Goal: Use online tool/utility: Utilize a website feature to perform a specific function

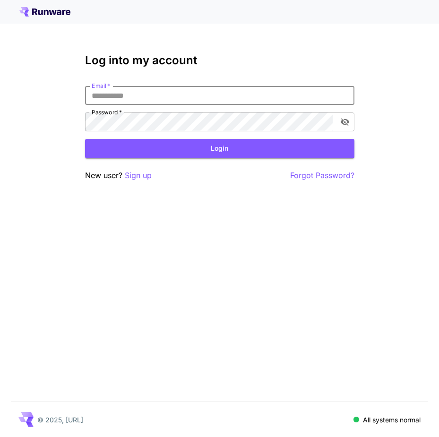
click at [129, 97] on input "Email   *" at bounding box center [219, 95] width 269 height 19
click button "Login" at bounding box center [219, 148] width 269 height 19
click at [345, 120] on icon "toggle password visibility" at bounding box center [344, 121] width 9 height 9
drag, startPoint x: 186, startPoint y: 98, endPoint x: 85, endPoint y: 102, distance: 100.6
click at [85, 102] on input "**********" at bounding box center [219, 95] width 269 height 19
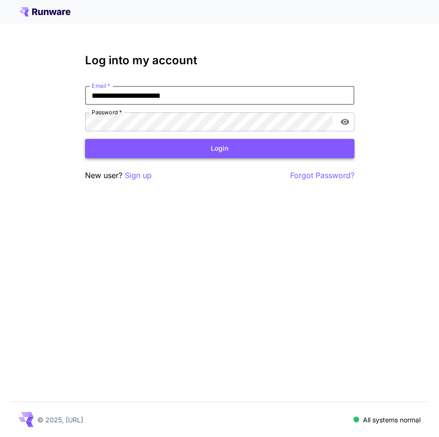
type input "**********"
click at [216, 149] on button "Login" at bounding box center [219, 148] width 269 height 19
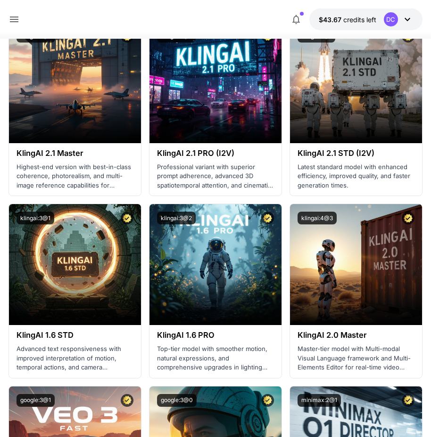
scroll to position [755, 0]
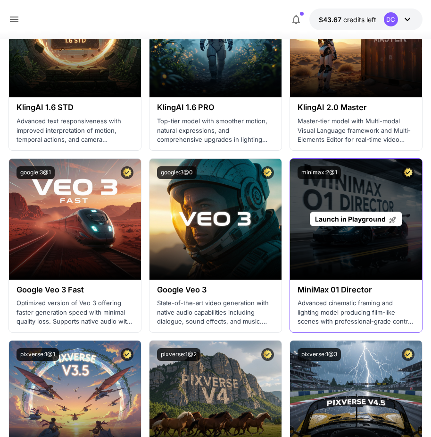
click at [353, 218] on span "Launch in Playground" at bounding box center [350, 219] width 71 height 8
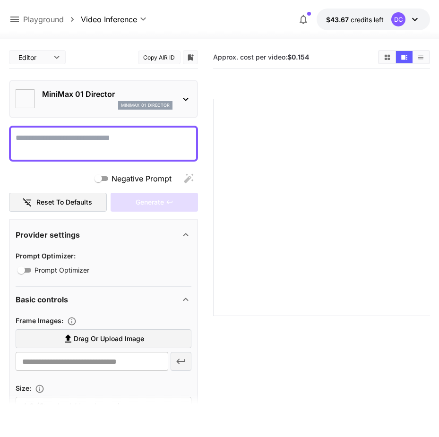
type input "*"
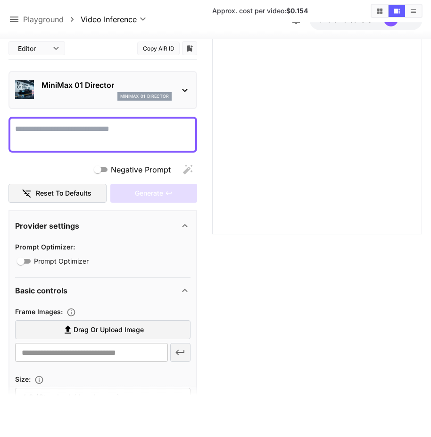
click at [86, 120] on div at bounding box center [102, 134] width 189 height 36
click at [109, 130] on textarea "Negative Prompt" at bounding box center [103, 134] width 176 height 23
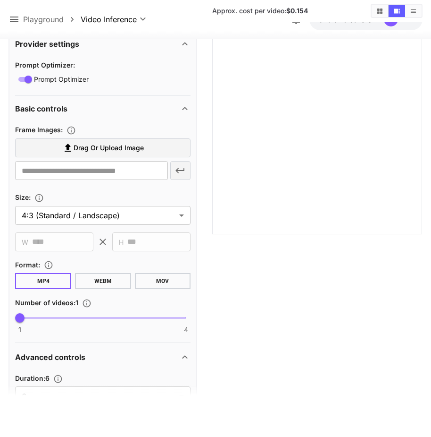
scroll to position [236, 0]
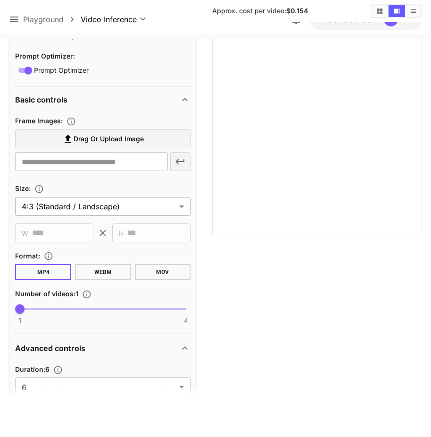
click at [179, 204] on body "**********" at bounding box center [215, 180] width 431 height 511
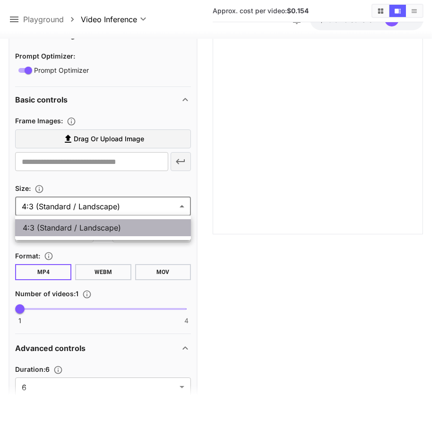
click at [149, 223] on span "4:3 (Standard / Landscape)" at bounding box center [103, 227] width 160 height 11
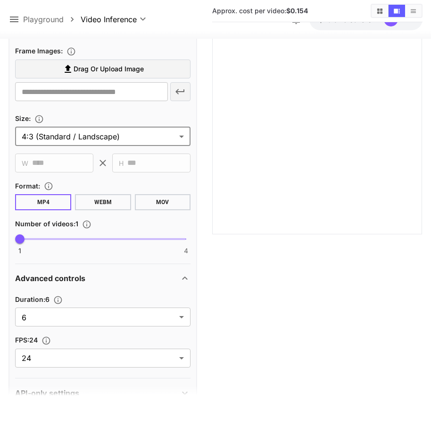
scroll to position [329, 0]
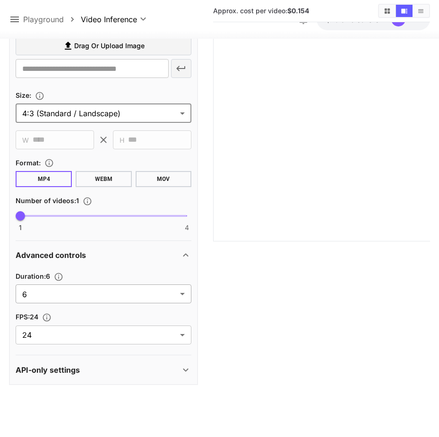
click at [182, 291] on body "**********" at bounding box center [219, 180] width 439 height 511
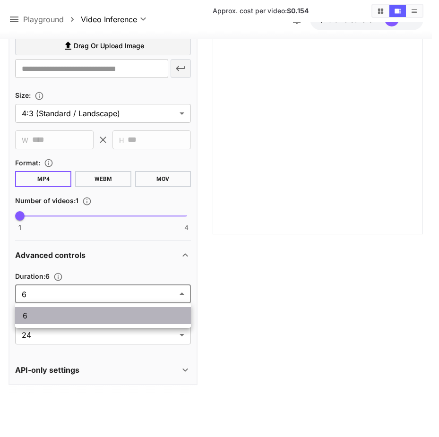
click at [92, 317] on span "6" at bounding box center [103, 315] width 160 height 11
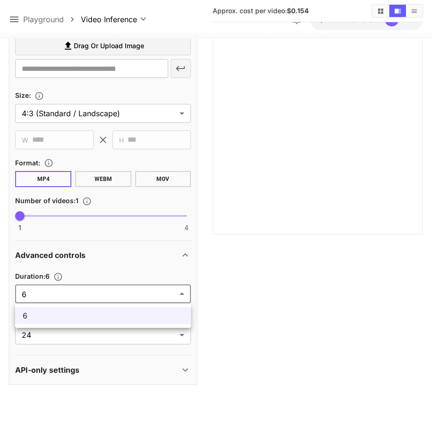
drag, startPoint x: 28, startPoint y: 294, endPoint x: 16, endPoint y: 295, distance: 12.3
click at [16, 295] on body "**********" at bounding box center [219, 180] width 439 height 511
click at [134, 272] on div at bounding box center [219, 218] width 439 height 437
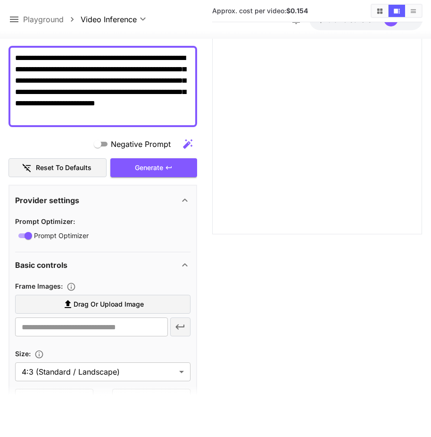
scroll to position [46, 0]
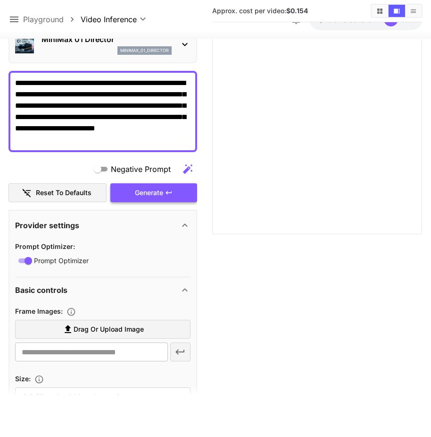
click at [151, 186] on div "Generate" at bounding box center [153, 192] width 87 height 19
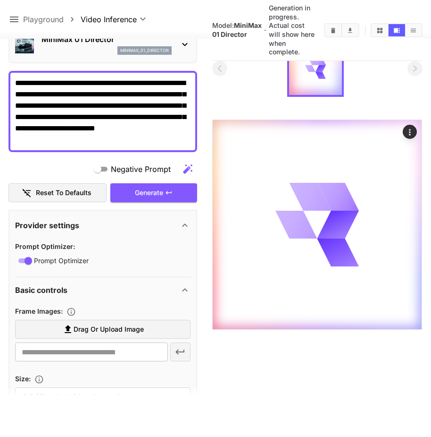
click at [189, 168] on icon "button" at bounding box center [187, 168] width 11 height 11
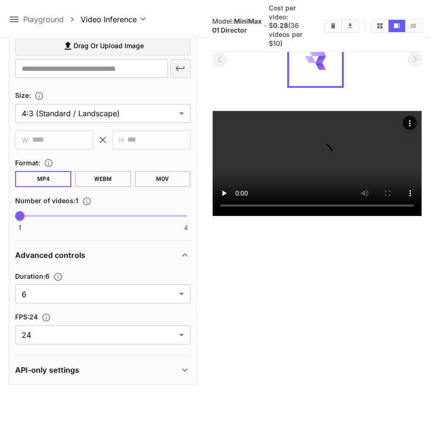
scroll to position [66, 0]
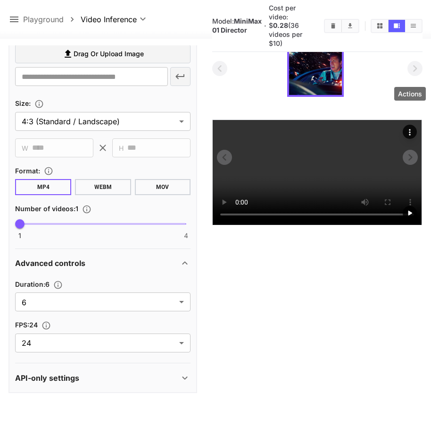
click at [409, 127] on icon "Actions" at bounding box center [410, 131] width 9 height 9
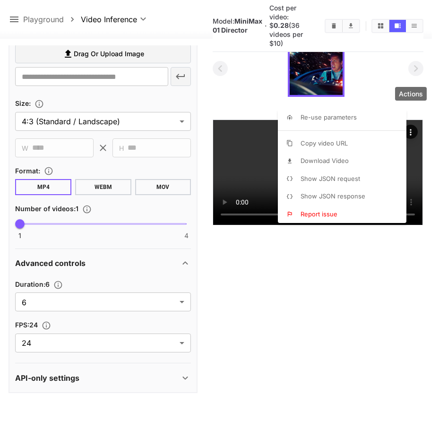
click at [96, 97] on div at bounding box center [219, 218] width 439 height 437
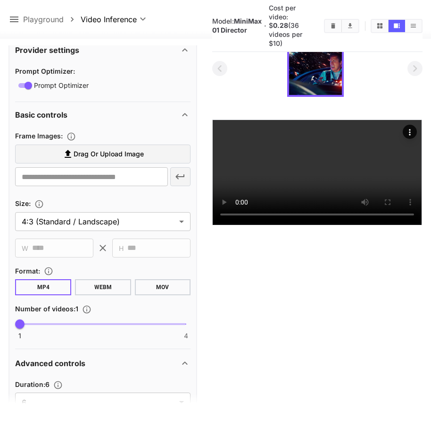
scroll to position [221, 0]
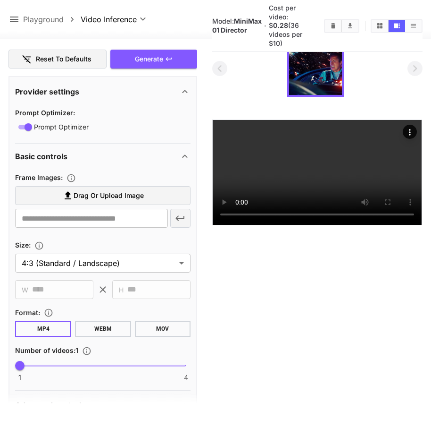
click at [185, 90] on icon at bounding box center [185, 91] width 5 height 3
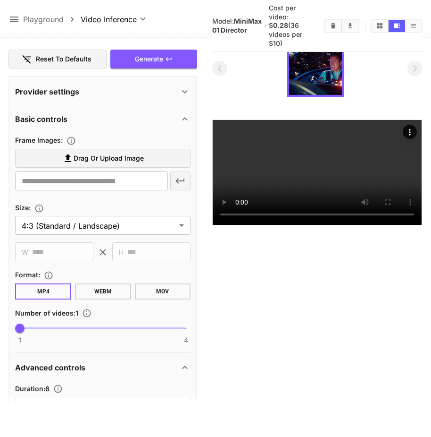
click at [185, 90] on icon at bounding box center [184, 91] width 11 height 11
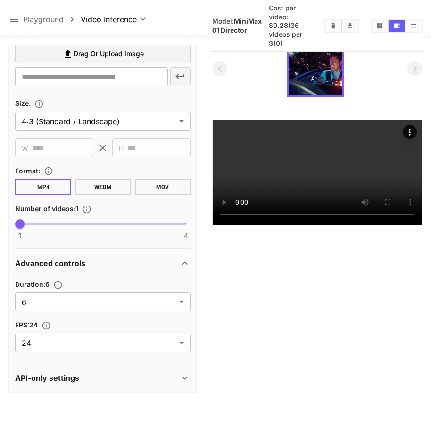
scroll to position [75, 0]
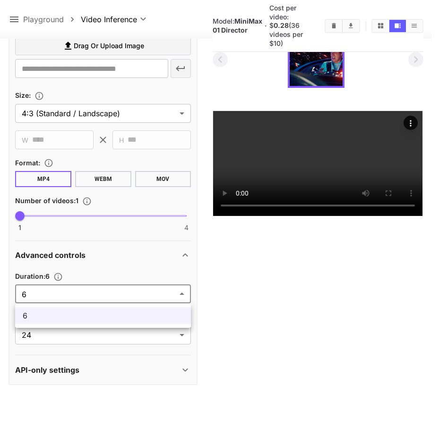
click at [57, 294] on body "**********" at bounding box center [219, 180] width 439 height 511
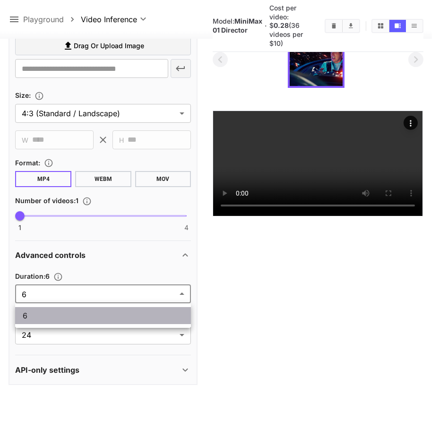
click at [25, 314] on span "6" at bounding box center [103, 315] width 160 height 11
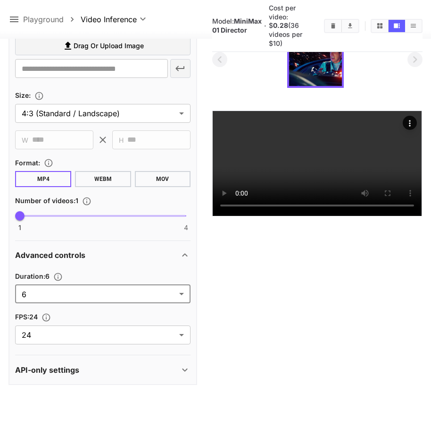
click at [185, 366] on icon at bounding box center [184, 368] width 11 height 11
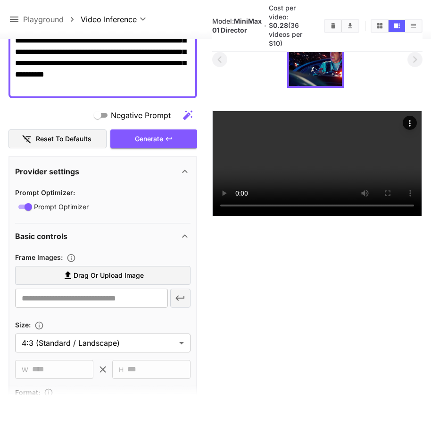
scroll to position [24, 0]
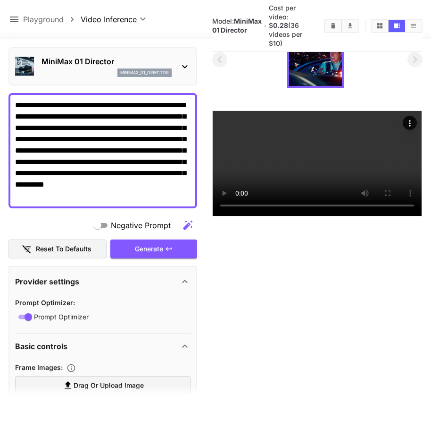
click at [140, 70] on p "minimax_01_director" at bounding box center [144, 72] width 49 height 7
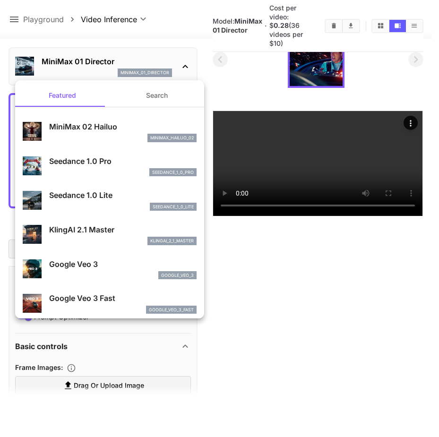
click at [245, 238] on div at bounding box center [219, 218] width 439 height 437
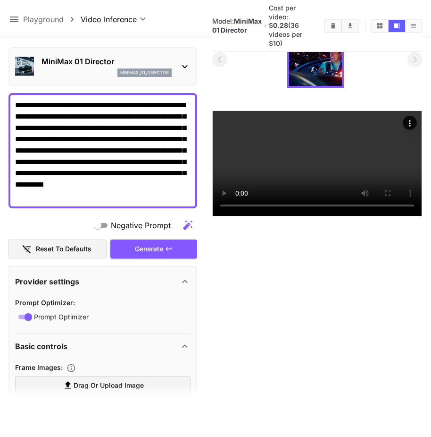
drag, startPoint x: 38, startPoint y: 162, endPoint x: 25, endPoint y: 160, distance: 13.1
click at [25, 160] on textarea "**********" at bounding box center [103, 150] width 176 height 102
click at [38, 161] on textarea "**********" at bounding box center [103, 150] width 176 height 102
click at [40, 163] on textarea "**********" at bounding box center [103, 150] width 176 height 102
drag, startPoint x: 39, startPoint y: 161, endPoint x: 16, endPoint y: 96, distance: 69.4
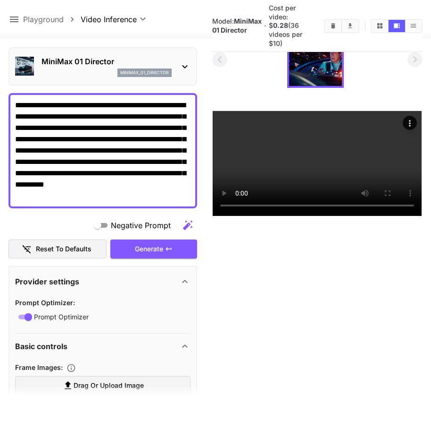
click at [16, 96] on div "**********" at bounding box center [102, 150] width 189 height 115
paste textarea "**********"
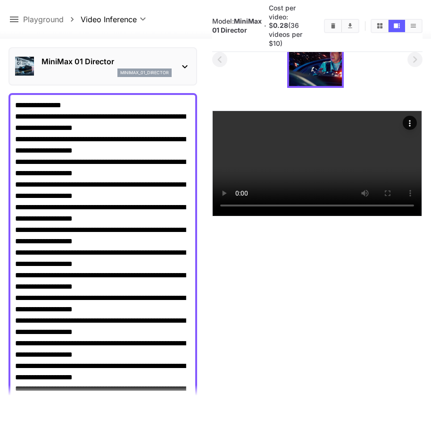
scroll to position [314, 0]
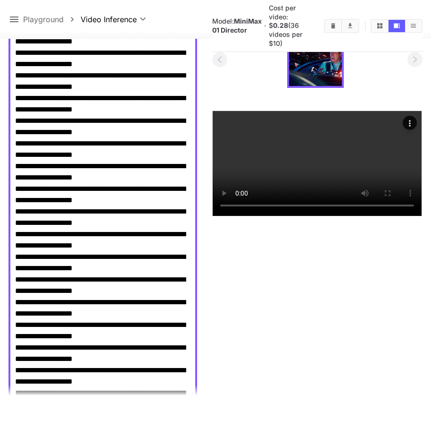
click at [164, 8] on div "**********" at bounding box center [215, 19] width 431 height 39
click at [262, 297] on section "Model: MiniMax 01 Director · Cost per video: $ 0.28 (36 videos per $10)" at bounding box center [317, 190] width 210 height 437
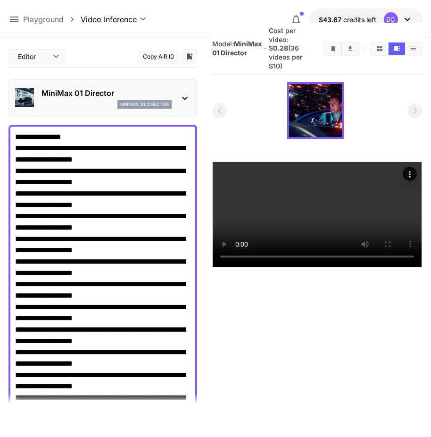
scroll to position [0, 0]
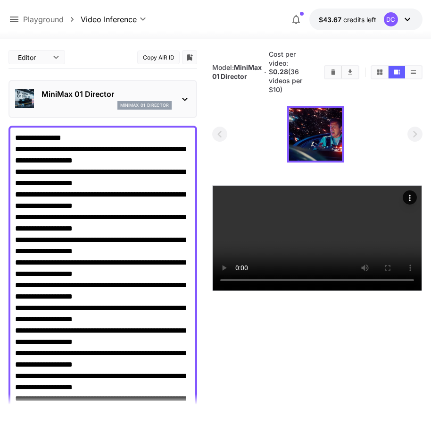
click at [55, 102] on div "minimax_01_director" at bounding box center [107, 105] width 130 height 8
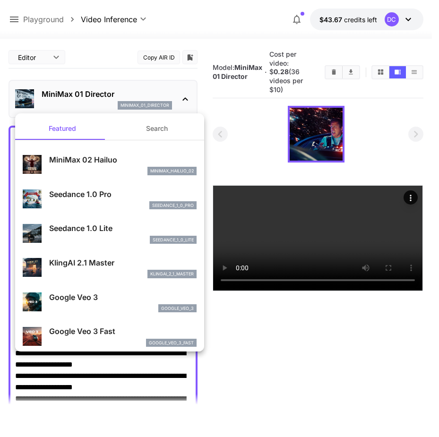
click at [55, 102] on div at bounding box center [219, 218] width 439 height 437
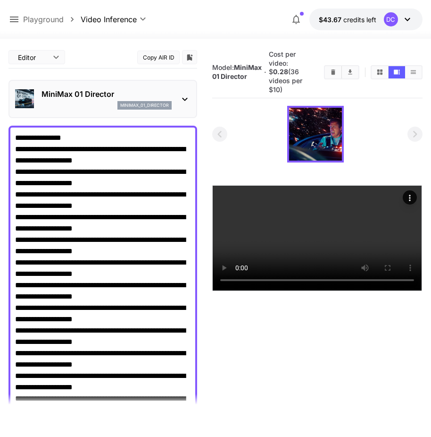
drag, startPoint x: 12, startPoint y: 135, endPoint x: 76, endPoint y: 141, distance: 63.5
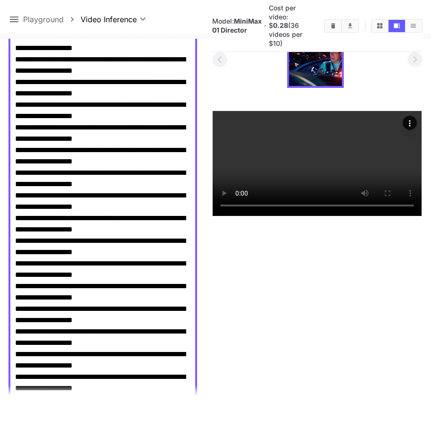
scroll to position [388, 0]
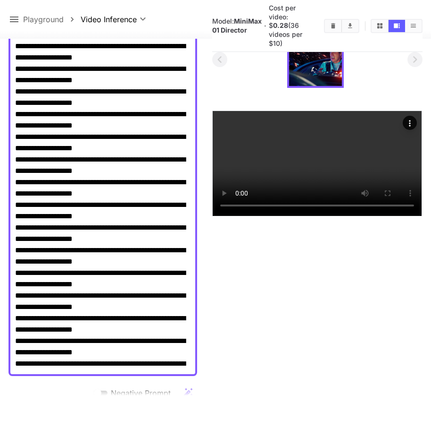
drag, startPoint x: 16, startPoint y: 137, endPoint x: 81, endPoint y: 321, distance: 195.1
click at [81, 321] on textarea "Negative Prompt" at bounding box center [103, 51] width 176 height 634
paste textarea
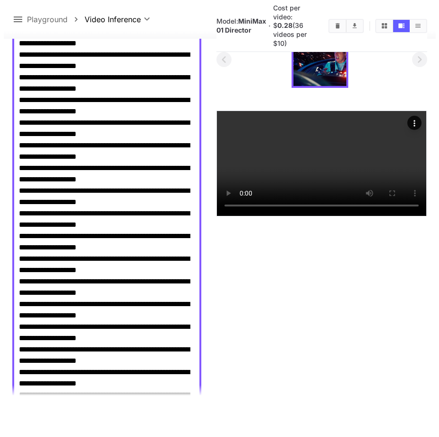
scroll to position [0, 0]
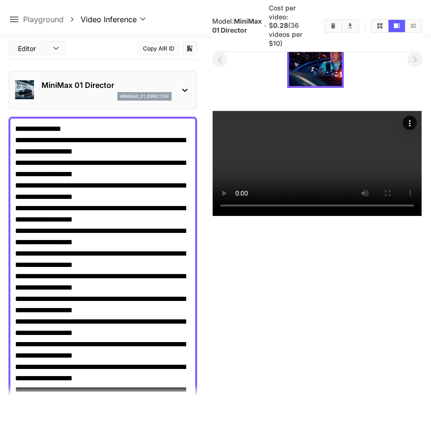
drag, startPoint x: 81, startPoint y: 119, endPoint x: 5, endPoint y: 123, distance: 76.1
click at [5, 123] on section "**********" at bounding box center [215, 200] width 431 height 473
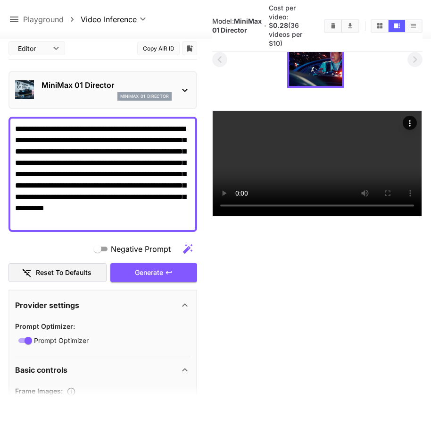
type textarea "**********"
click at [182, 92] on icon at bounding box center [184, 89] width 11 height 11
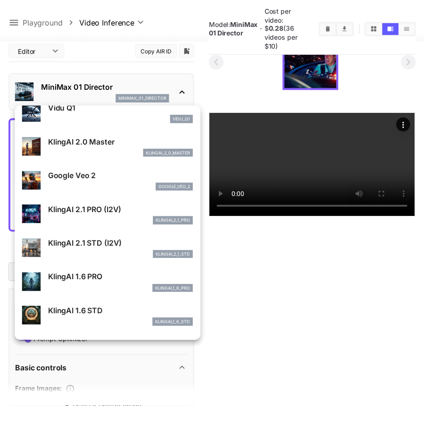
scroll to position [283, 0]
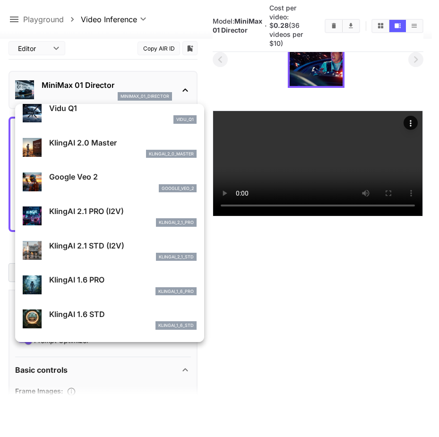
click at [73, 213] on p "KlingAI 2.1 PRO (I2V)" at bounding box center [122, 210] width 147 height 11
type input "**********"
type input "****"
type input "*"
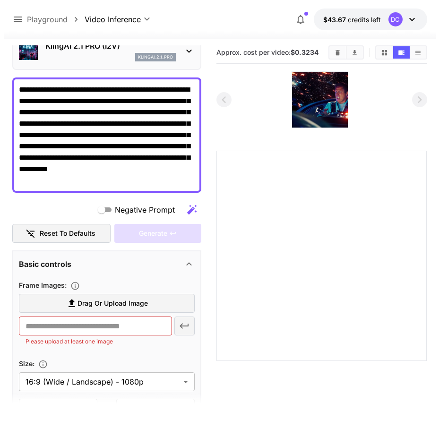
scroll to position [0, 0]
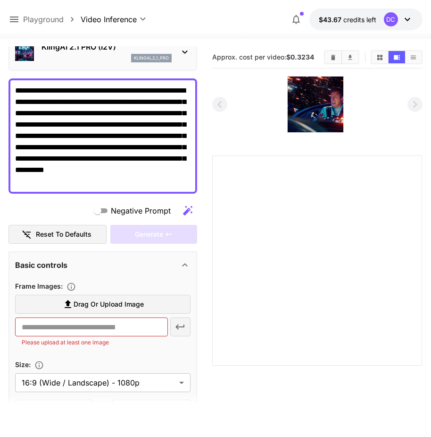
drag, startPoint x: 313, startPoint y: 107, endPoint x: 183, endPoint y: 48, distance: 142.6
click at [183, 48] on icon at bounding box center [184, 51] width 11 height 11
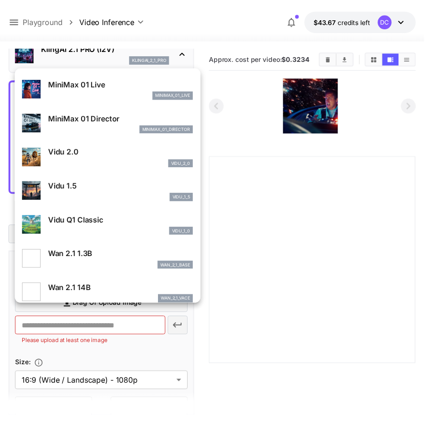
scroll to position [704, 0]
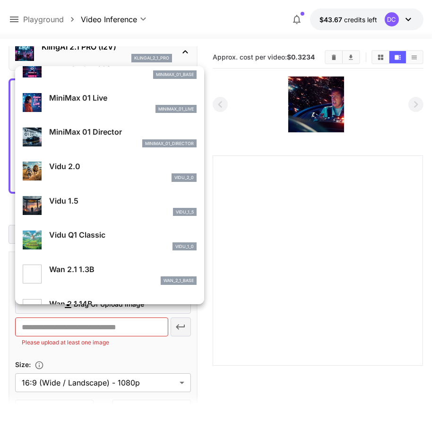
click at [57, 166] on p "Vidu 2.0" at bounding box center [122, 165] width 147 height 11
type input "**********"
type input "****"
type input "*"
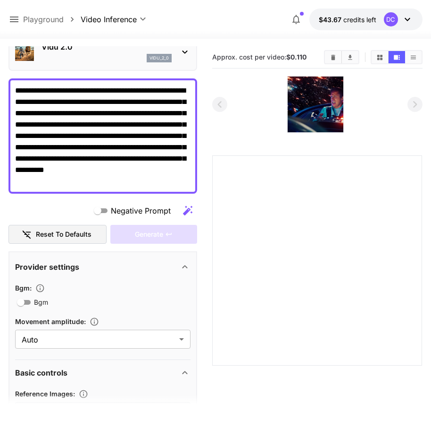
drag, startPoint x: 87, startPoint y: 185, endPoint x: 39, endPoint y: 144, distance: 62.3
click at [39, 144] on textarea "**********" at bounding box center [103, 136] width 176 height 102
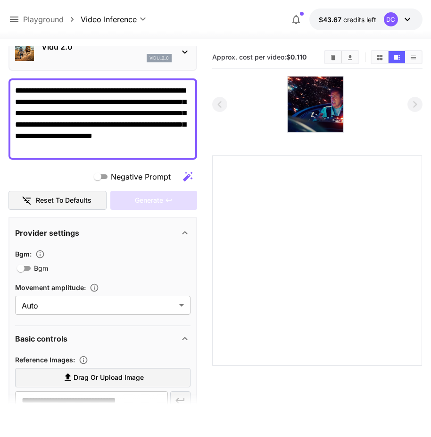
scroll to position [94, 0]
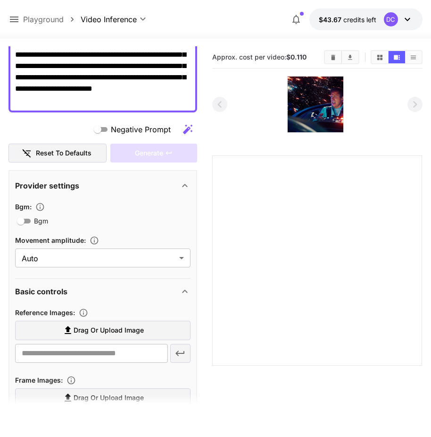
type textarea "**********"
click at [41, 204] on icon "button" at bounding box center [39, 206] width 9 height 9
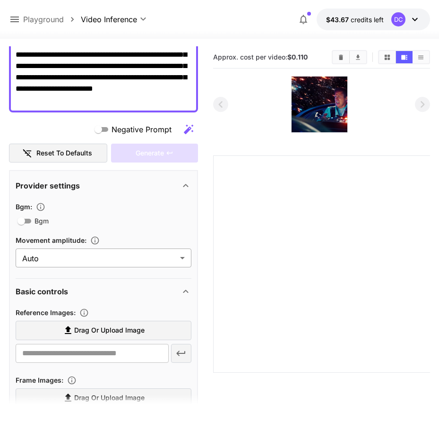
click at [180, 257] on body "**********" at bounding box center [219, 255] width 439 height 511
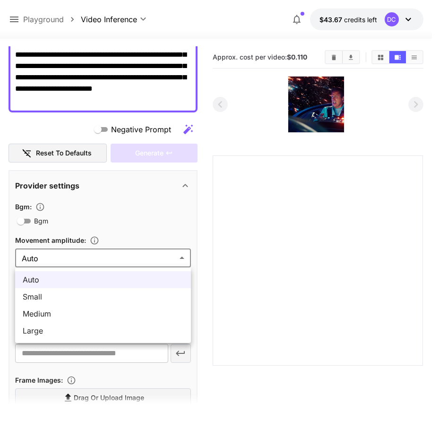
click at [170, 279] on span "Auto" at bounding box center [103, 279] width 160 height 11
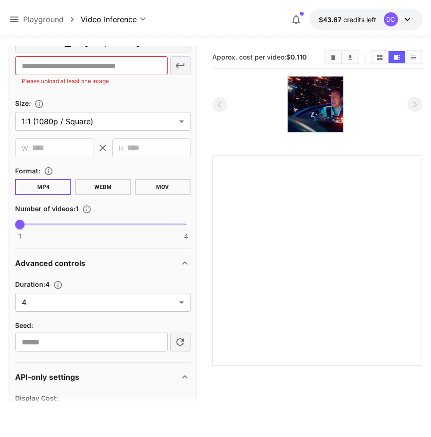
scroll to position [472, 0]
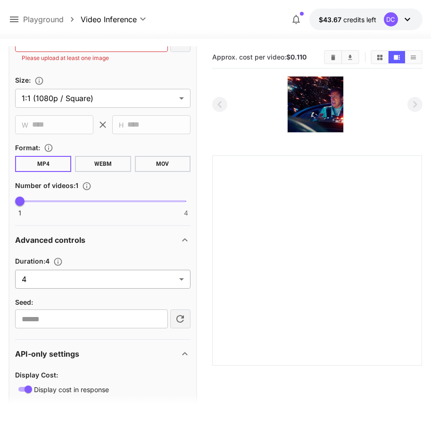
click at [129, 275] on body "**********" at bounding box center [215, 255] width 431 height 511
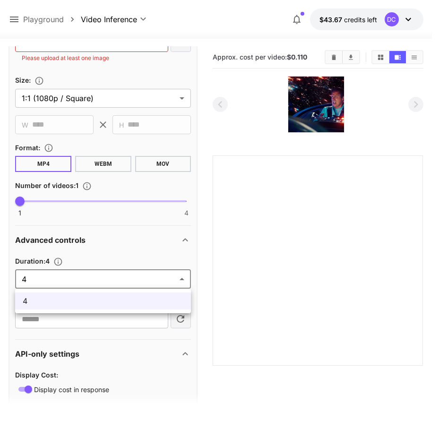
click at [119, 303] on span "4" at bounding box center [103, 300] width 160 height 11
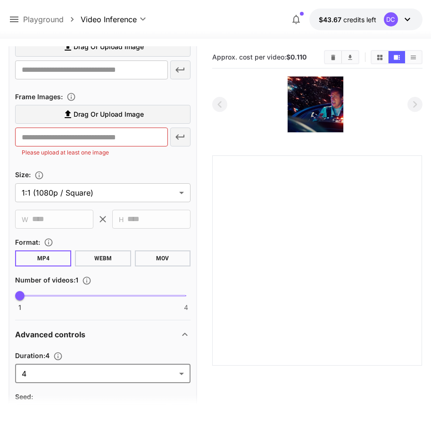
scroll to position [330, 0]
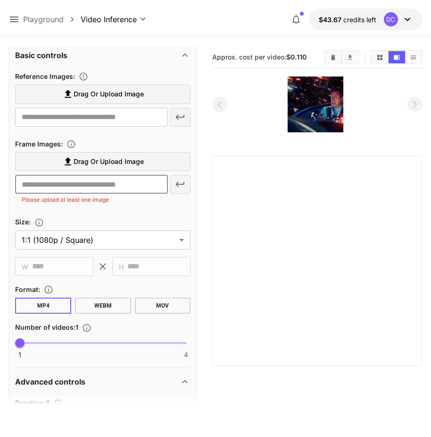
click at [88, 158] on span "Drag or upload image" at bounding box center [109, 162] width 70 height 12
click at [0, 0] on input "Drag or upload image" at bounding box center [0, 0] width 0 height 0
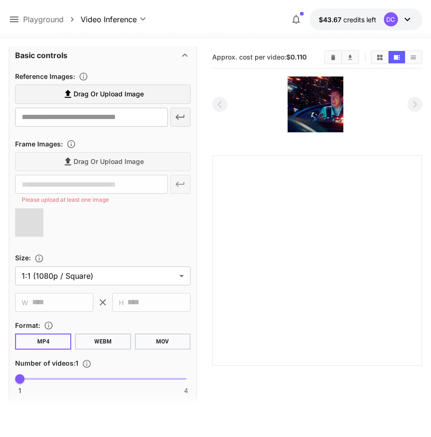
type input "**********"
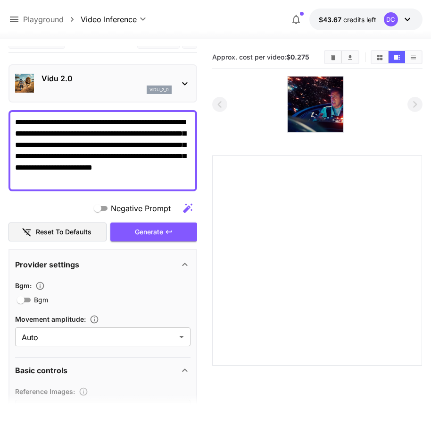
scroll to position [0, 0]
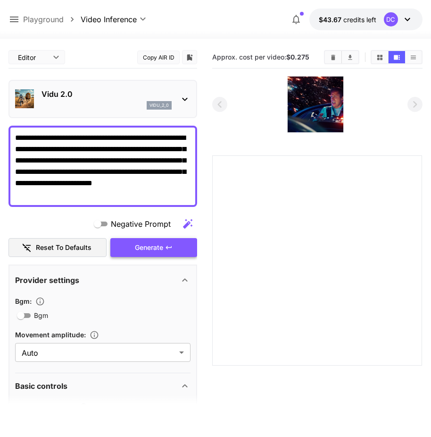
click at [155, 242] on div "Generate" at bounding box center [153, 247] width 87 height 19
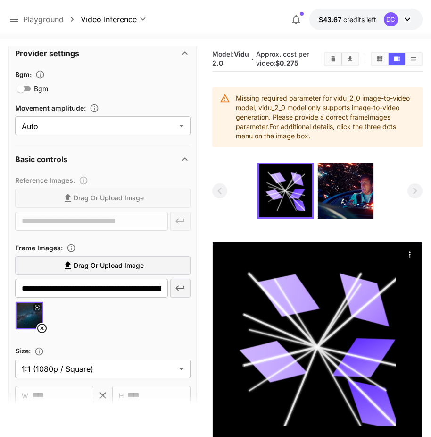
scroll to position [236, 0]
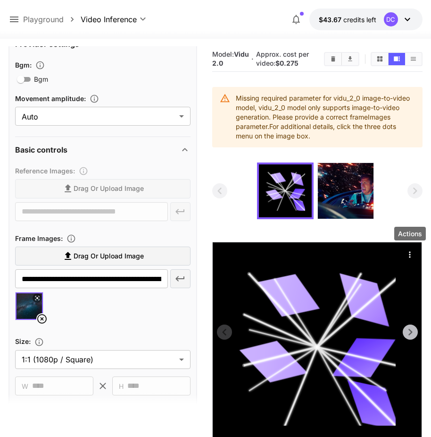
click at [409, 254] on icon "Actions" at bounding box center [410, 254] width 9 height 9
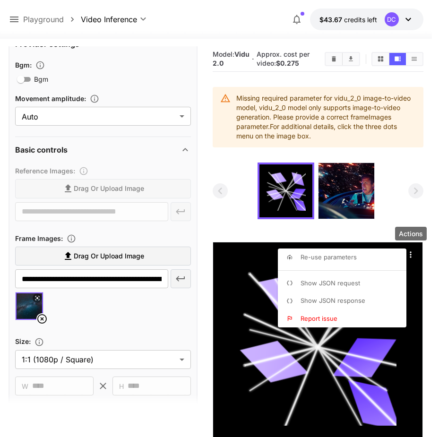
click at [130, 87] on div at bounding box center [219, 218] width 439 height 437
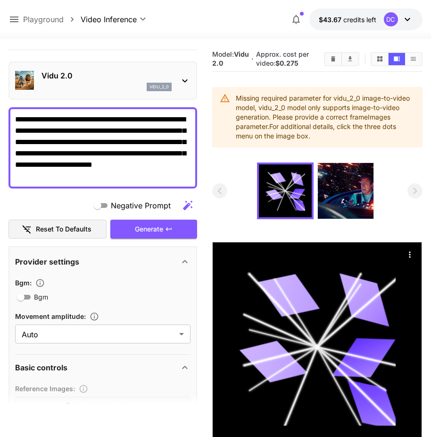
scroll to position [0, 0]
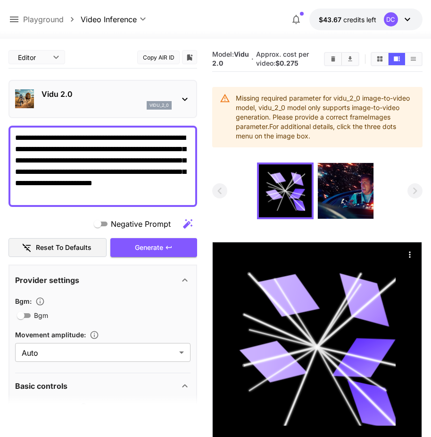
click at [163, 105] on p "vidu_2_0" at bounding box center [159, 105] width 19 height 7
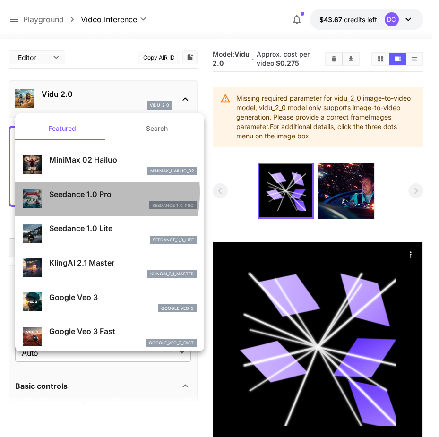
click at [67, 192] on p "Seedance 1.0 Pro" at bounding box center [122, 193] width 147 height 11
type input "**********"
type input "***"
type input "*"
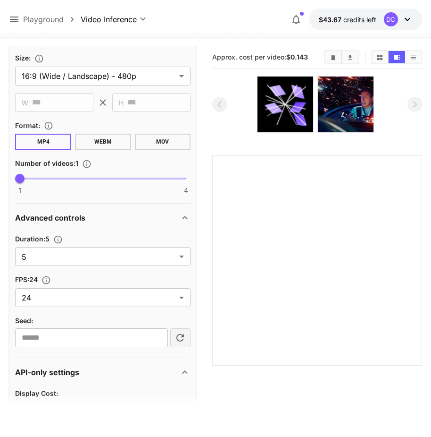
scroll to position [425, 0]
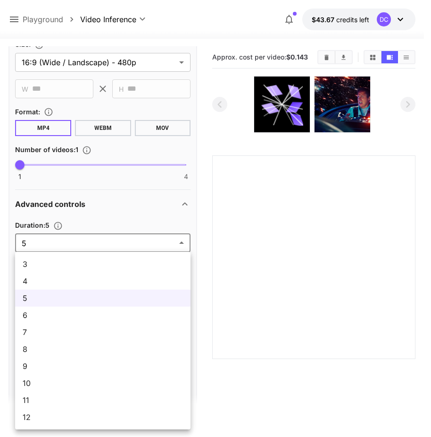
click at [88, 241] on body "**********" at bounding box center [215, 255] width 431 height 511
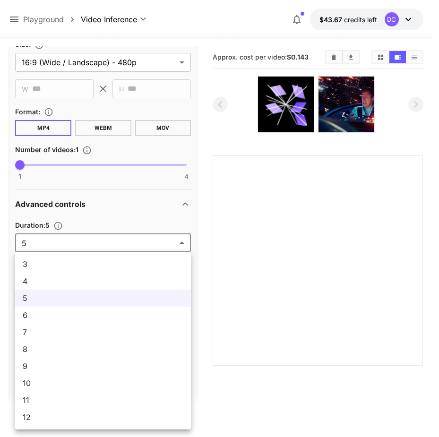
click at [88, 241] on div at bounding box center [219, 218] width 439 height 437
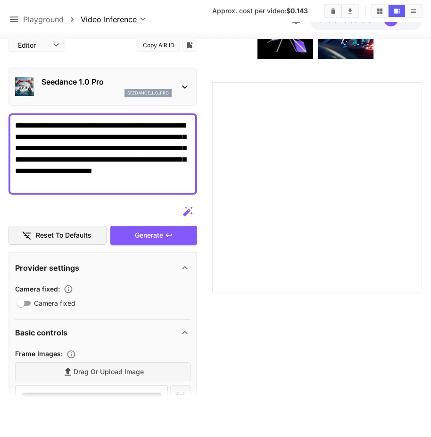
scroll to position [0, 0]
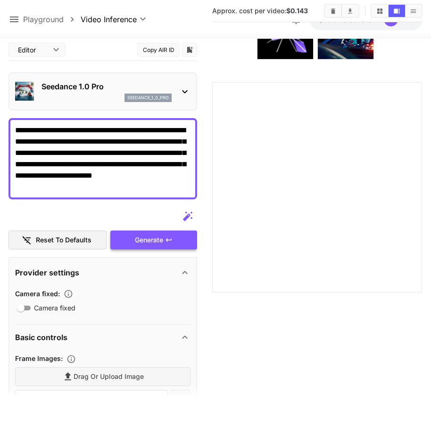
click at [144, 237] on div "Generate" at bounding box center [153, 239] width 87 height 19
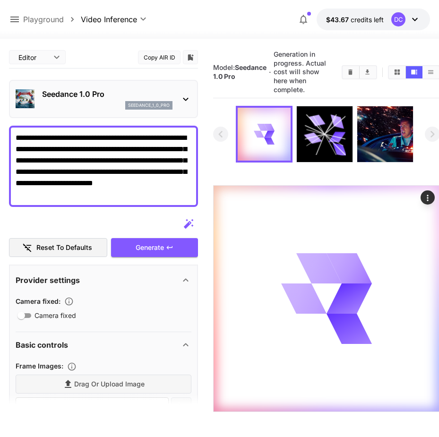
click at [57, 57] on body "**********" at bounding box center [219, 255] width 439 height 511
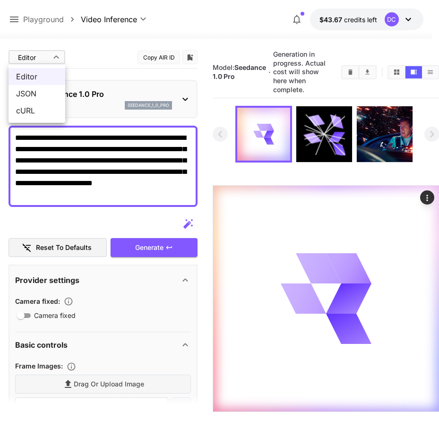
click at [57, 57] on div at bounding box center [219, 218] width 439 height 437
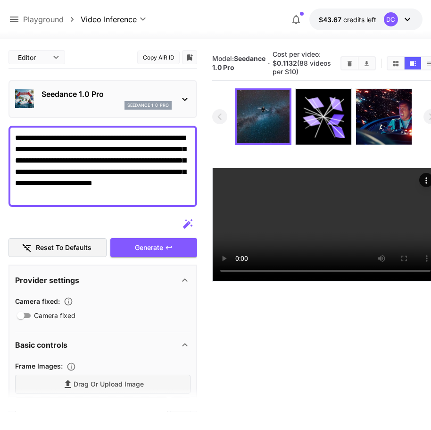
click at [180, 96] on icon at bounding box center [184, 98] width 11 height 11
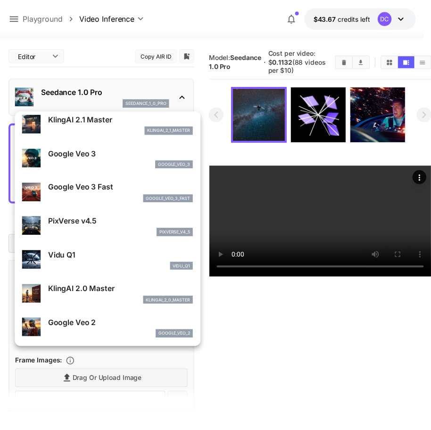
scroll to position [189, 0]
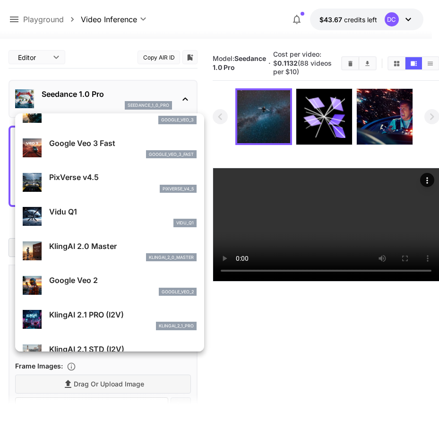
click at [69, 175] on p "PixVerse v4.5" at bounding box center [122, 176] width 147 height 11
type input "**********"
type input "****"
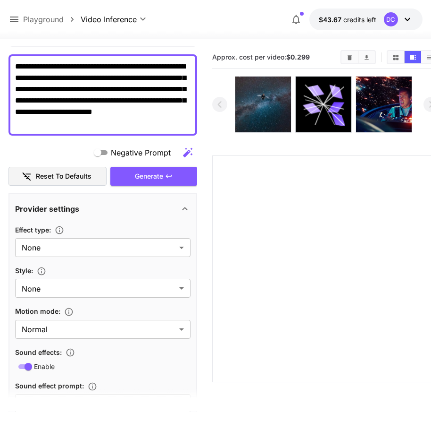
scroll to position [94, 0]
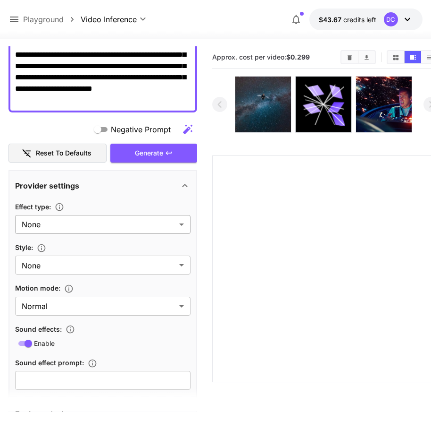
click at [182, 221] on body "**********" at bounding box center [215, 252] width 431 height 504
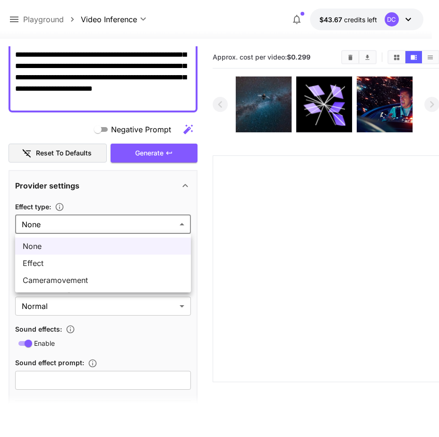
click at [74, 258] on span "Effect" at bounding box center [103, 262] width 160 height 11
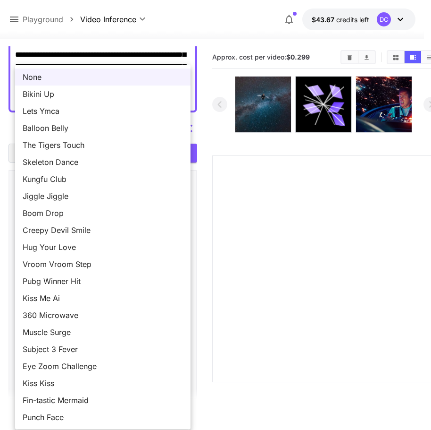
click at [180, 263] on body "**********" at bounding box center [215, 252] width 431 height 504
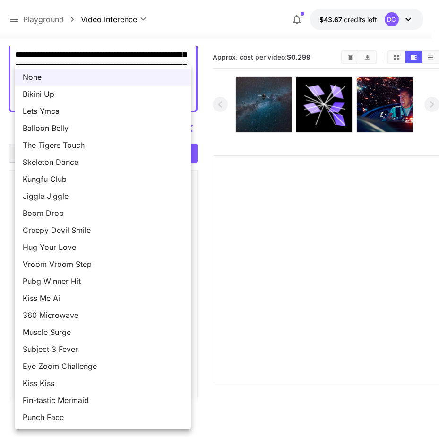
click at [38, 76] on span "None" at bounding box center [103, 76] width 160 height 11
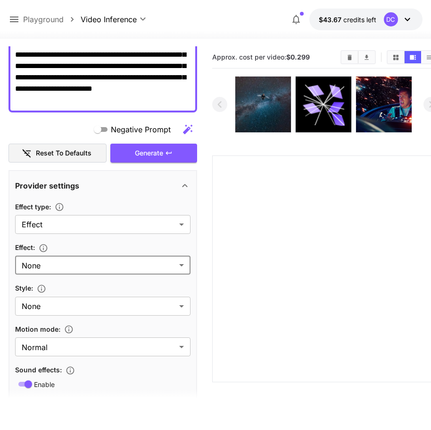
click at [183, 267] on body "**********" at bounding box center [215, 252] width 431 height 504
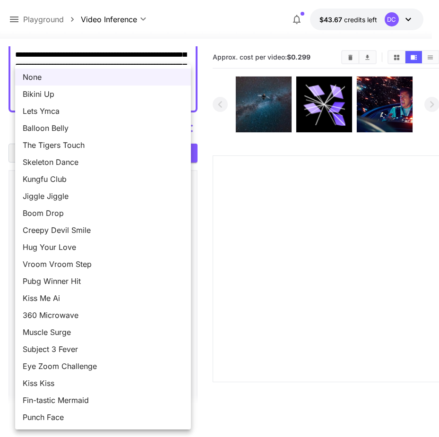
click at [64, 78] on span "None" at bounding box center [103, 76] width 160 height 11
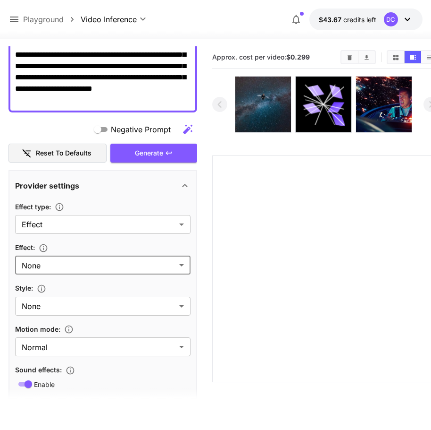
click at [47, 247] on icon "button" at bounding box center [43, 247] width 9 height 9
click at [62, 204] on icon "button" at bounding box center [59, 206] width 9 height 9
click at [183, 225] on body "**********" at bounding box center [215, 252] width 431 height 504
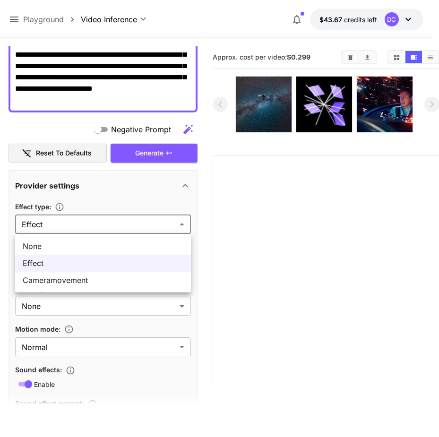
click at [121, 282] on span "Cameramovement" at bounding box center [103, 279] width 160 height 11
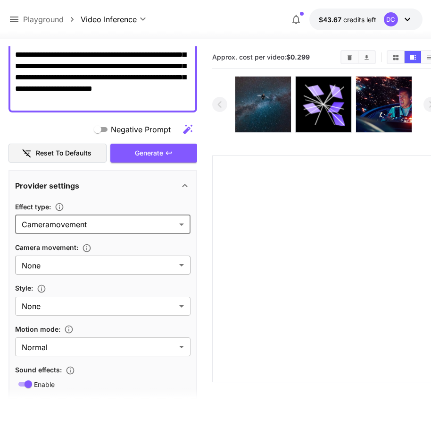
click at [181, 264] on body "**********" at bounding box center [215, 252] width 431 height 504
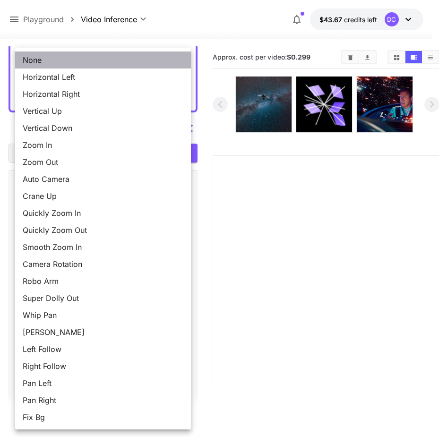
click at [32, 59] on span "None" at bounding box center [103, 59] width 160 height 11
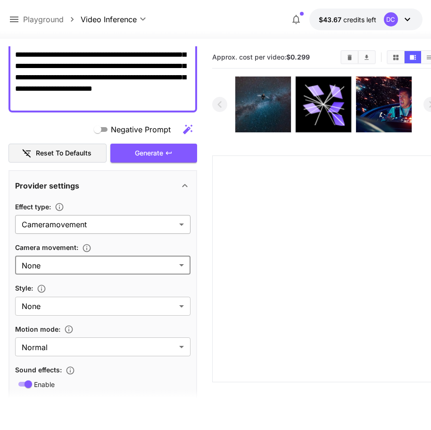
click at [182, 223] on body "**********" at bounding box center [215, 252] width 431 height 504
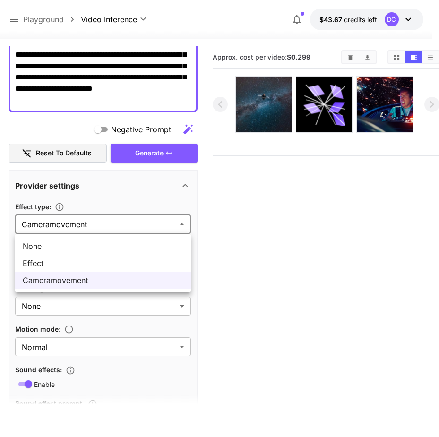
click at [103, 245] on span "None" at bounding box center [103, 245] width 160 height 11
type input "*******"
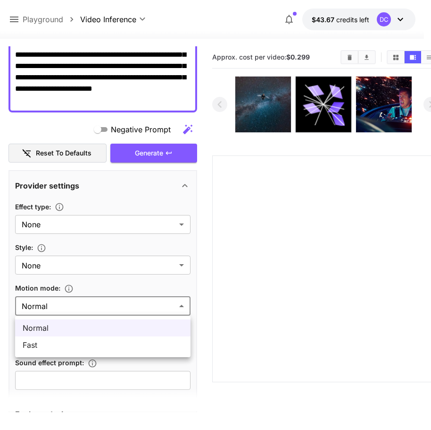
click at [182, 304] on body "**********" at bounding box center [215, 252] width 431 height 504
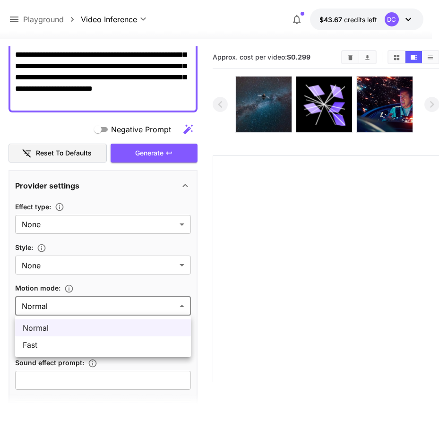
click at [159, 330] on span "Normal" at bounding box center [103, 327] width 160 height 11
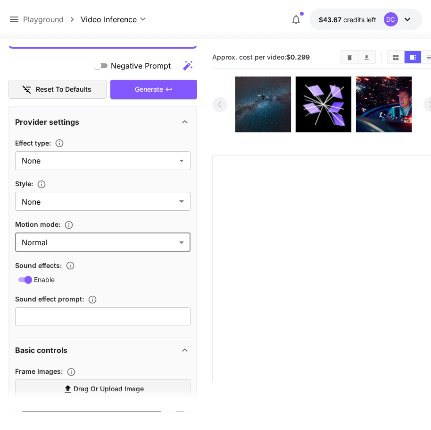
scroll to position [189, 0]
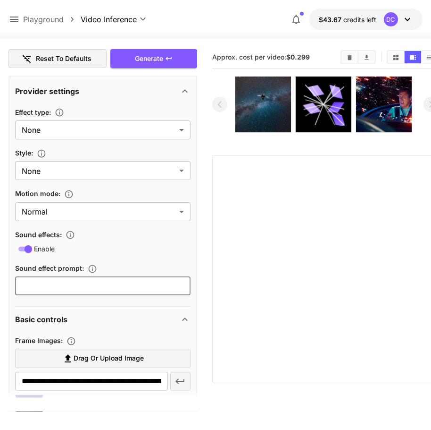
click at [89, 286] on input "text" at bounding box center [103, 285] width 176 height 19
type input "**********"
click at [121, 319] on div "Basic controls" at bounding box center [97, 318] width 164 height 11
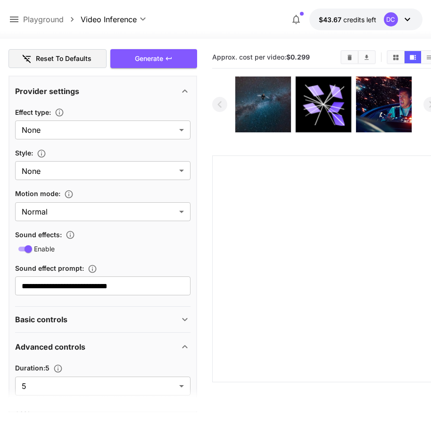
click at [121, 319] on div "Basic controls" at bounding box center [97, 318] width 164 height 11
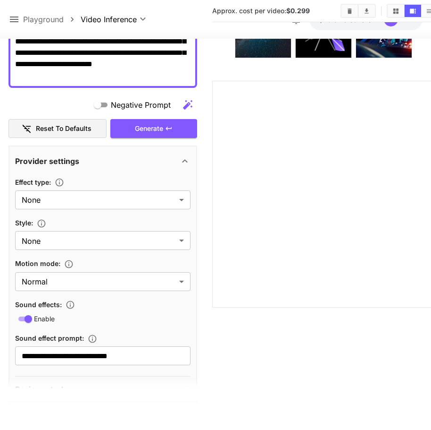
scroll to position [93, 0]
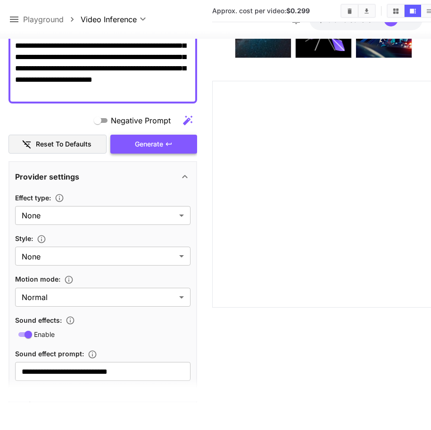
click at [150, 137] on div "Generate" at bounding box center [153, 143] width 87 height 19
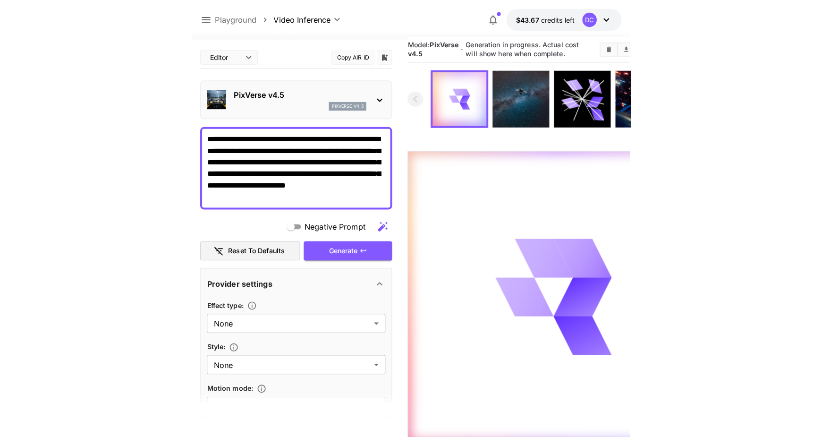
scroll to position [0, 0]
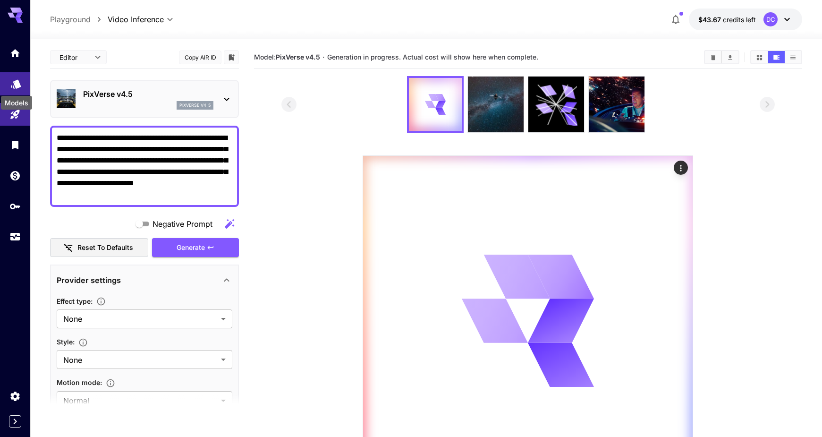
click at [15, 80] on icon "Models" at bounding box center [16, 82] width 10 height 9
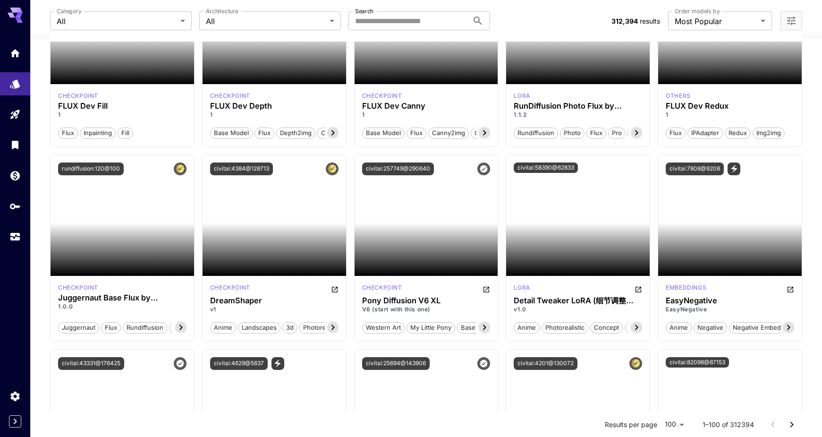
scroll to position [897, 0]
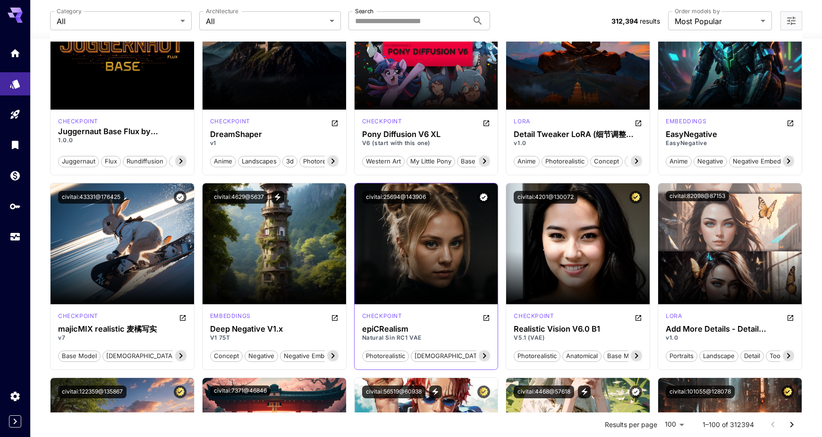
click at [438, 353] on icon at bounding box center [484, 355] width 11 height 11
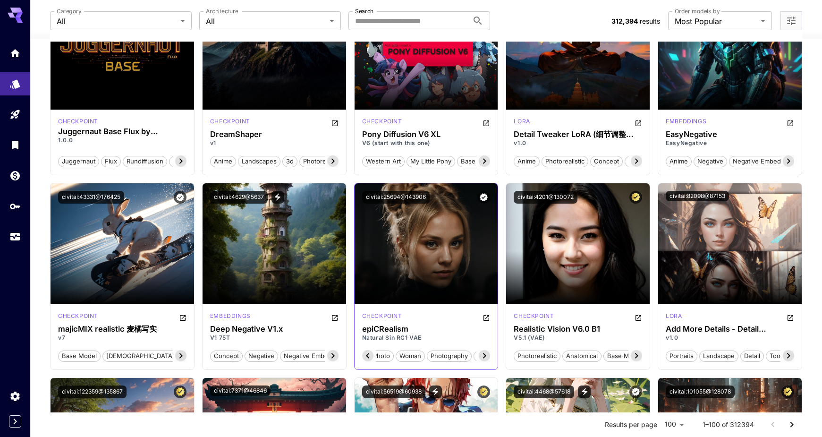
click at [438, 353] on icon at bounding box center [484, 355] width 11 height 11
click at [438, 353] on span "natural colors" at bounding box center [514, 355] width 49 height 9
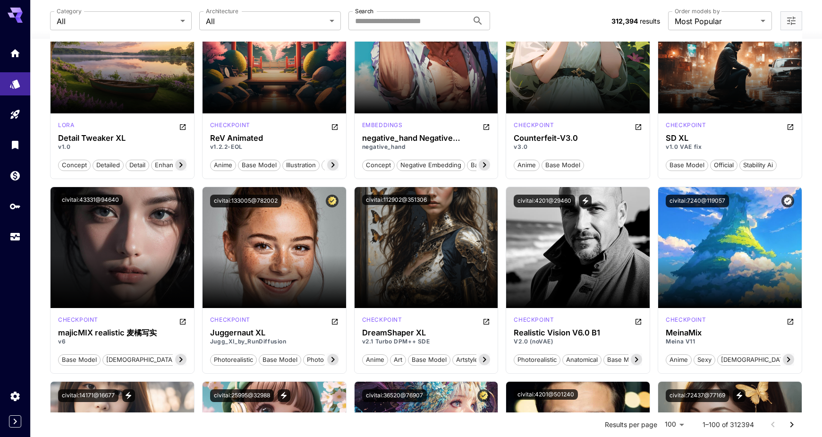
scroll to position [1322, 0]
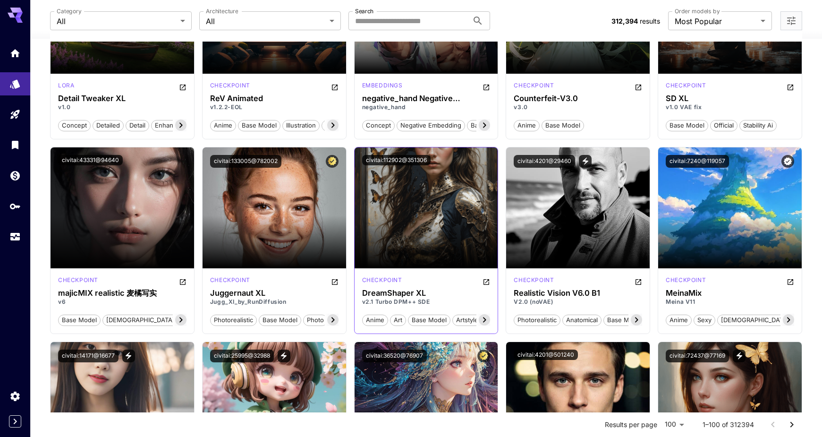
click at [438, 319] on icon at bounding box center [484, 319] width 3 height 5
click at [438, 319] on span "sdxl" at bounding box center [480, 319] width 19 height 9
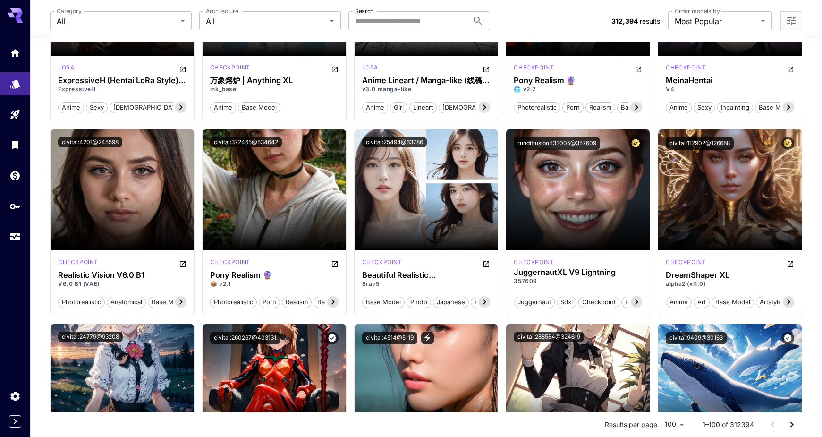
scroll to position [2313, 0]
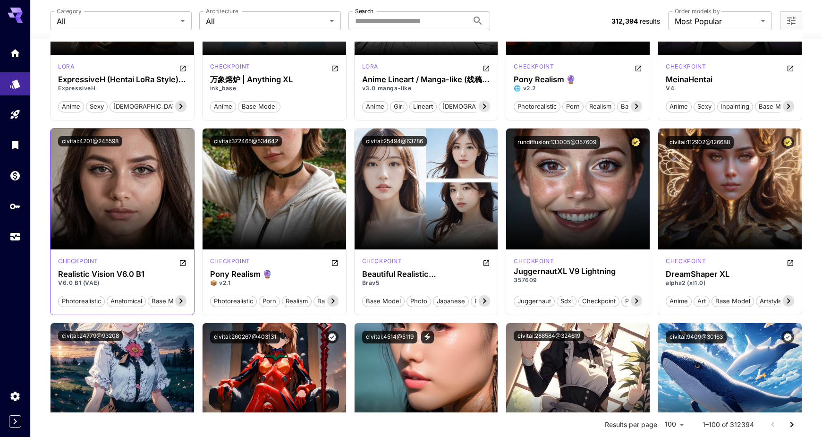
click at [179, 299] on icon at bounding box center [180, 300] width 11 height 11
click at [179, 299] on span "semi-realistic" at bounding box center [162, 300] width 47 height 9
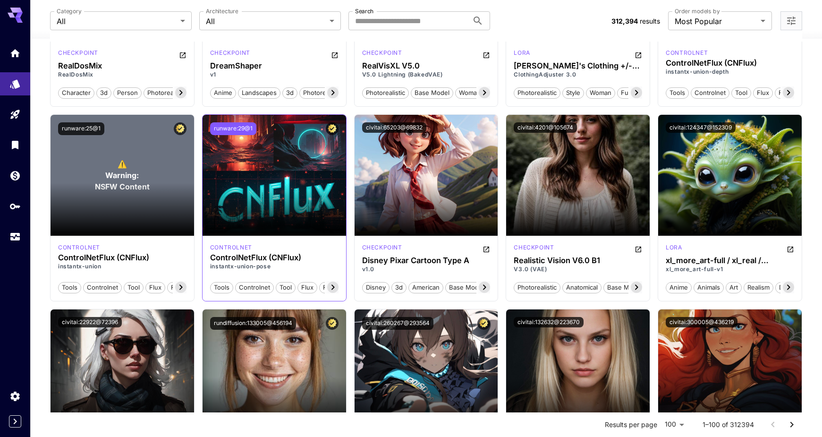
scroll to position [3588, 0]
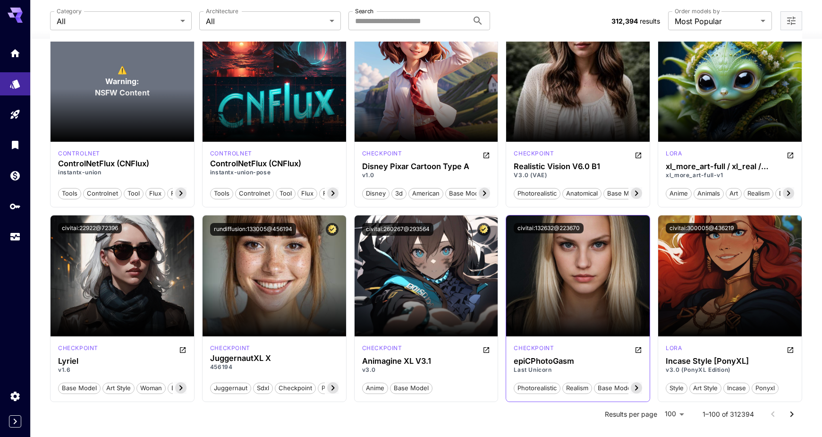
click at [438, 388] on icon at bounding box center [636, 387] width 11 height 11
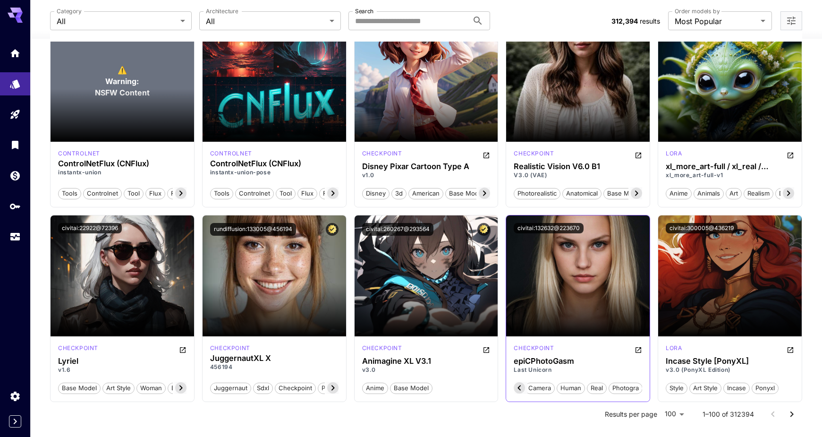
click at [438, 388] on span "photogra" at bounding box center [625, 387] width 33 height 9
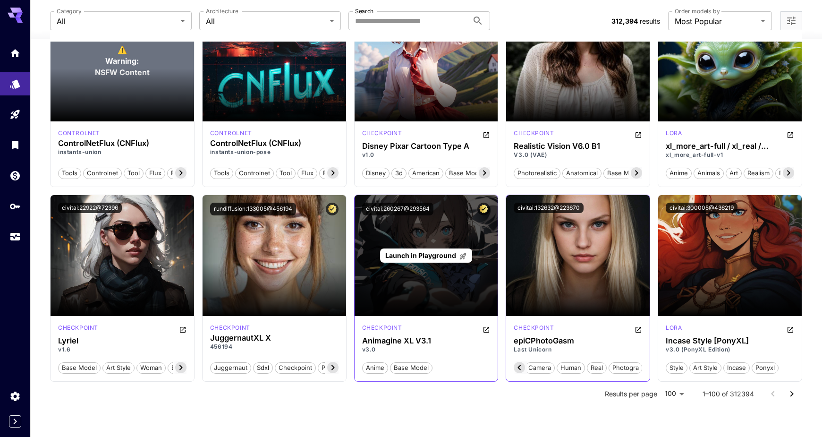
scroll to position [3619, 0]
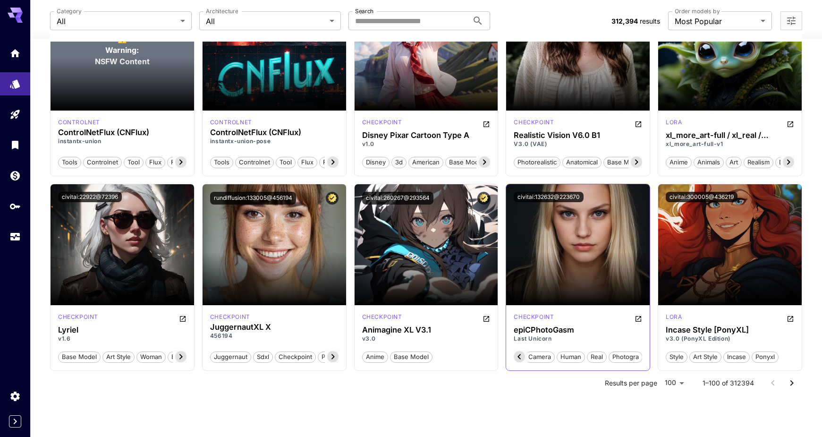
click at [438, 382] on icon "Go to next page" at bounding box center [791, 382] width 11 height 11
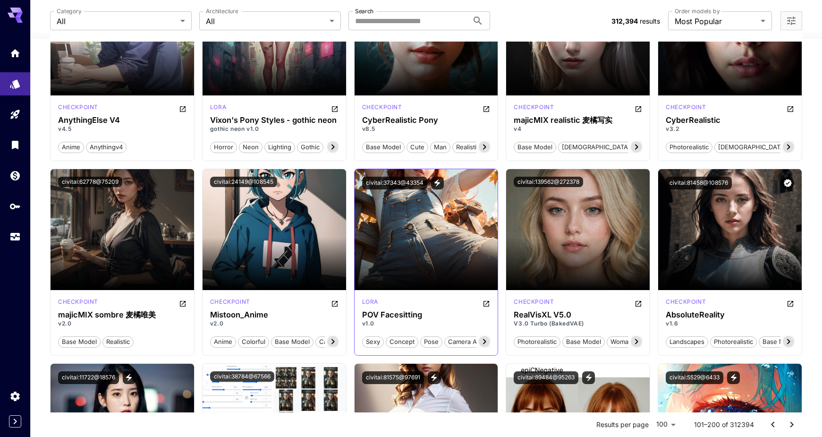
click at [438, 341] on icon at bounding box center [484, 341] width 11 height 11
click at [438, 341] on span "camera angle" at bounding box center [467, 341] width 48 height 9
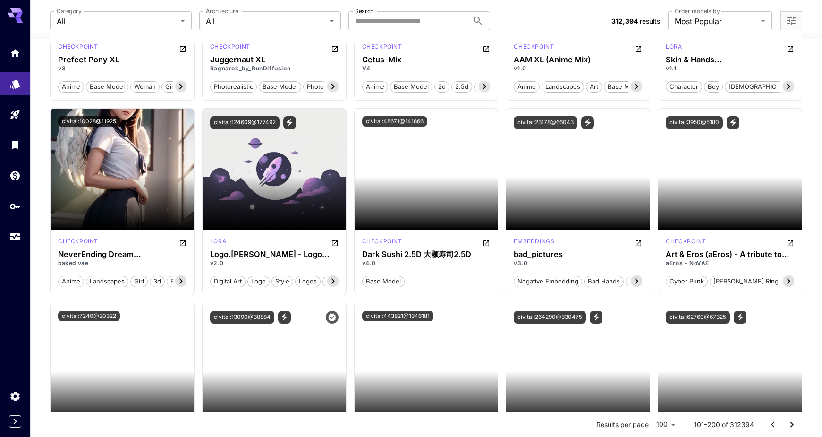
scroll to position [4941, 0]
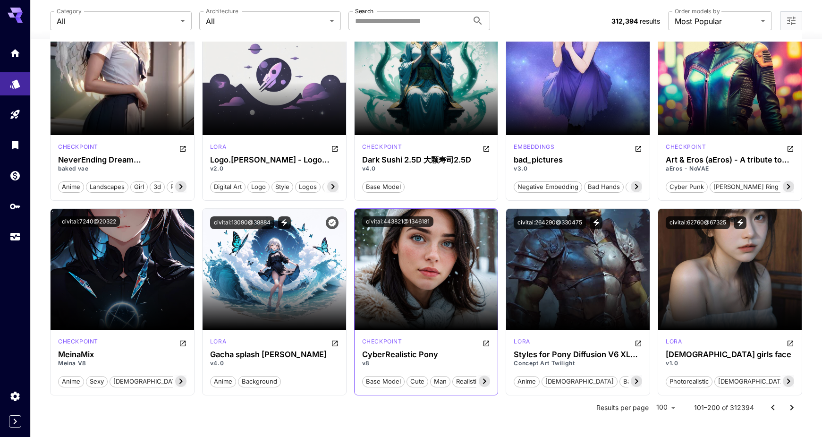
click at [438, 379] on icon at bounding box center [484, 380] width 3 height 5
click at [438, 378] on icon at bounding box center [484, 380] width 11 height 11
click at [438, 378] on span "pony xl" at bounding box center [477, 381] width 29 height 9
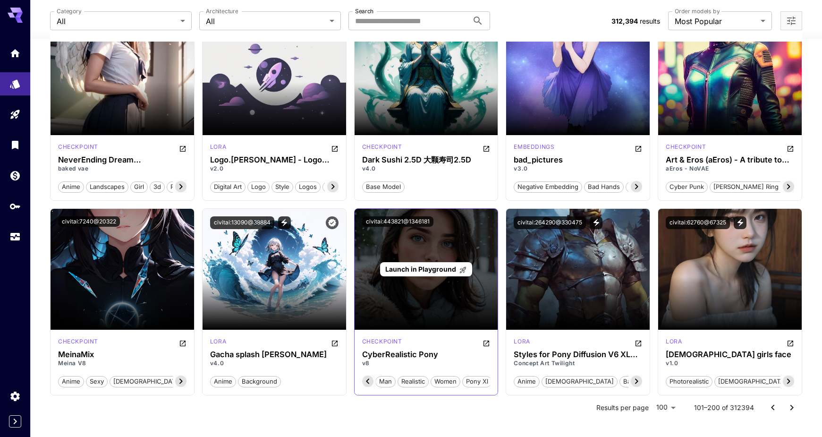
scroll to position [4965, 0]
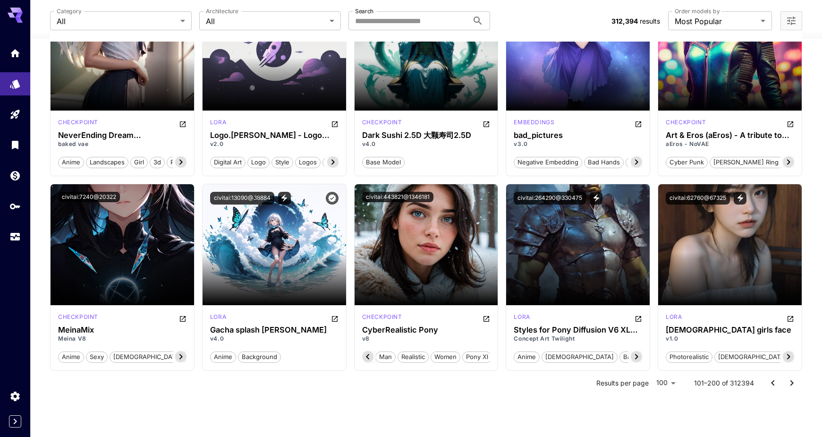
click at [438, 384] on icon "Go to next page" at bounding box center [791, 383] width 3 height 6
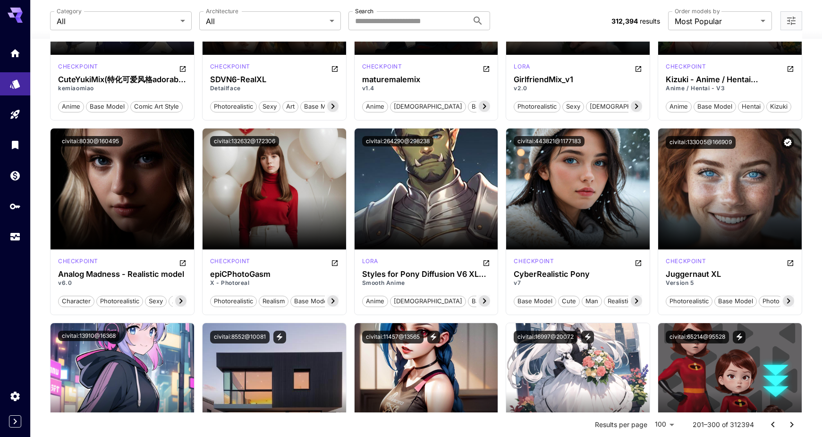
scroll to position [5595, 0]
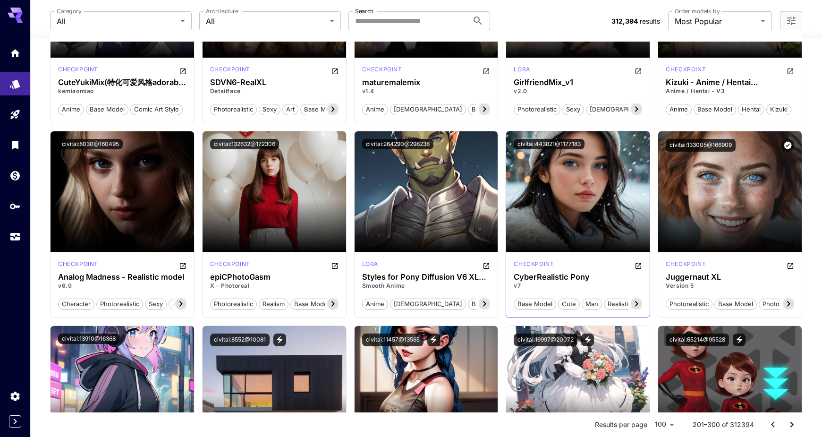
click at [438, 301] on icon at bounding box center [636, 303] width 11 height 11
click at [438, 301] on span "pony xl" at bounding box center [628, 303] width 29 height 9
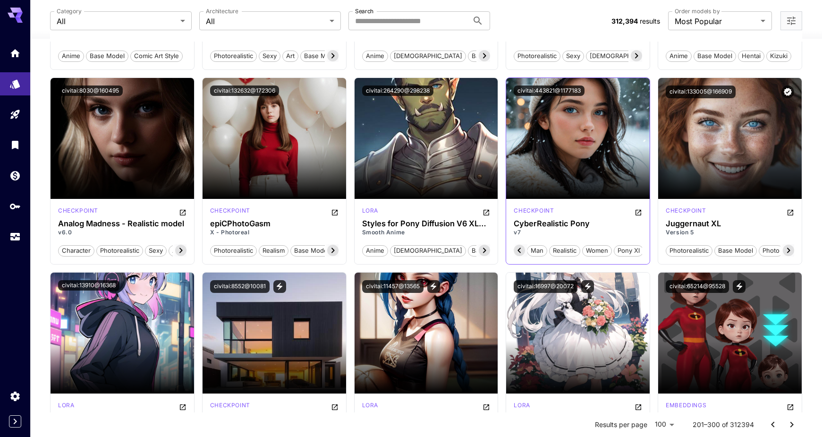
scroll to position [5736, 0]
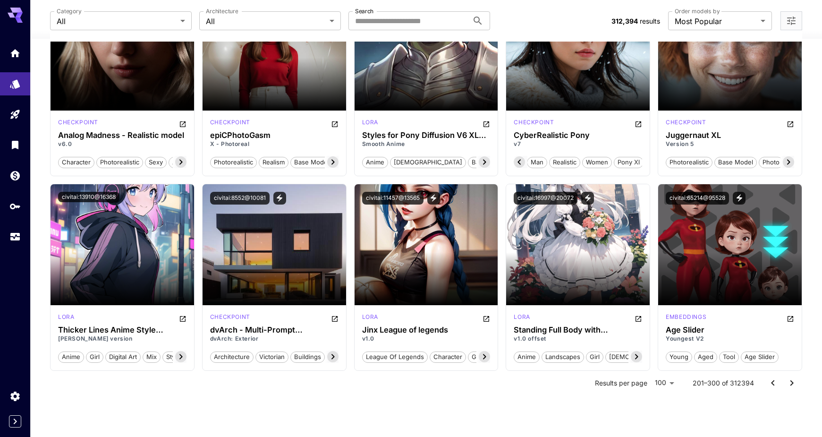
click at [438, 379] on icon "Go to next page" at bounding box center [791, 382] width 11 height 11
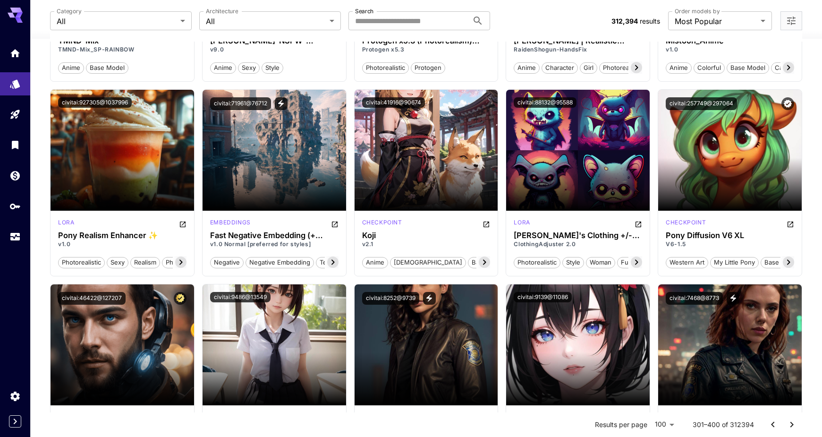
scroll to position [5537, 0]
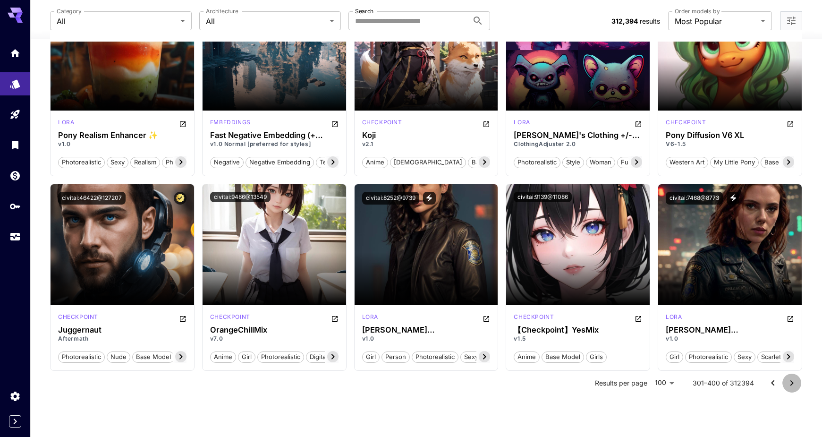
click at [438, 383] on button "Go to next page" at bounding box center [791, 382] width 19 height 19
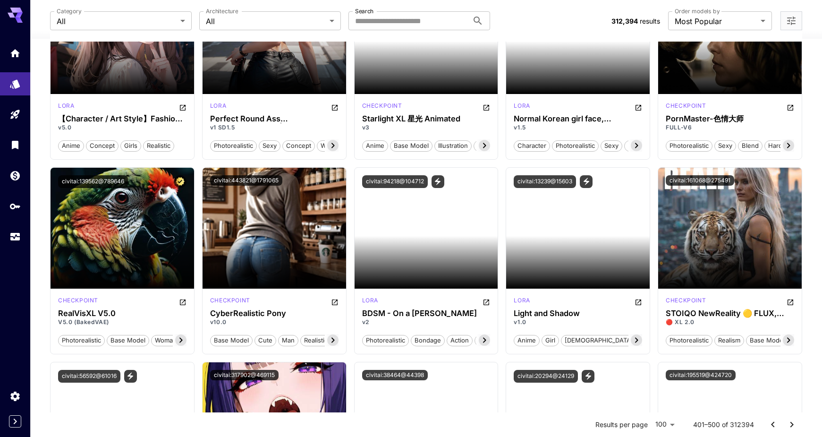
scroll to position [3794, 0]
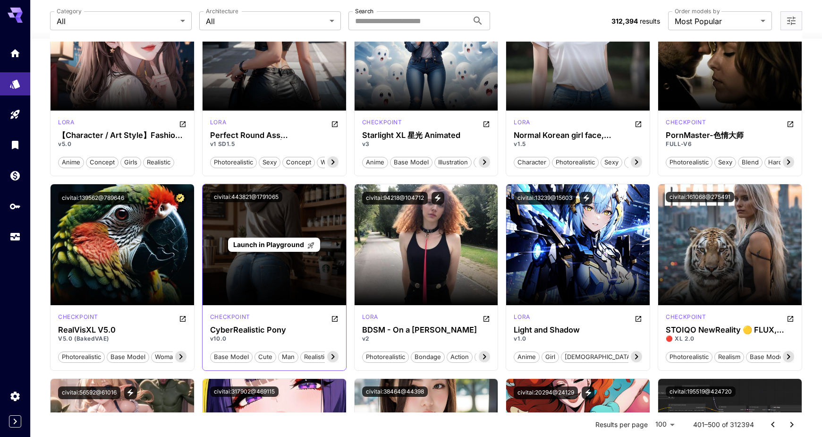
click at [266, 241] on span "Launch in Playground" at bounding box center [268, 244] width 71 height 8
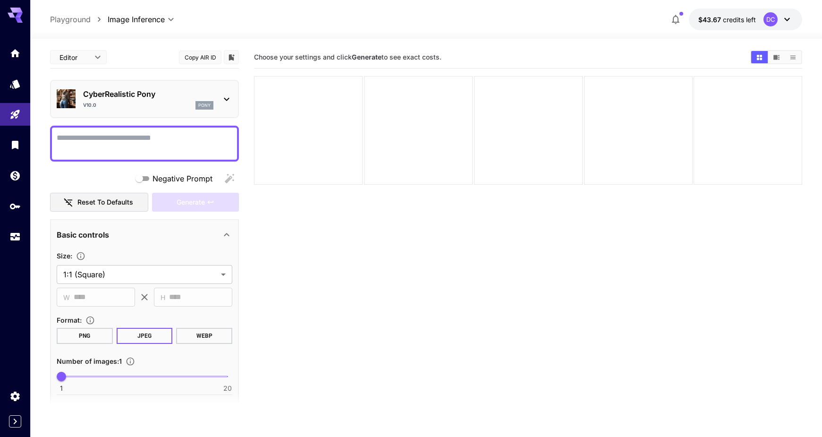
click at [129, 133] on textarea "Negative Prompt" at bounding box center [145, 143] width 176 height 23
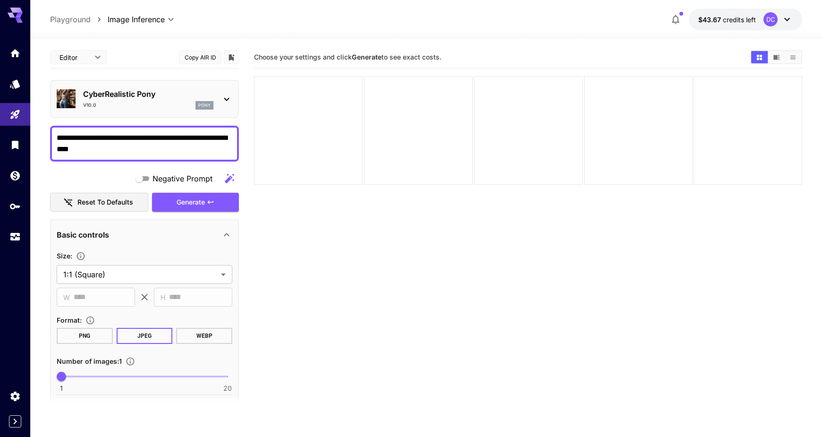
click at [74, 149] on textarea "**********" at bounding box center [145, 143] width 176 height 23
click at [135, 147] on textarea "**********" at bounding box center [145, 143] width 176 height 23
click at [84, 150] on textarea "**********" at bounding box center [145, 143] width 176 height 23
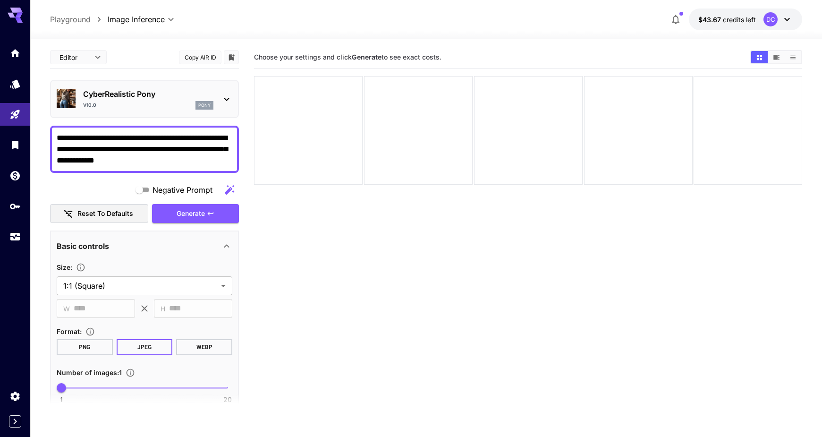
type textarea "**********"
click at [141, 233] on section "**********" at bounding box center [145, 318] width 176 height 175
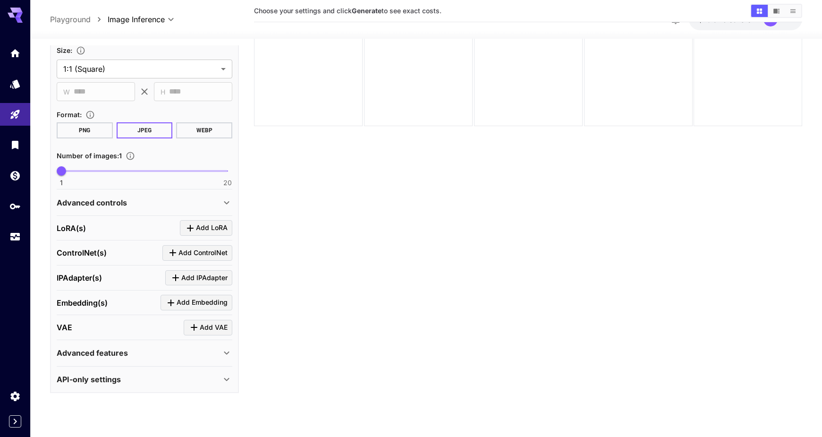
scroll to position [75, 0]
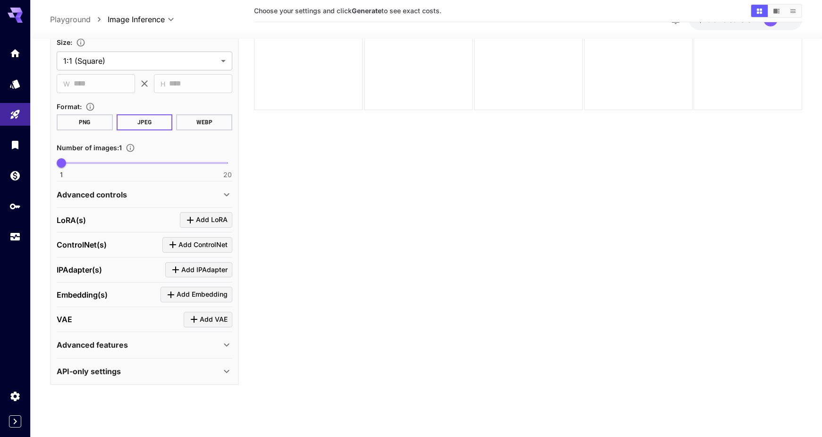
click at [182, 339] on div "Advanced features" at bounding box center [139, 344] width 164 height 11
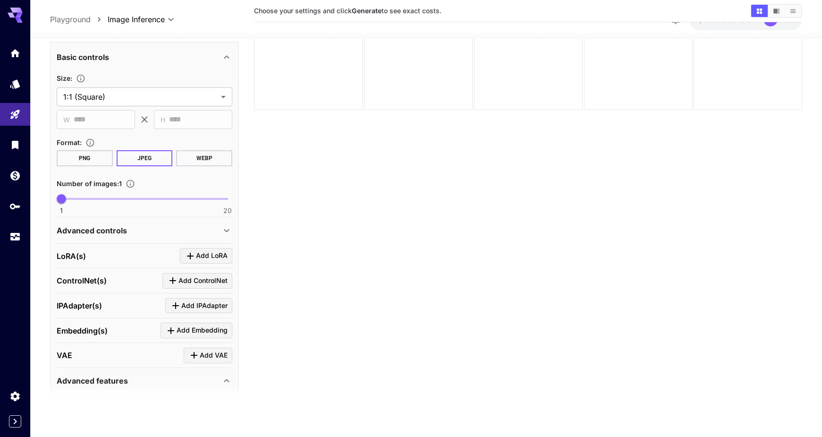
scroll to position [10, 0]
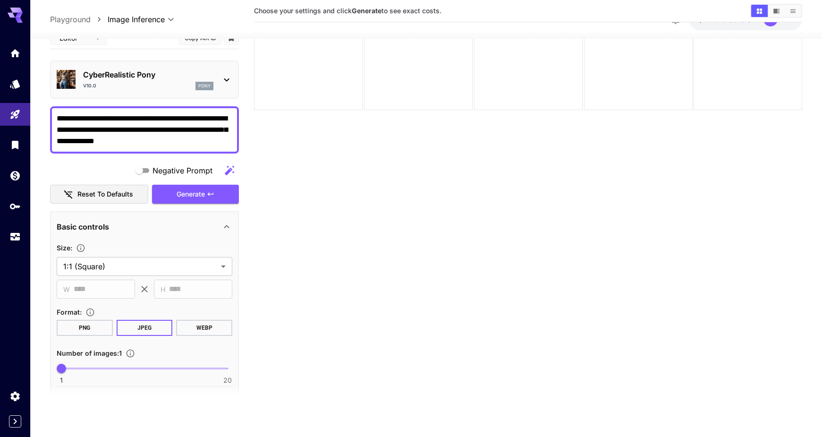
click at [89, 368] on span at bounding box center [144, 368] width 166 height 2
click at [83, 366] on span "4" at bounding box center [87, 367] width 9 height 9
type input "*"
click at [188, 196] on span "Generate" at bounding box center [191, 194] width 28 height 12
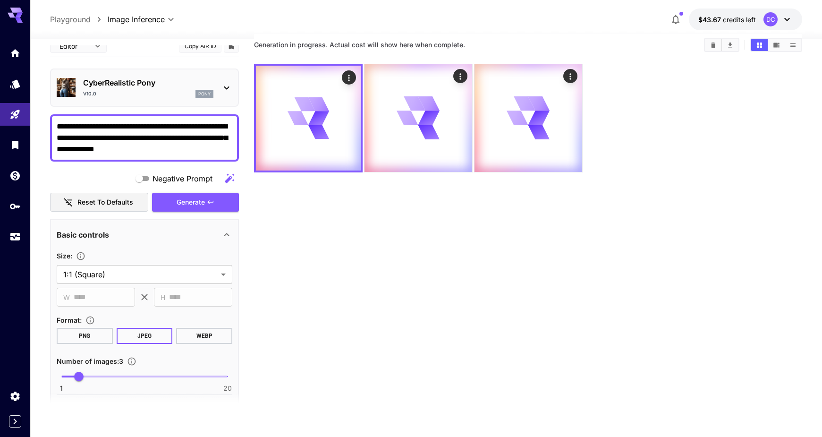
scroll to position [0, 0]
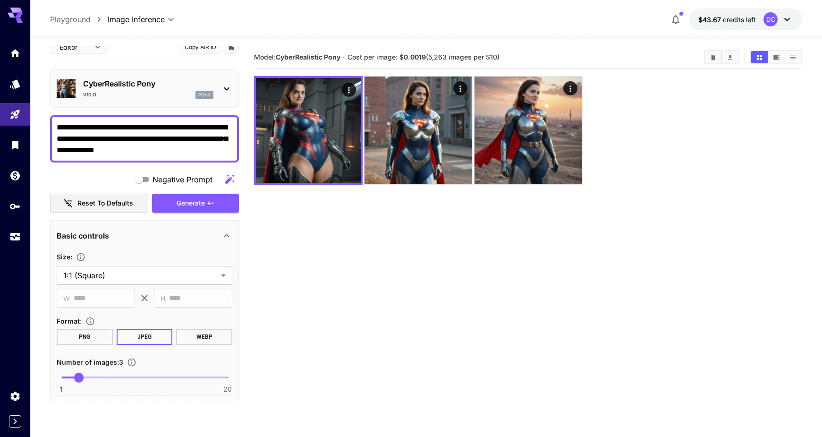
click at [221, 86] on icon at bounding box center [226, 88] width 11 height 11
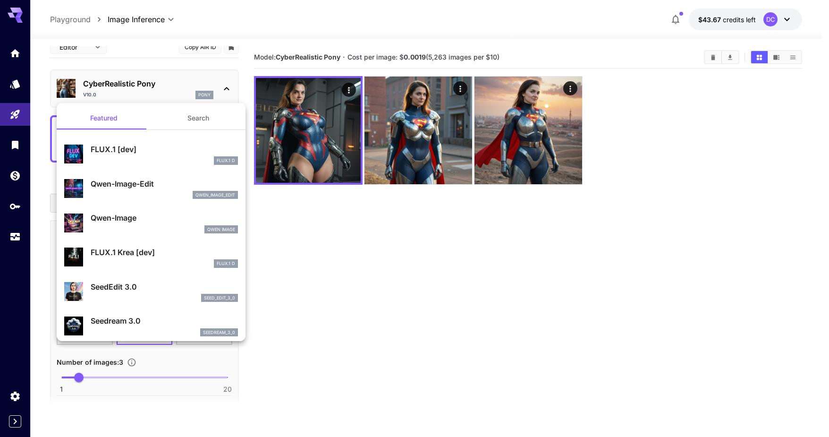
click at [13, 86] on div at bounding box center [414, 218] width 829 height 437
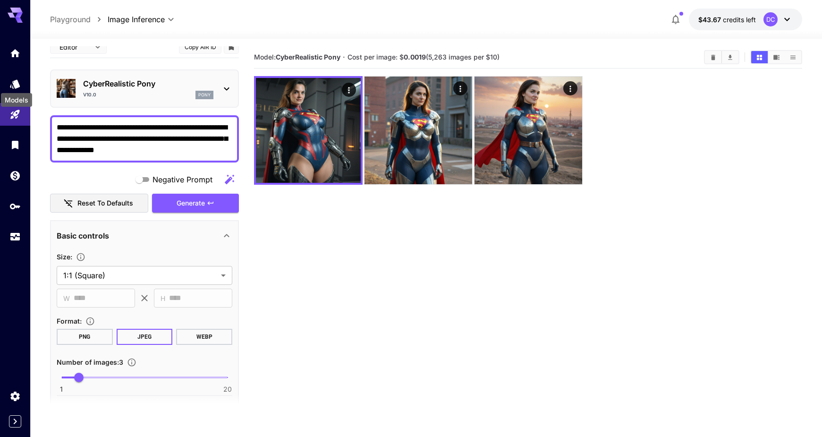
click at [13, 86] on icon "Models" at bounding box center [14, 81] width 11 height 11
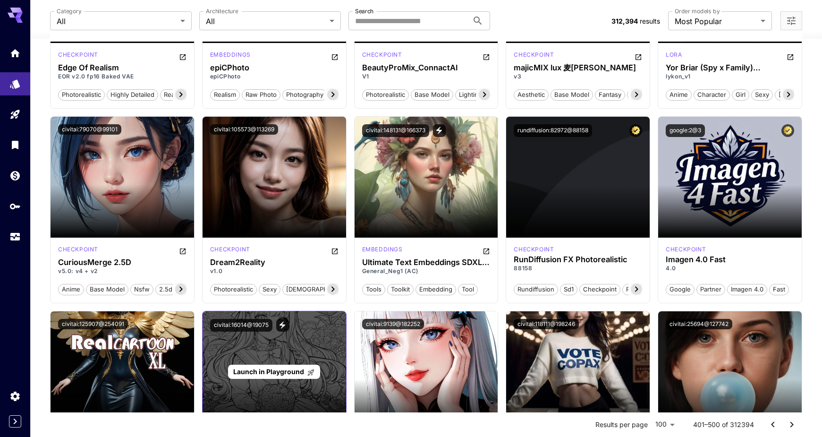
scroll to position [944, 0]
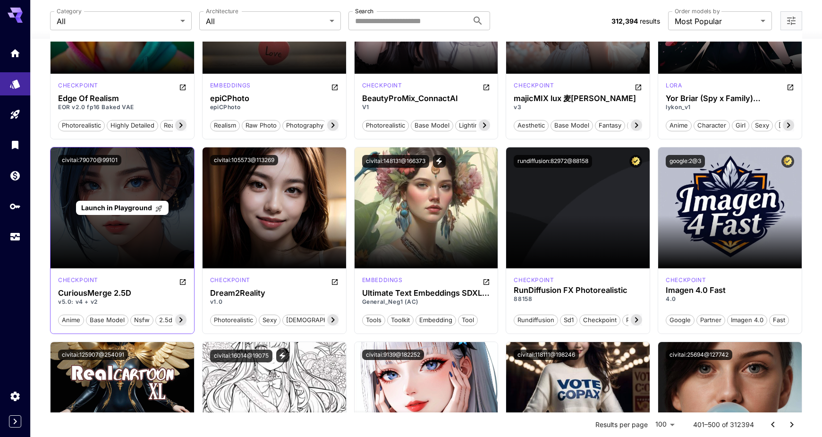
click at [116, 204] on span "Launch in Playground" at bounding box center [116, 207] width 71 height 8
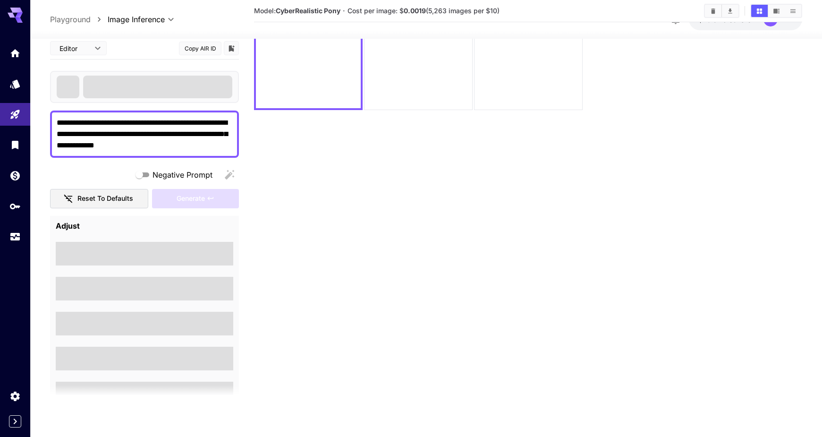
scroll to position [75, 0]
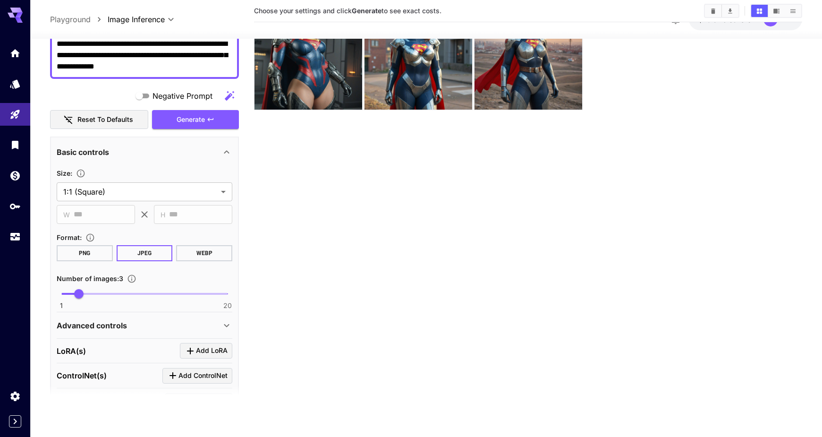
scroll to position [74, 0]
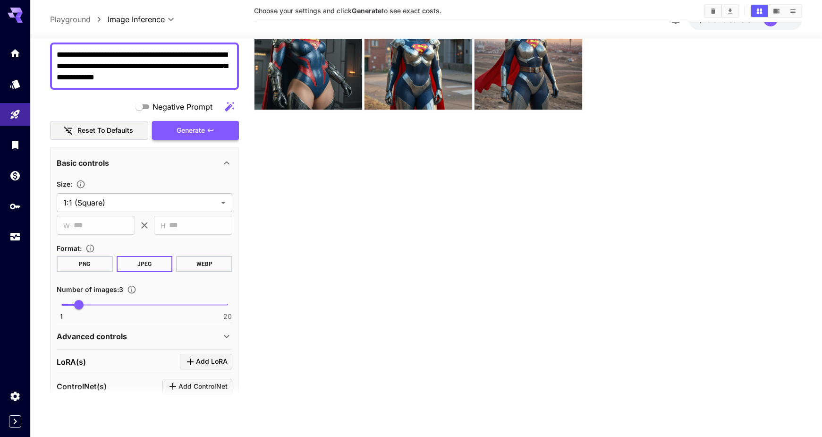
click at [194, 127] on span "Generate" at bounding box center [191, 130] width 28 height 12
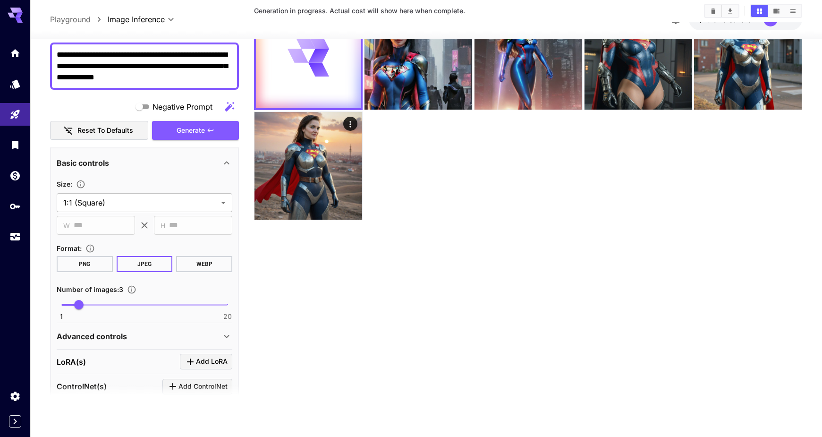
scroll to position [0, 0]
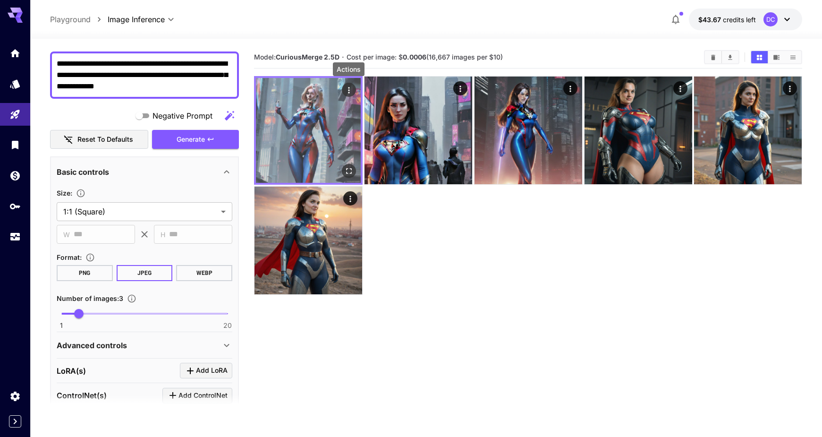
click at [346, 91] on icon "Actions" at bounding box center [348, 89] width 9 height 9
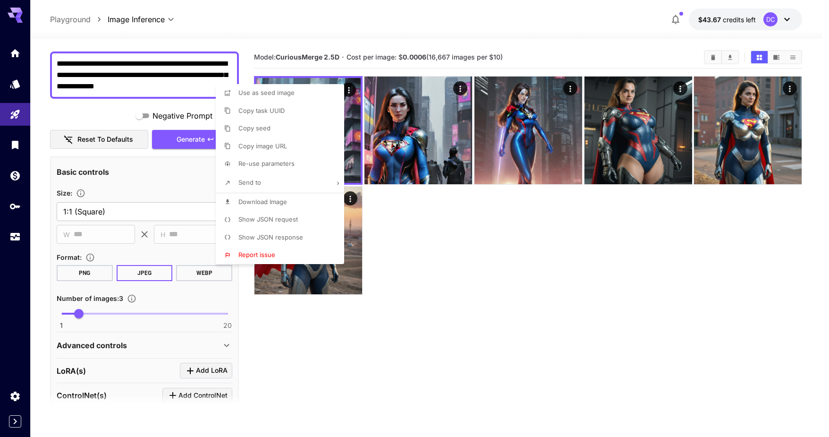
click at [422, 211] on div at bounding box center [414, 218] width 829 height 437
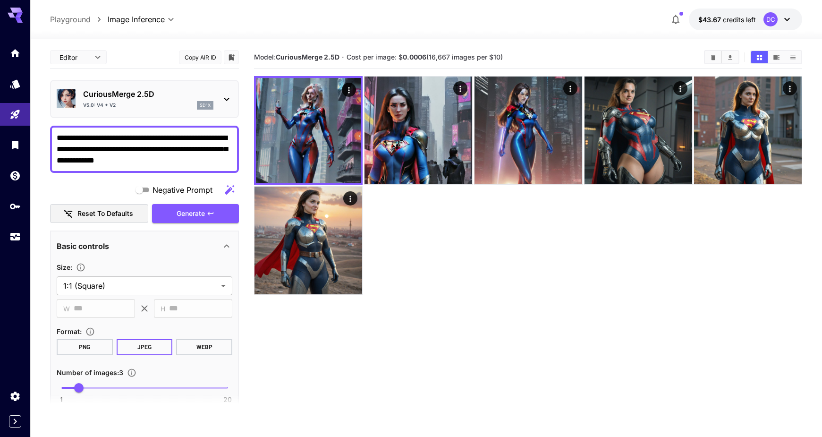
click at [226, 97] on icon at bounding box center [226, 98] width 11 height 11
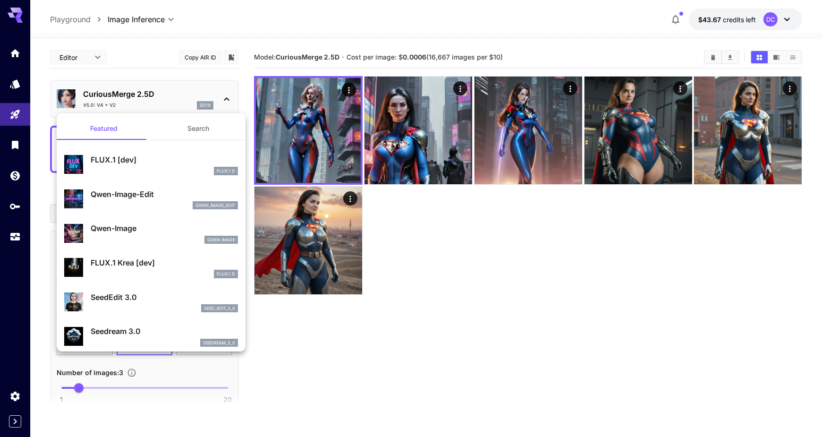
click at [149, 101] on div at bounding box center [414, 218] width 829 height 437
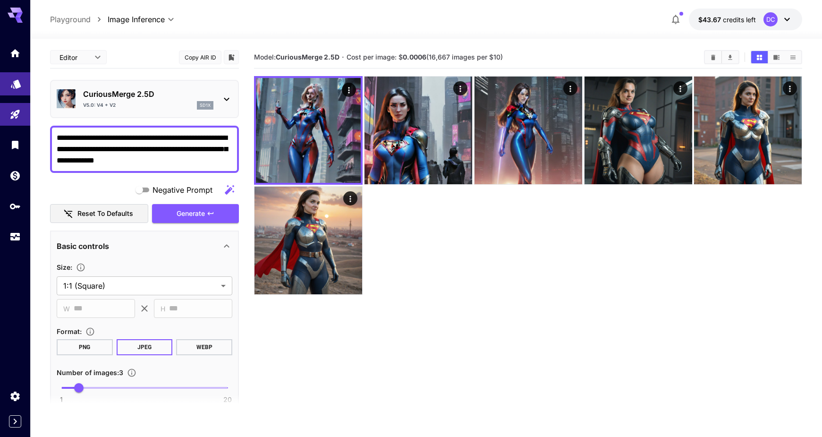
click at [8, 85] on link at bounding box center [15, 83] width 30 height 23
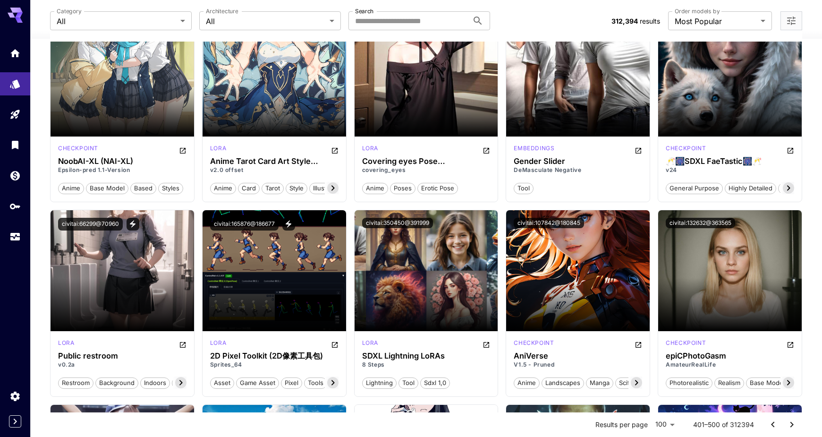
scroll to position [3630, 0]
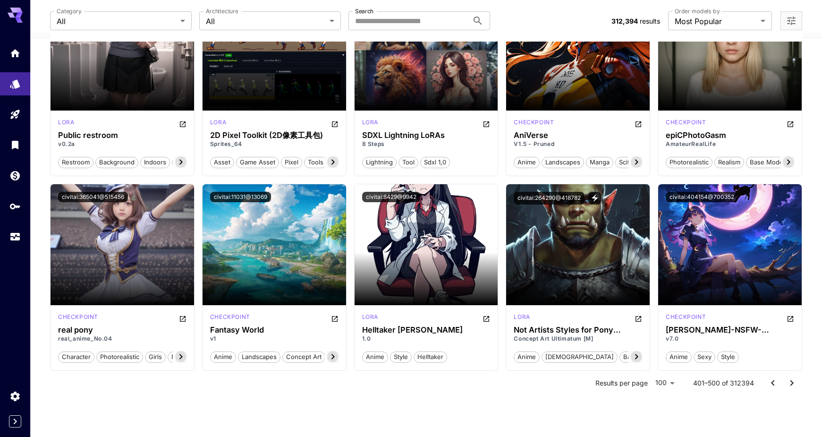
click at [438, 383] on icon "Go to next page" at bounding box center [791, 382] width 11 height 11
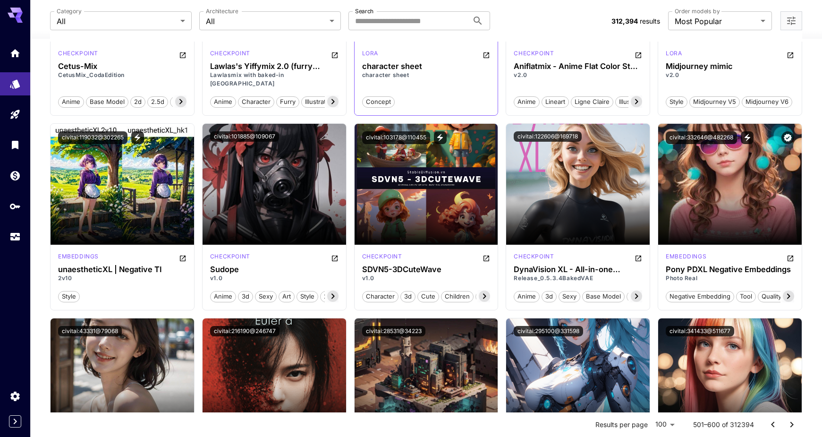
scroll to position [1275, 0]
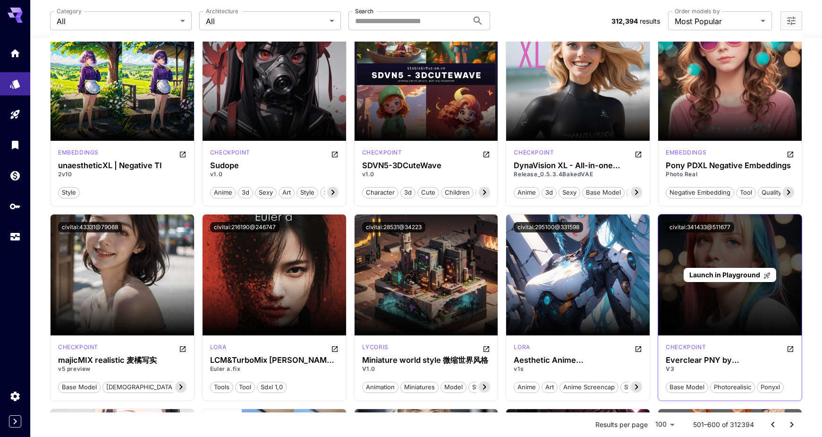
click at [438, 270] on span "Launch in Playground" at bounding box center [724, 274] width 71 height 8
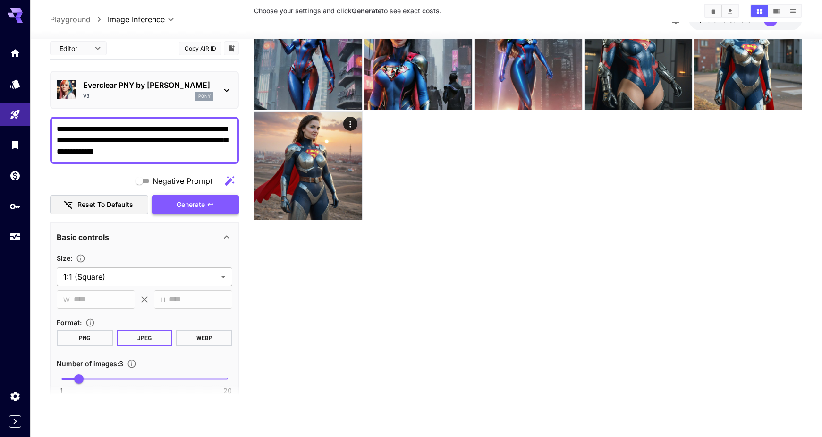
click at [201, 201] on span "Generate" at bounding box center [191, 204] width 28 height 12
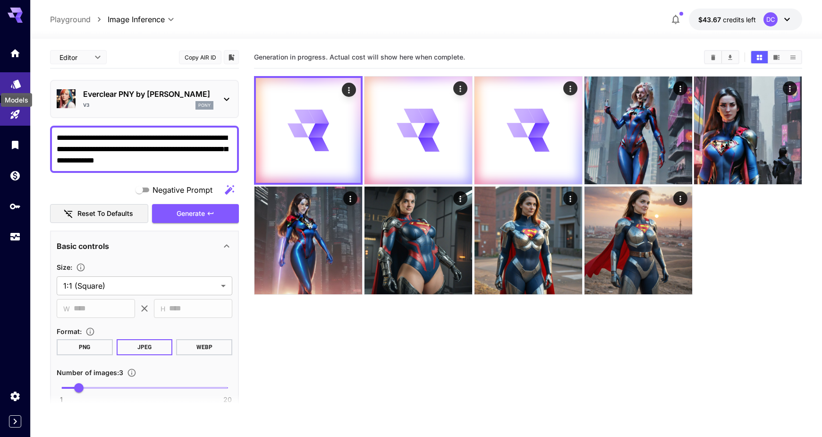
click at [13, 80] on icon "Models" at bounding box center [15, 81] width 11 height 11
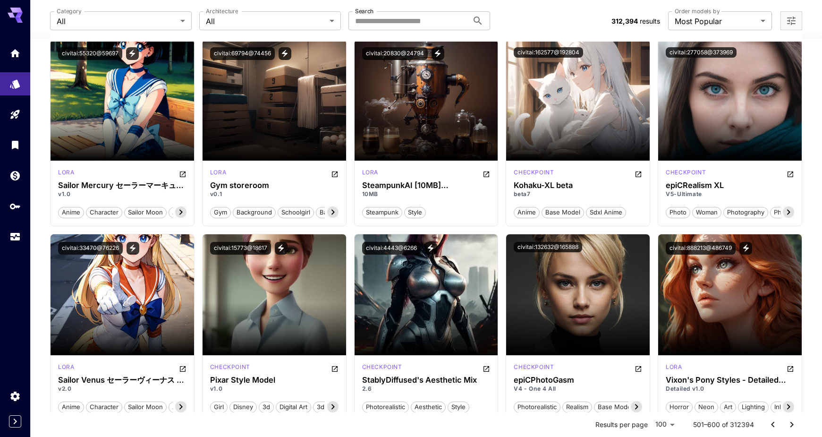
scroll to position [3630, 0]
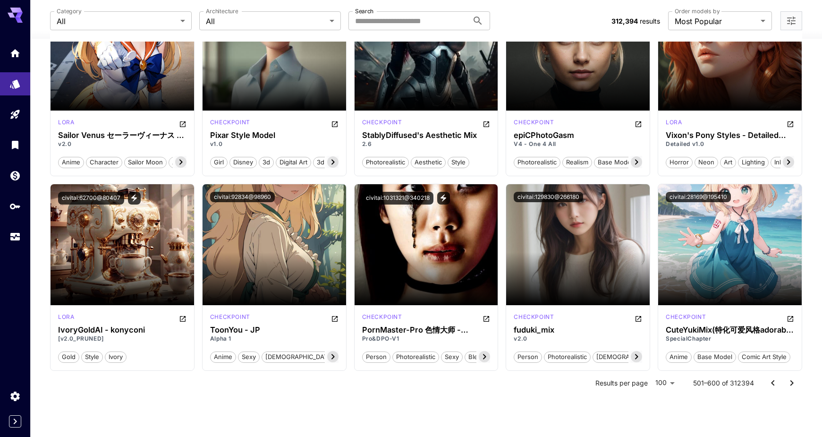
click at [438, 380] on icon "Go to next page" at bounding box center [791, 382] width 11 height 11
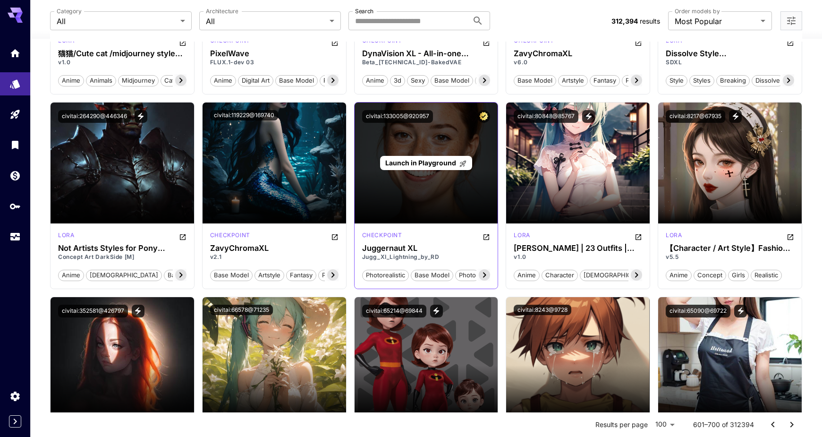
scroll to position [4433, 0]
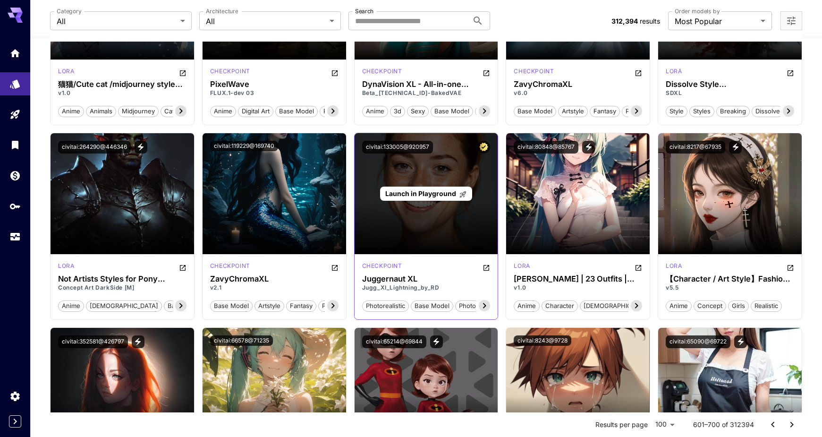
click at [421, 194] on span "Launch in Playground" at bounding box center [420, 193] width 71 height 8
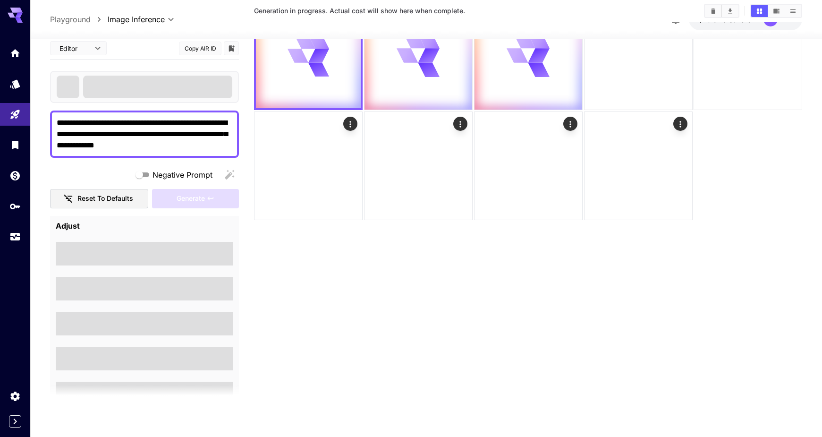
scroll to position [75, 0]
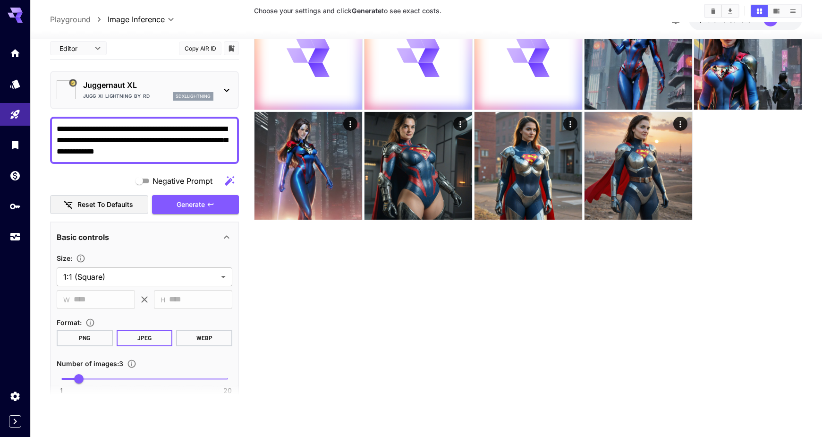
type input "*******"
click at [195, 203] on span "Generate" at bounding box center [191, 204] width 28 height 12
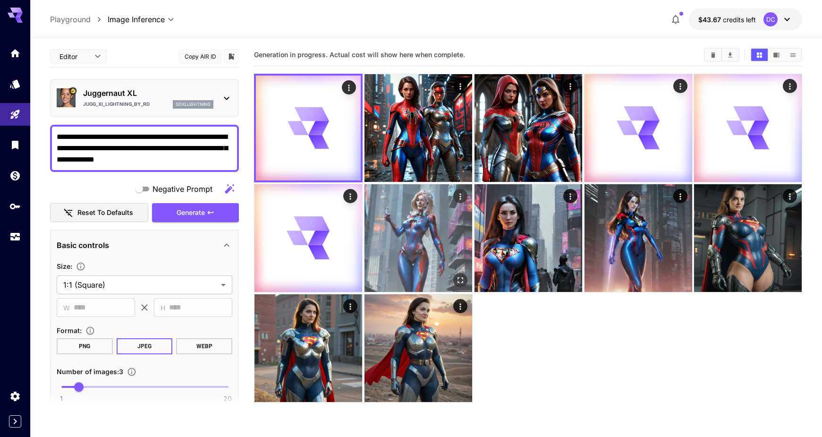
scroll to position [0, 0]
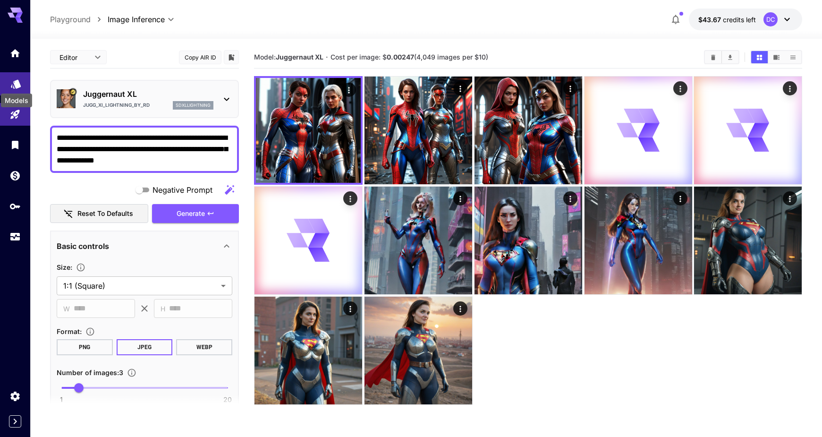
click at [12, 82] on icon "Models" at bounding box center [15, 80] width 11 height 11
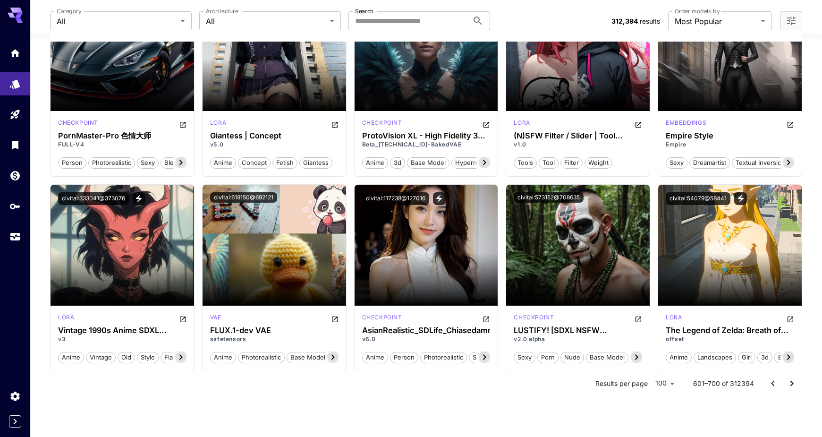
scroll to position [3630, 0]
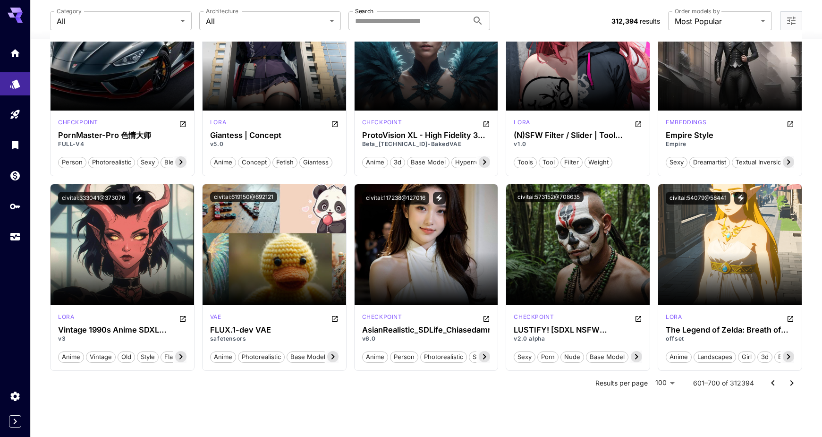
click at [791, 380] on icon "Go to next page" at bounding box center [791, 382] width 11 height 11
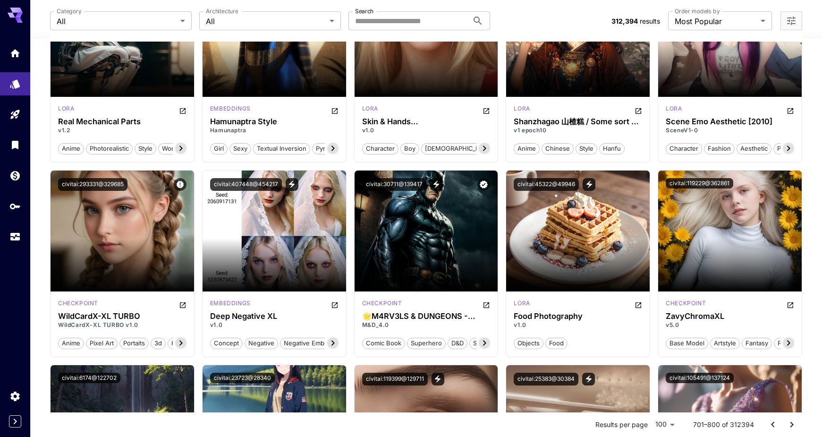
scroll to position [3016, 0]
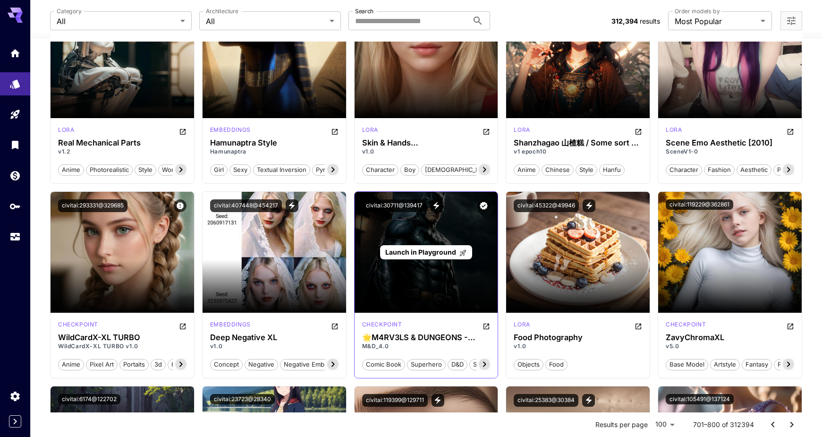
click at [419, 251] on span "Launch in Playground" at bounding box center [420, 252] width 71 height 8
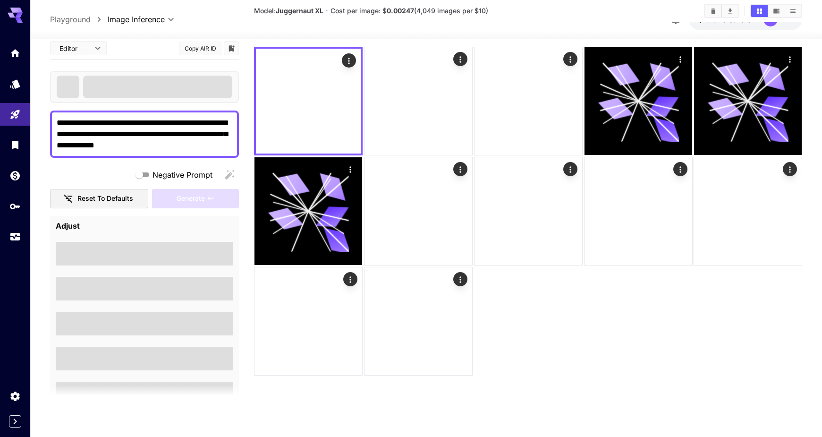
scroll to position [75, 0]
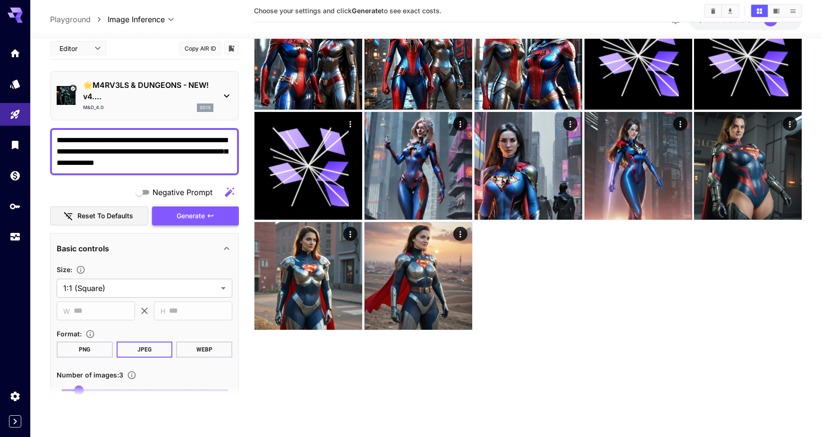
click at [188, 212] on span "Generate" at bounding box center [191, 216] width 28 height 12
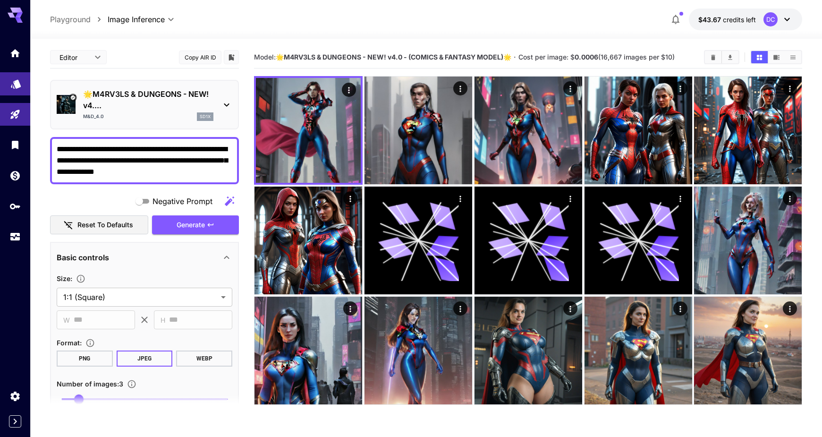
click at [16, 88] on link at bounding box center [15, 83] width 30 height 23
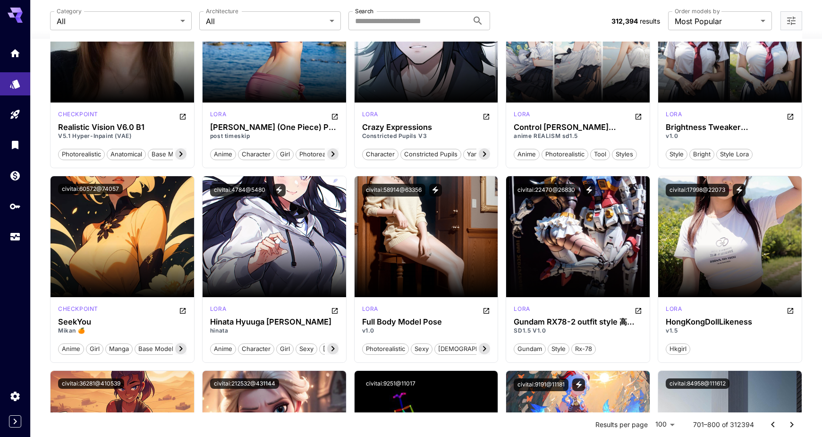
scroll to position [519, 0]
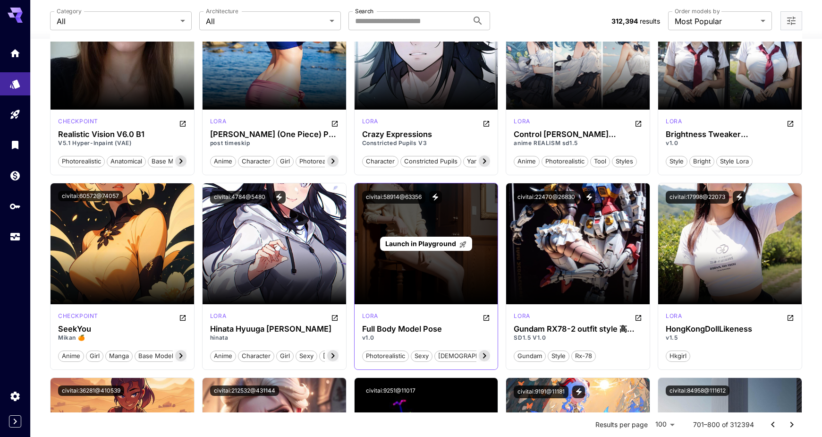
click at [422, 240] on span "Launch in Playground" at bounding box center [420, 243] width 71 height 8
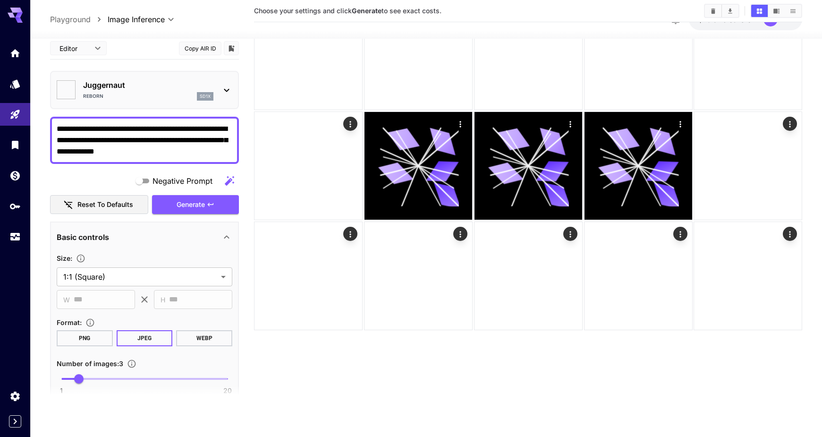
scroll to position [75, 0]
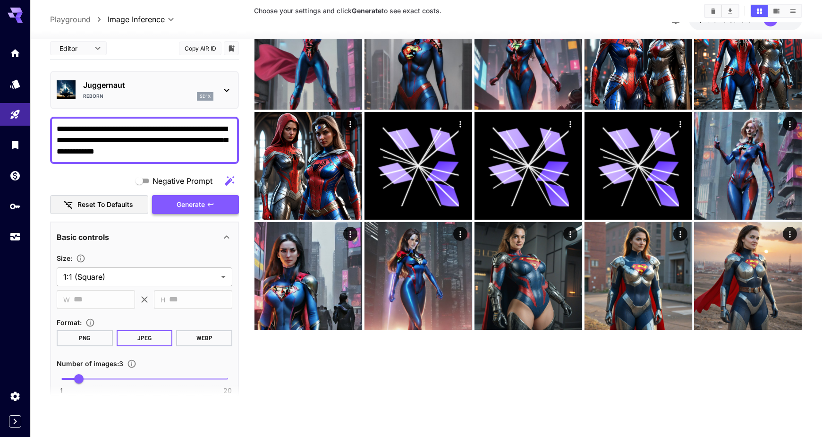
click at [190, 201] on div "Negative Prompt Reset to defaults Generate" at bounding box center [144, 192] width 189 height 43
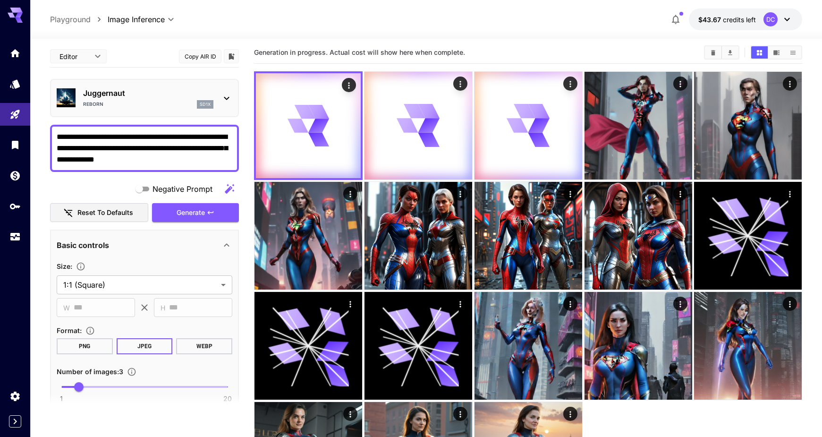
scroll to position [0, 0]
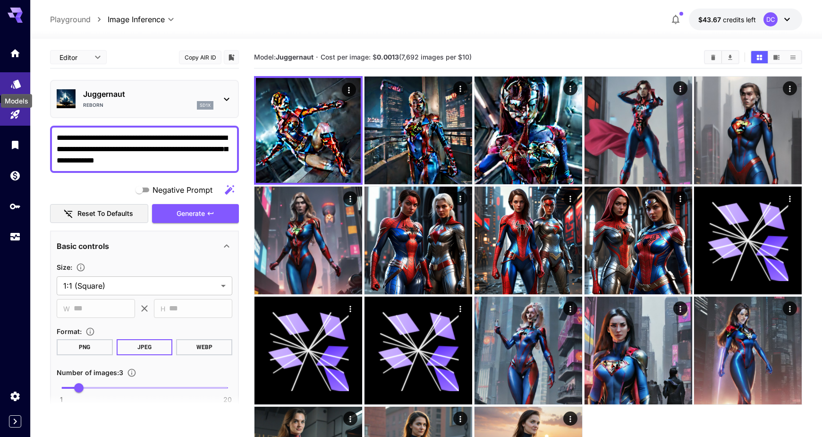
click at [12, 83] on icon "Models" at bounding box center [15, 81] width 11 height 11
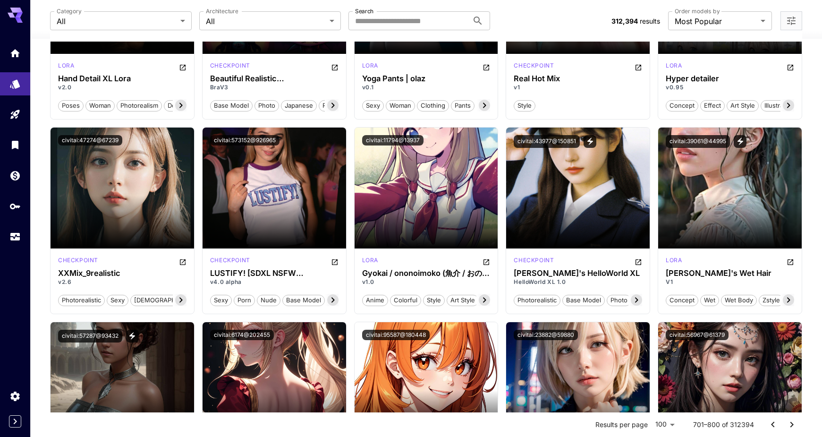
scroll to position [1227, 0]
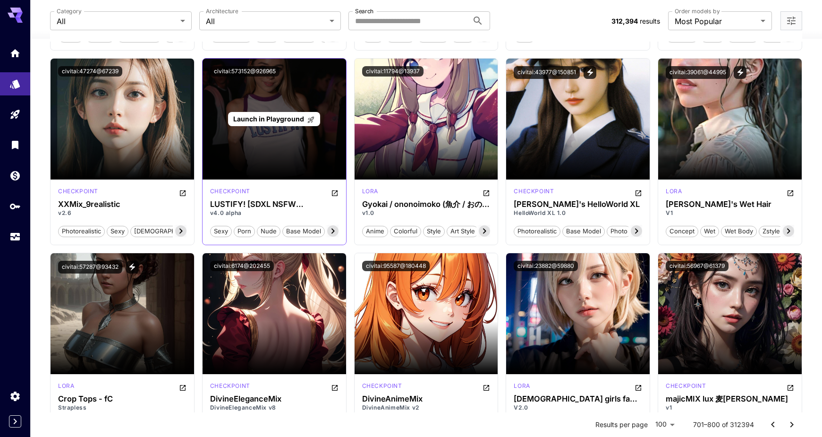
click at [266, 117] on span "Launch in Playground" at bounding box center [268, 119] width 71 height 8
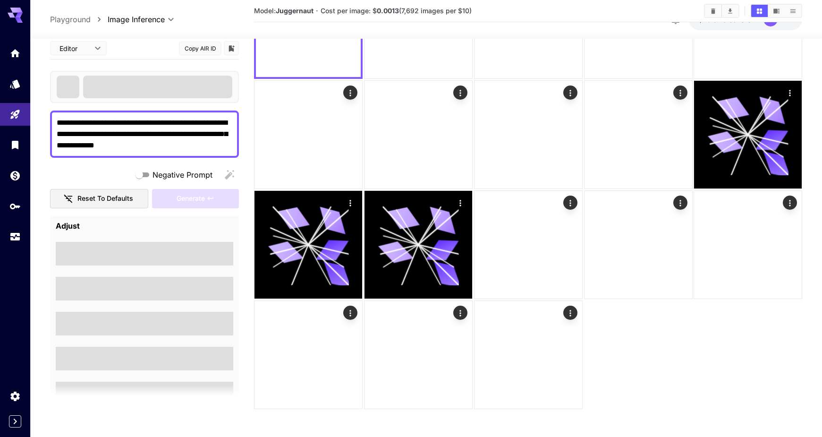
scroll to position [106, 0]
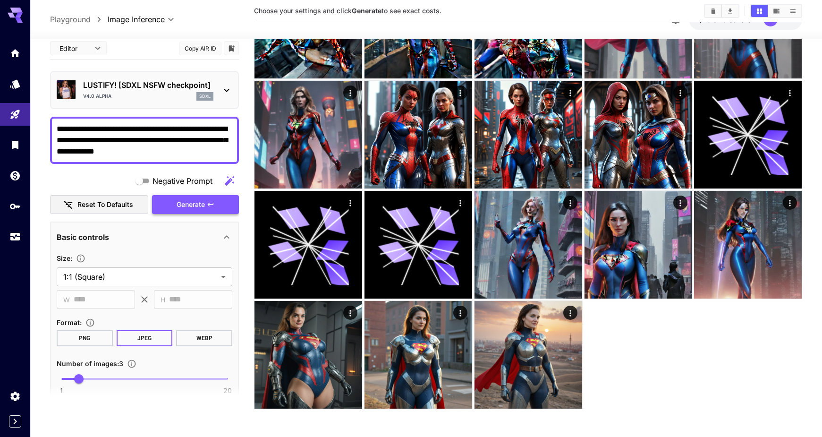
click at [200, 201] on div "Negative Prompt Reset to defaults Generate" at bounding box center [144, 192] width 189 height 43
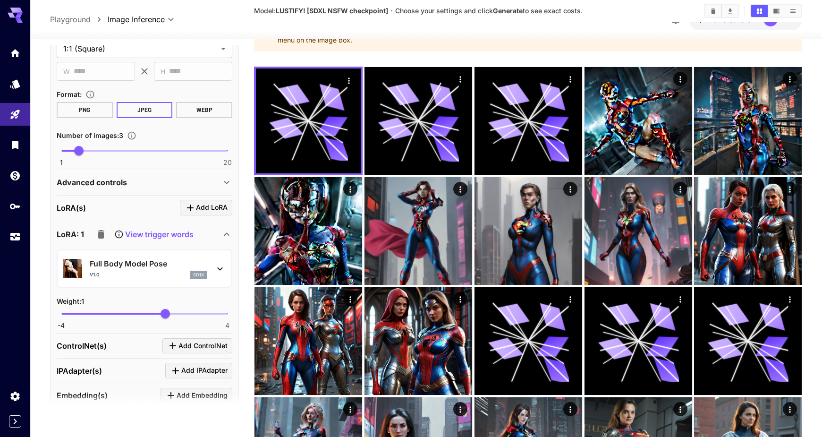
scroll to position [94, 0]
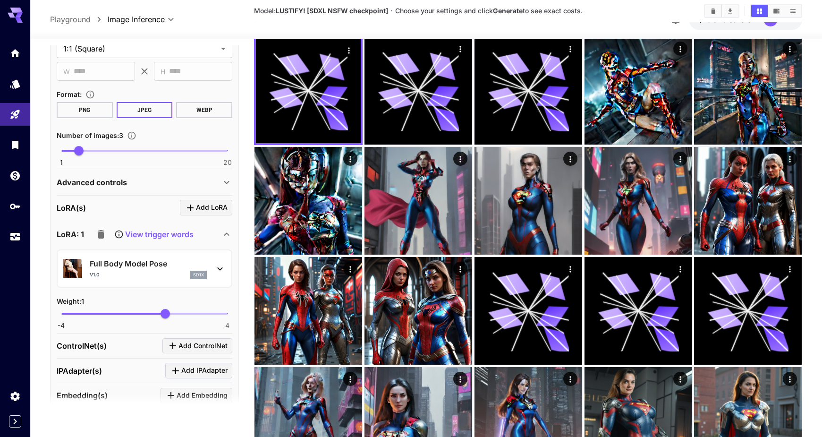
click at [220, 267] on icon at bounding box center [219, 268] width 11 height 11
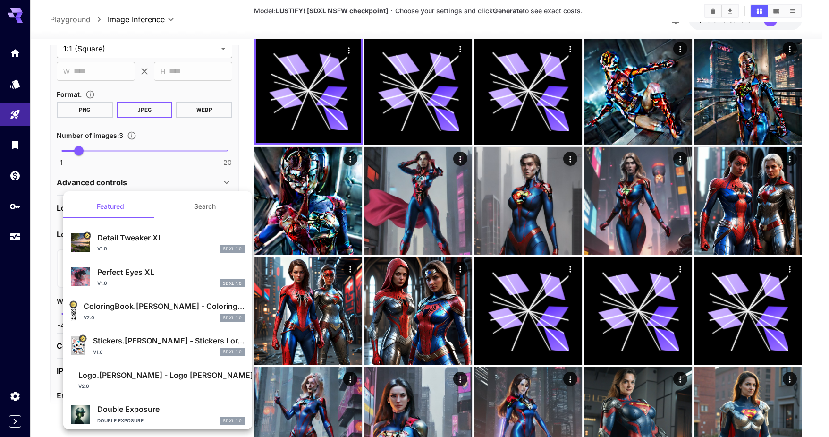
click at [39, 223] on div at bounding box center [414, 218] width 829 height 437
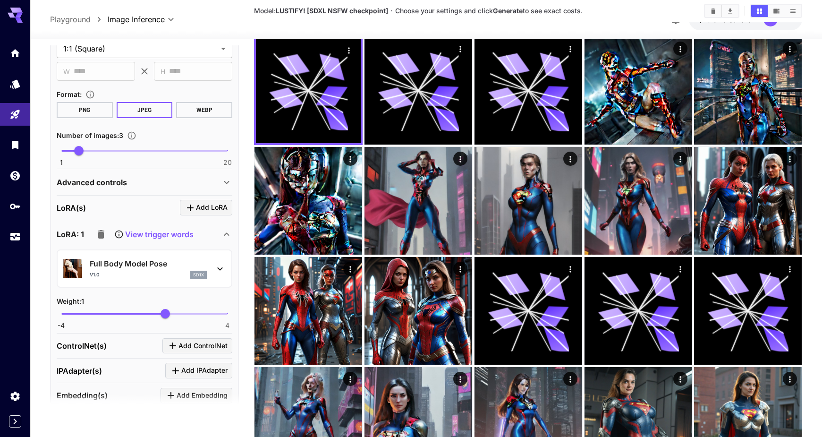
click at [103, 234] on icon "button" at bounding box center [101, 234] width 7 height 8
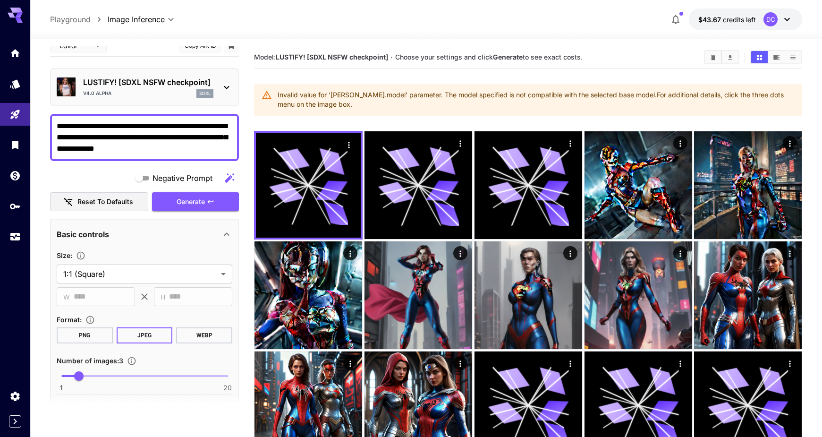
scroll to position [0, 0]
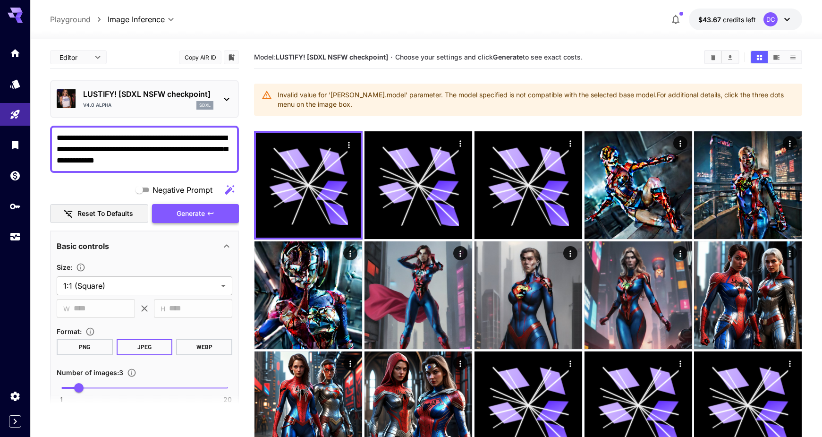
click at [194, 211] on span "Generate" at bounding box center [191, 214] width 28 height 12
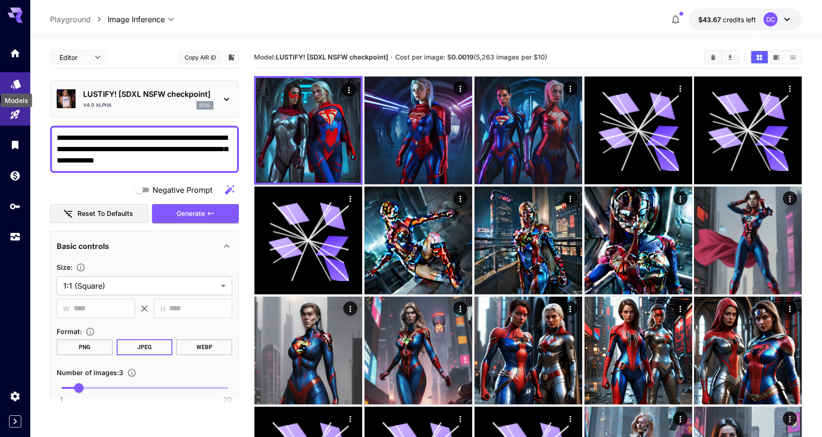
click at [16, 79] on icon "Models" at bounding box center [16, 80] width 10 height 9
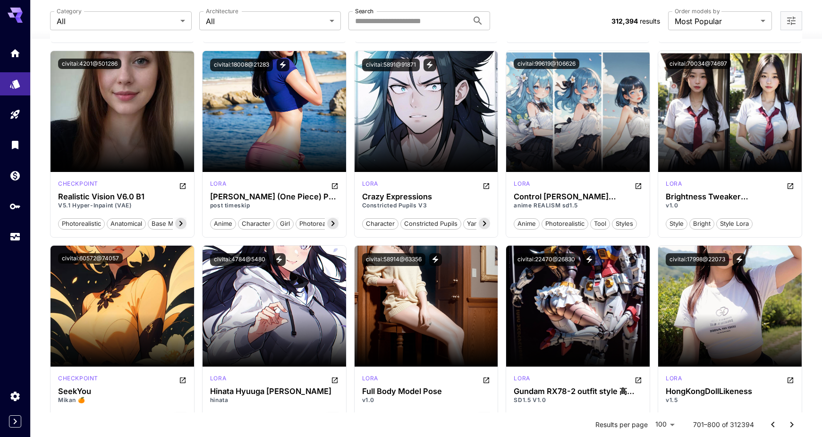
scroll to position [472, 0]
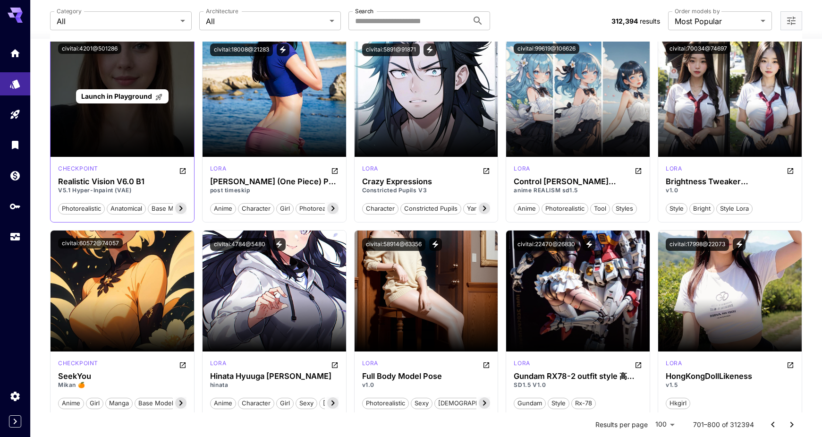
click at [111, 94] on span "Launch in Playground" at bounding box center [116, 96] width 71 height 8
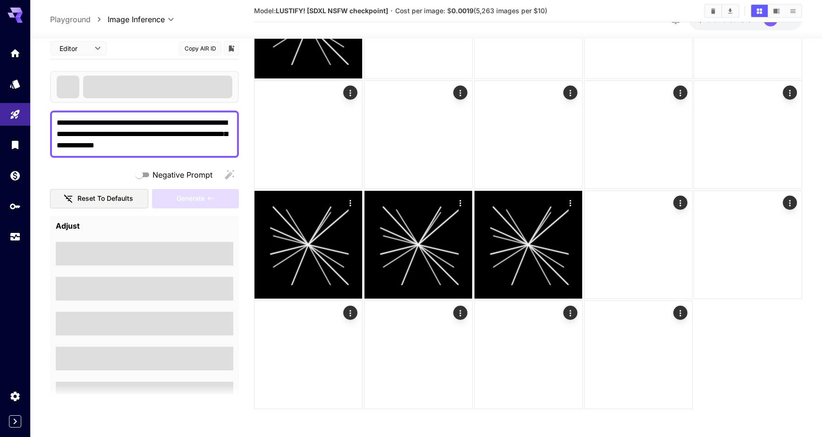
scroll to position [216, 0]
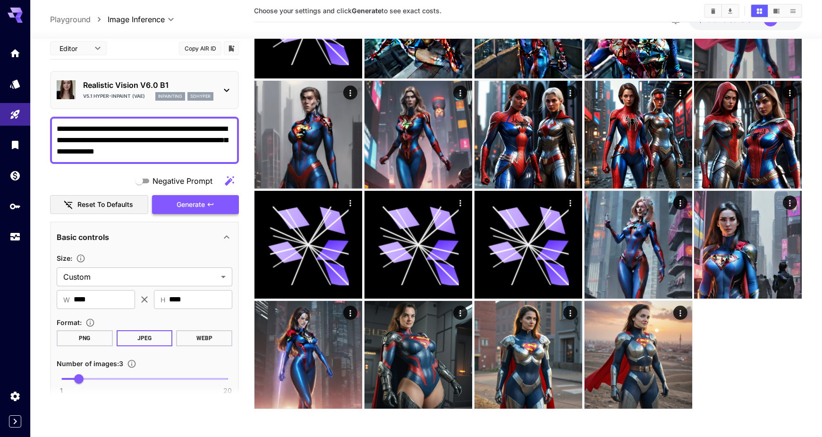
click at [186, 200] on div "Negative Prompt Reset to defaults Generate" at bounding box center [144, 192] width 189 height 43
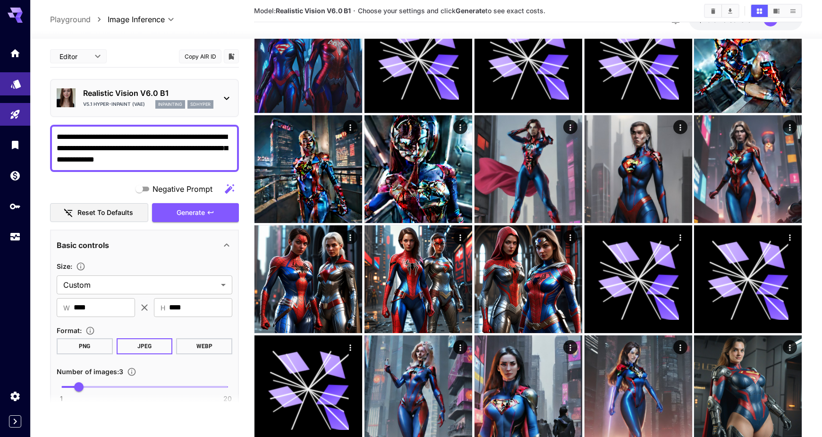
click at [12, 82] on icon "Models" at bounding box center [15, 80] width 11 height 11
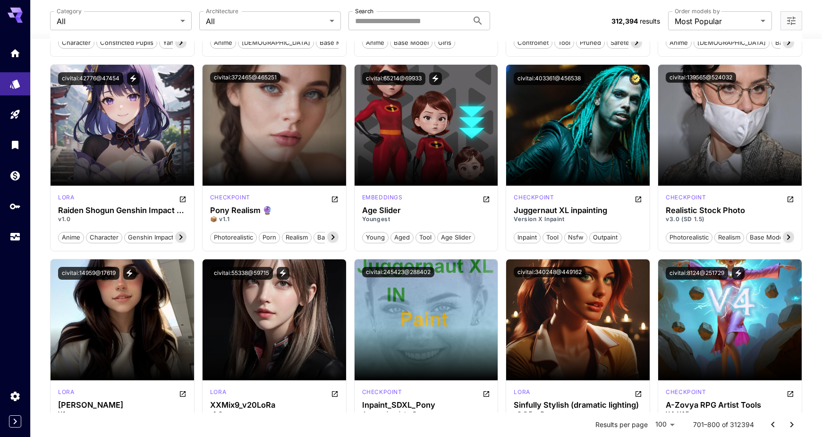
scroll to position [3021, 0]
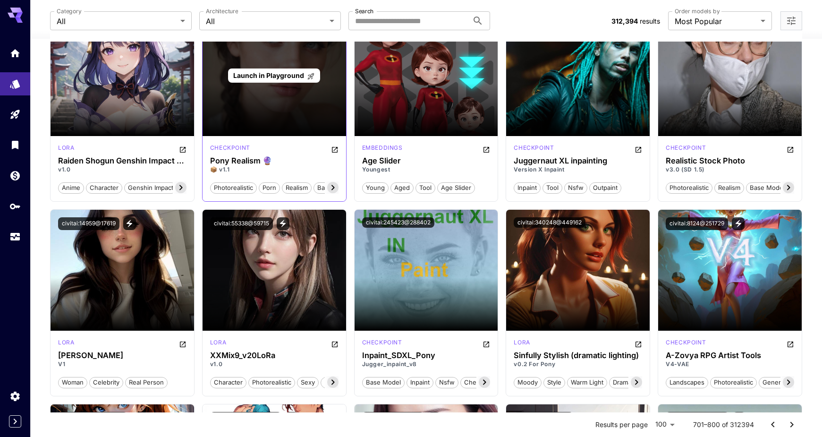
click at [262, 73] on span "Launch in Playground" at bounding box center [268, 75] width 71 height 8
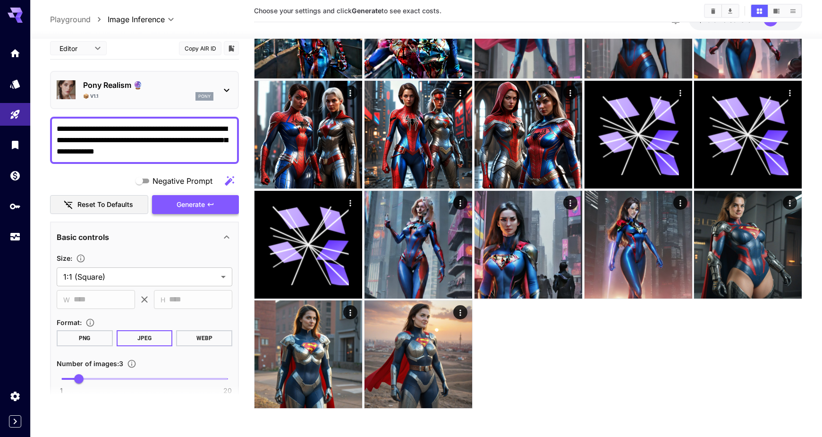
click at [176, 202] on button "Generate" at bounding box center [195, 203] width 87 height 19
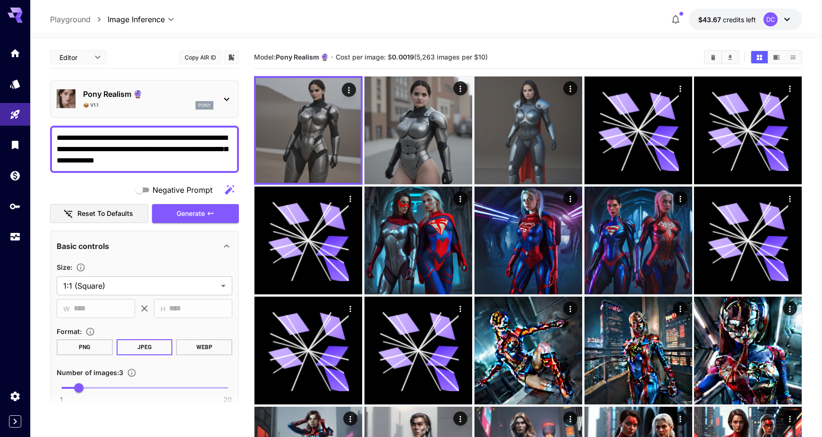
click at [244, 160] on main "**********" at bounding box center [426, 393] width 752 height 695
click at [16, 80] on icon "Models" at bounding box center [15, 81] width 11 height 11
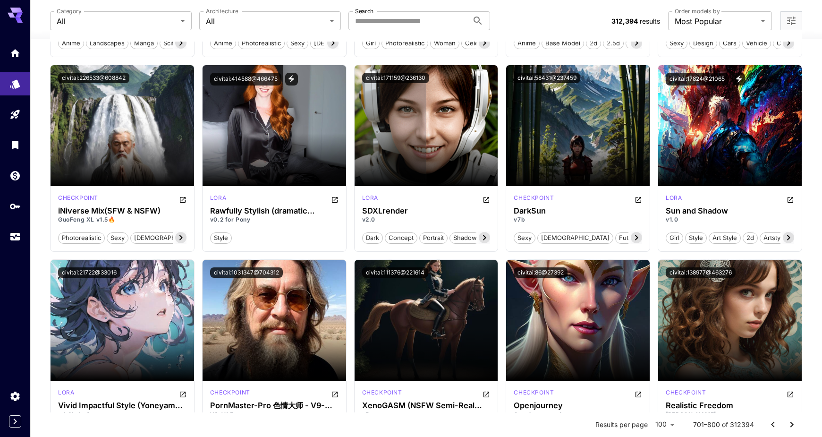
scroll to position [3630, 0]
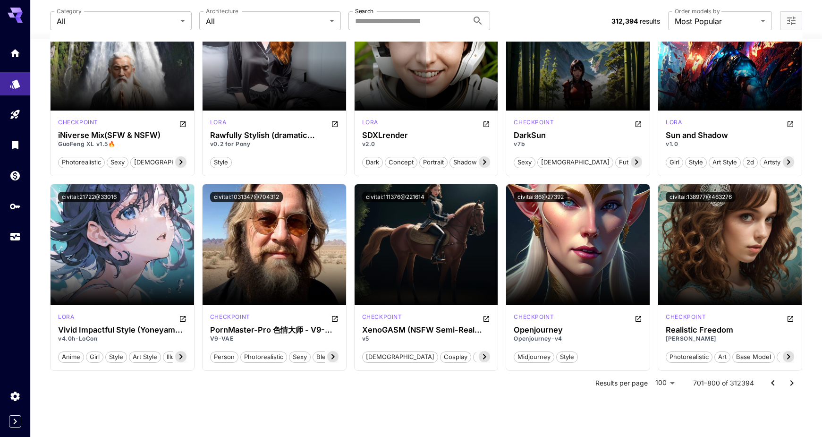
click at [788, 380] on icon "Go to next page" at bounding box center [791, 382] width 11 height 11
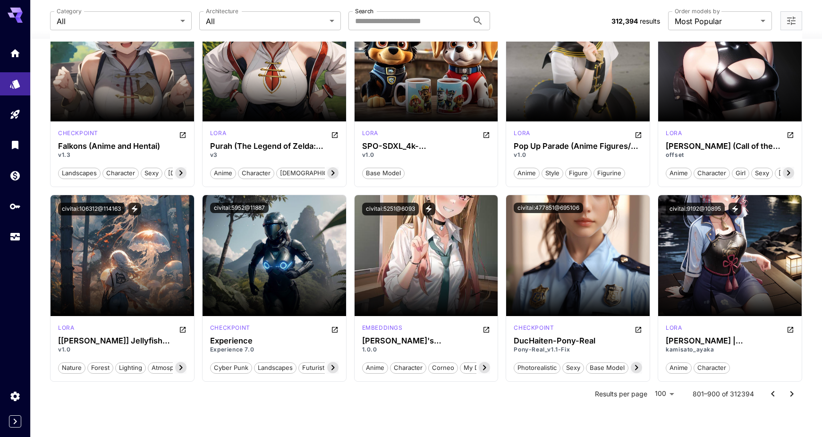
scroll to position [4965, 0]
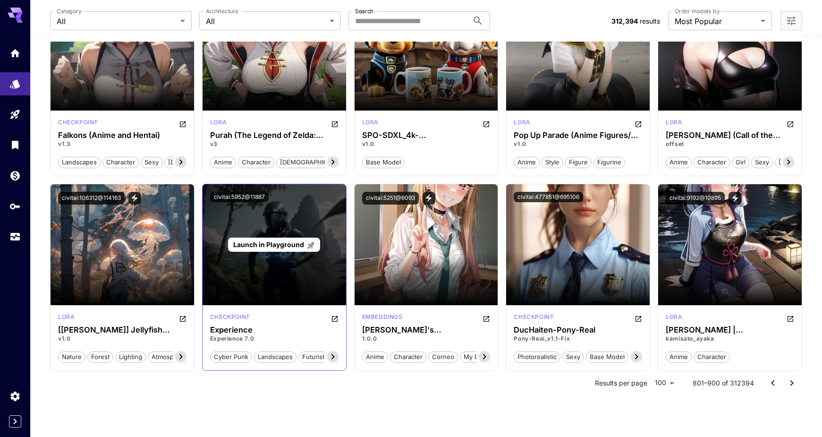
click at [275, 244] on span "Launch in Playground" at bounding box center [268, 244] width 71 height 8
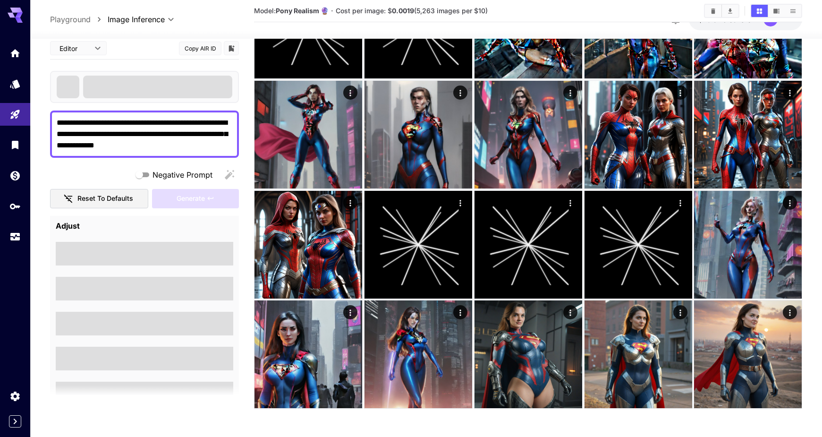
scroll to position [326, 0]
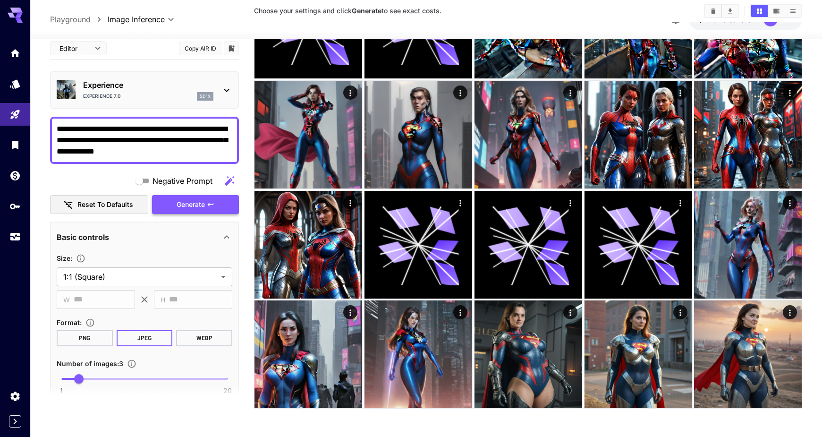
click at [190, 200] on div "Negative Prompt Reset to defaults Generate" at bounding box center [144, 192] width 189 height 43
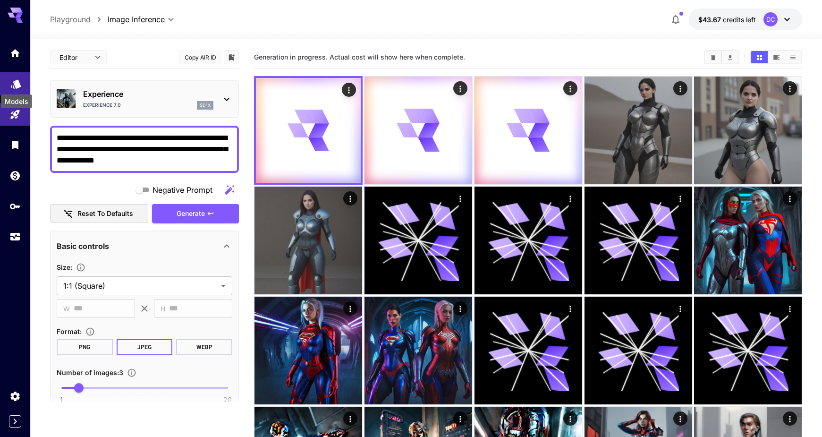
click at [12, 81] on icon "Models" at bounding box center [15, 81] width 11 height 11
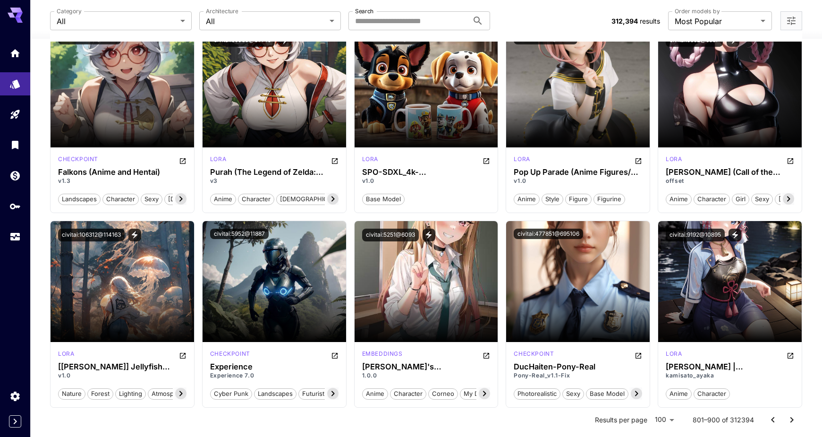
scroll to position [3630, 0]
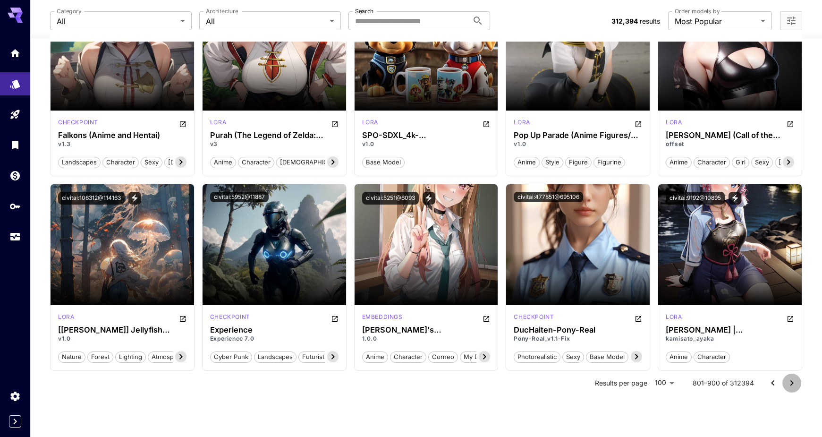
click at [790, 383] on icon "Go to next page" at bounding box center [791, 382] width 11 height 11
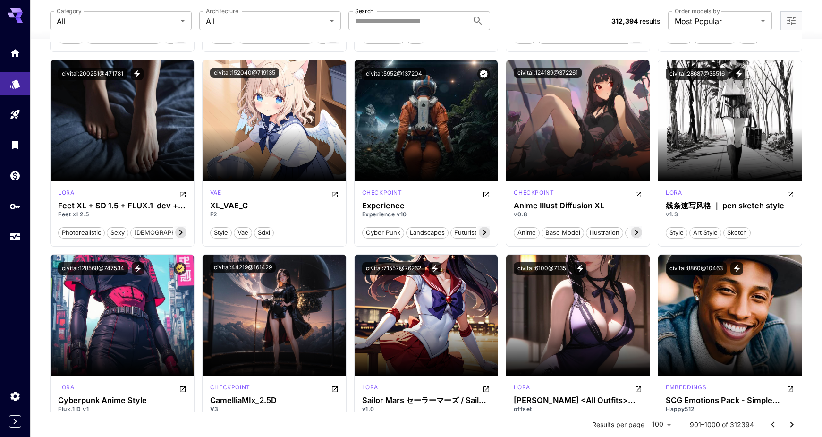
scroll to position [4149, 0]
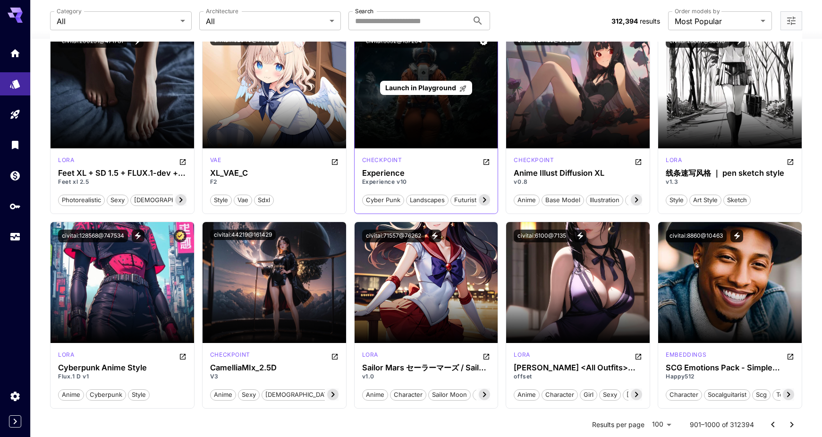
click at [420, 89] on span "Launch in Playground" at bounding box center [420, 88] width 71 height 8
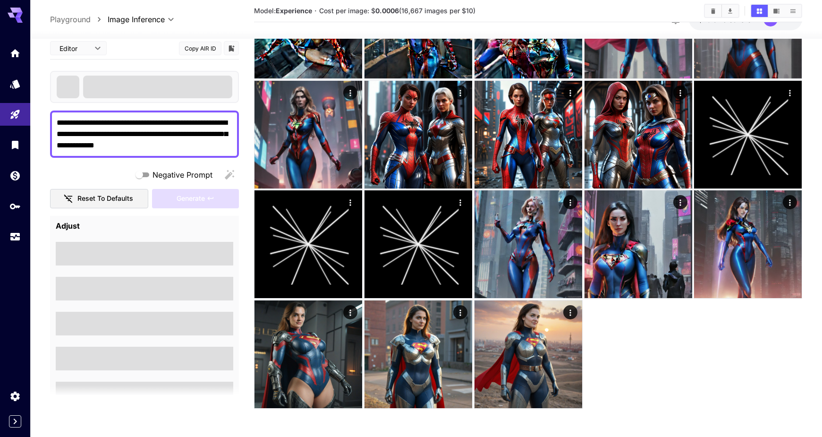
scroll to position [436, 0]
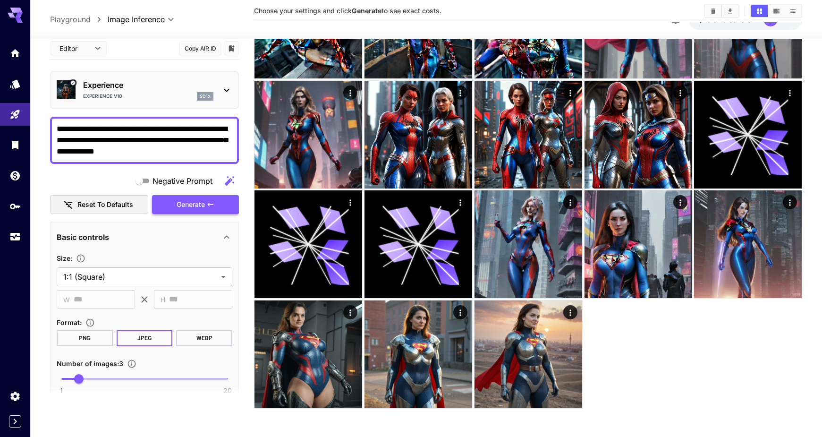
click at [186, 195] on div "Negative Prompt Reset to defaults Generate" at bounding box center [144, 192] width 189 height 43
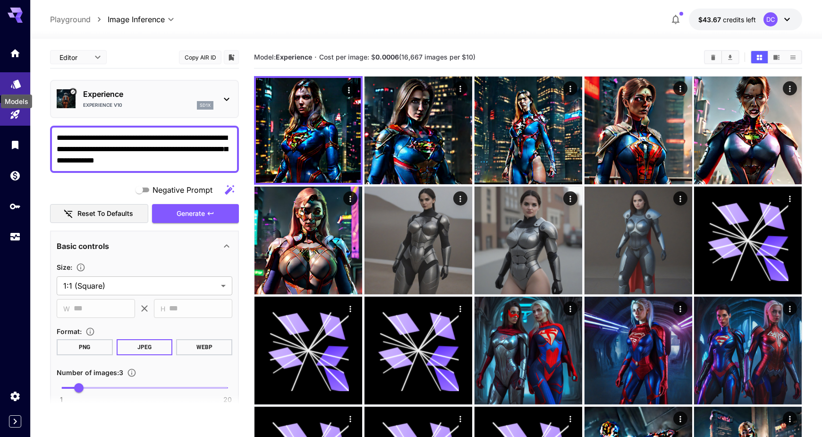
click at [12, 80] on icon "Models" at bounding box center [15, 81] width 11 height 11
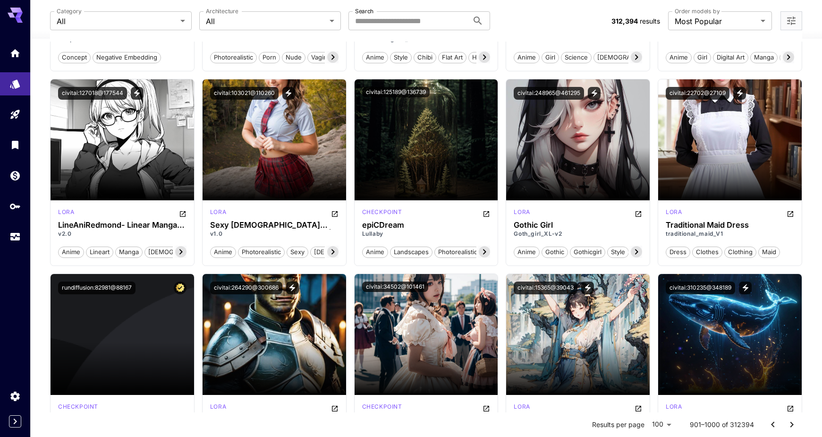
scroll to position [3630, 0]
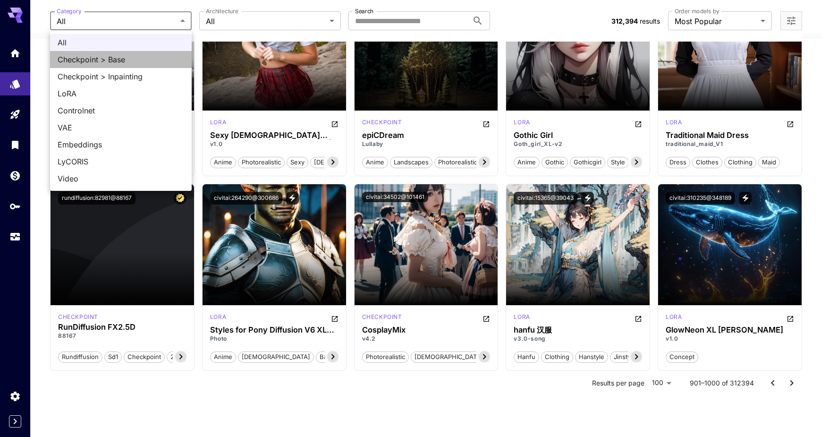
click at [86, 58] on span "Checkpoint > Base" at bounding box center [121, 59] width 127 height 11
type input "**********"
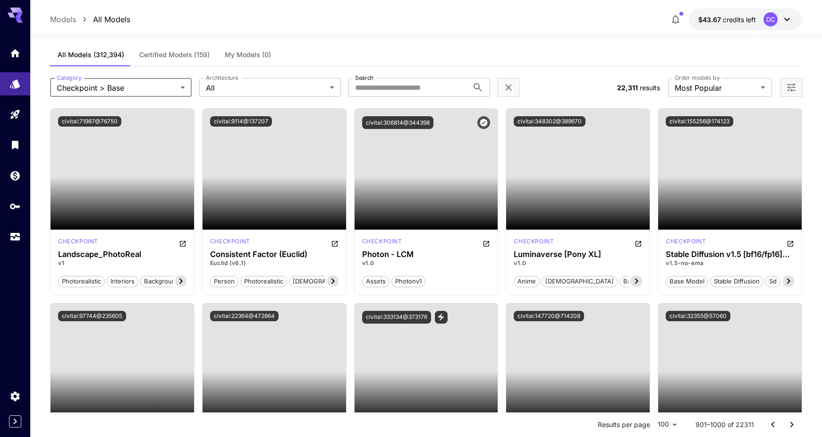
scroll to position [0, 0]
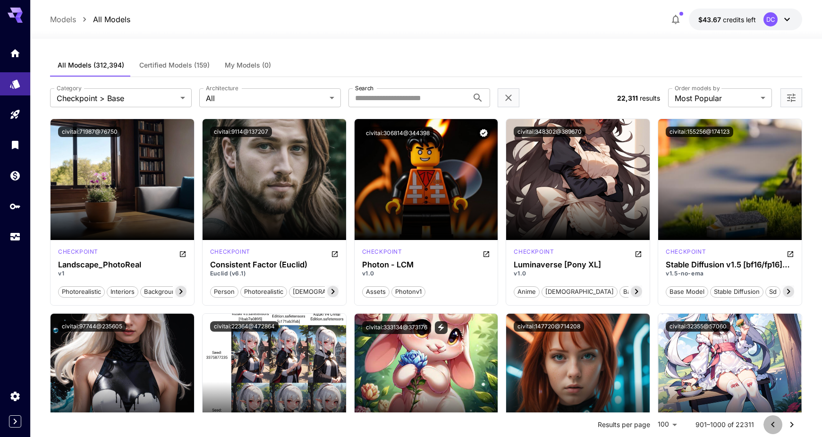
click at [773, 424] on icon "Go to previous page" at bounding box center [772, 424] width 11 height 11
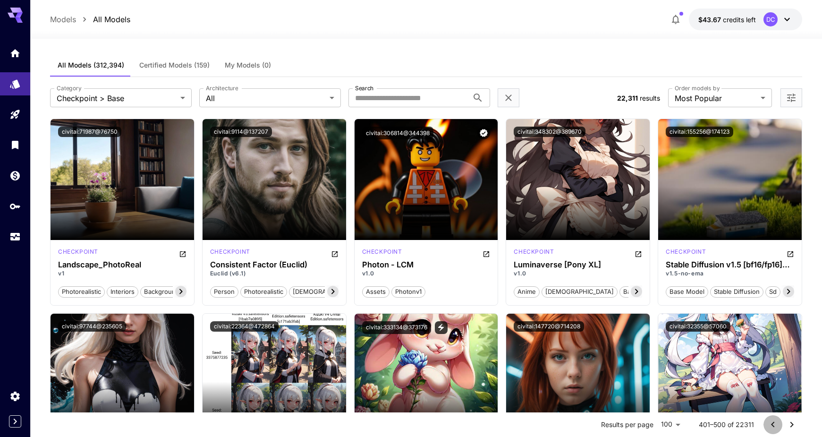
click at [773, 424] on icon "Go to previous page" at bounding box center [772, 424] width 11 height 11
click at [773, 424] on div at bounding box center [782, 424] width 38 height 19
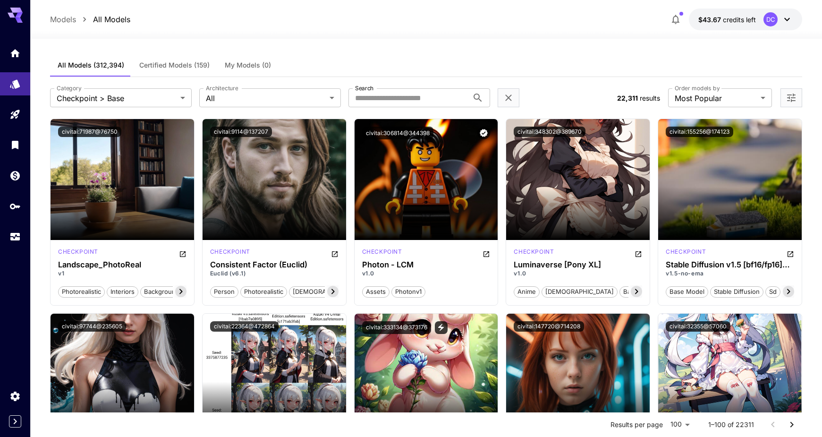
click at [773, 424] on div at bounding box center [782, 424] width 38 height 19
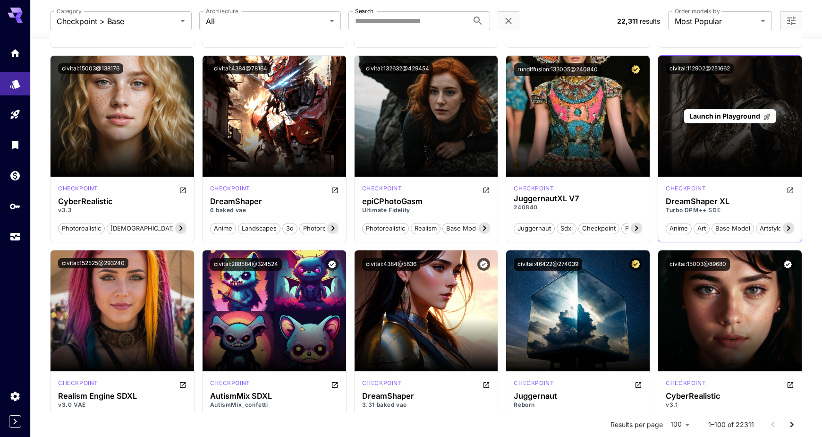
scroll to position [2974, 0]
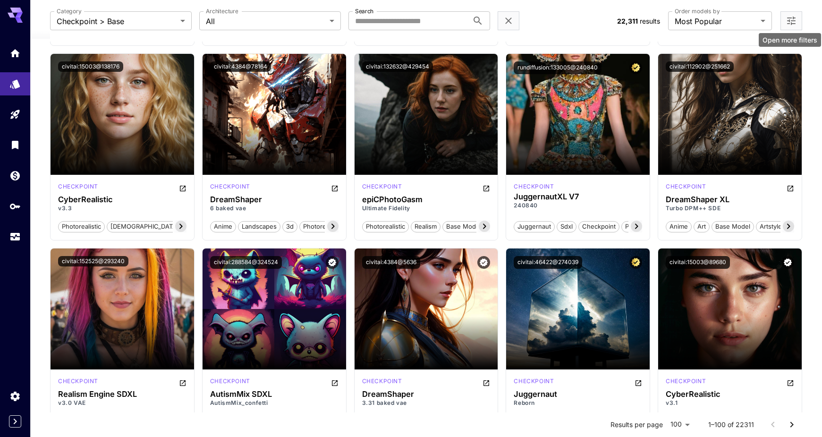
click at [790, 20] on icon "Open more filters" at bounding box center [791, 21] width 8 height 8
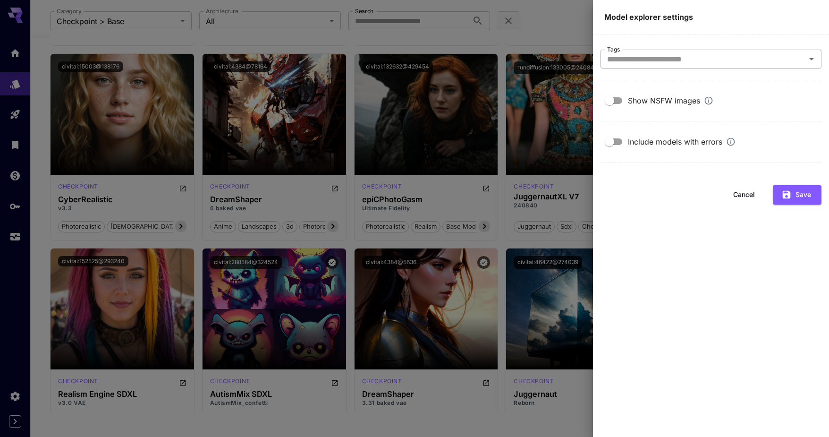
click at [730, 61] on input "Tags" at bounding box center [703, 58] width 200 height 13
click at [803, 191] on button "Save" at bounding box center [797, 194] width 49 height 19
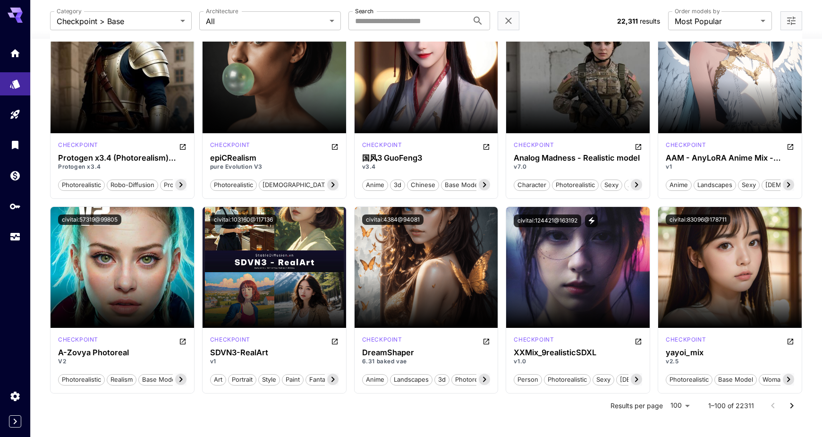
scroll to position [3622, 0]
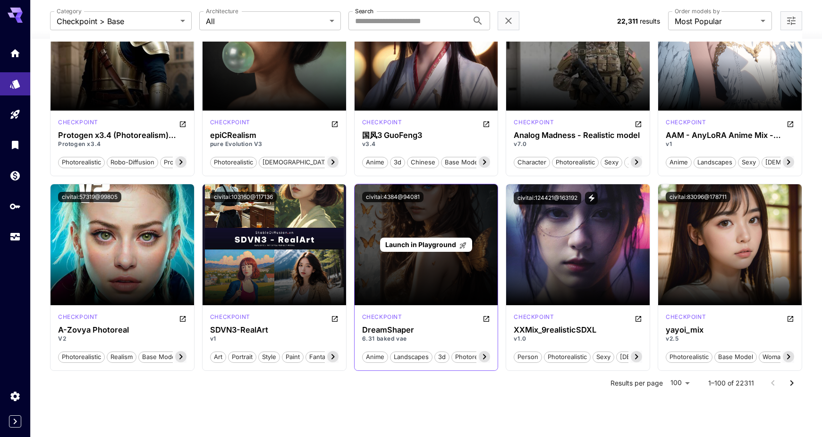
click at [413, 244] on span "Launch in Playground" at bounding box center [420, 244] width 71 height 8
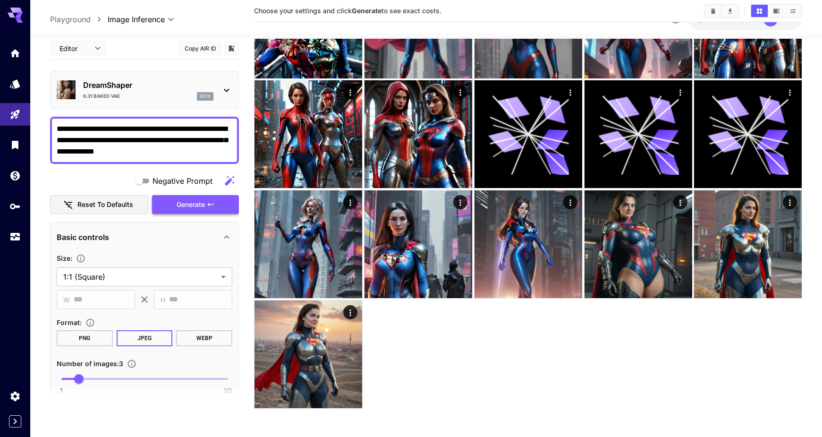
click at [194, 201] on span "Generate" at bounding box center [191, 204] width 28 height 12
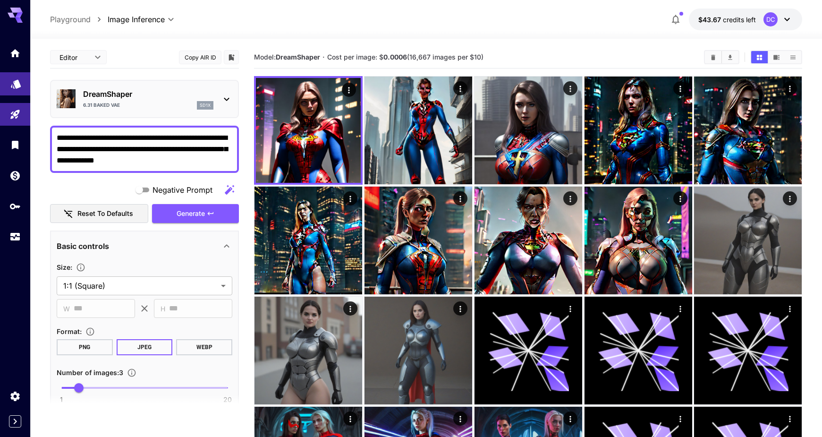
click at [11, 83] on icon "Models" at bounding box center [16, 82] width 10 height 9
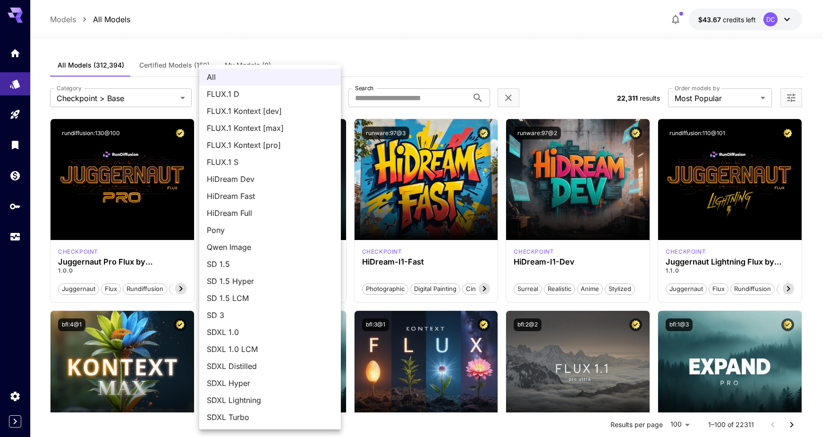
click at [224, 417] on span "SDXL Turbo" at bounding box center [270, 416] width 127 height 11
type input "*********"
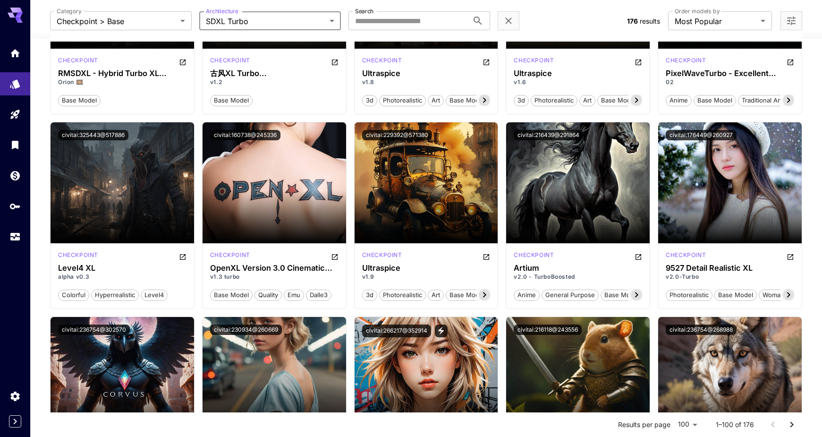
scroll to position [1983, 0]
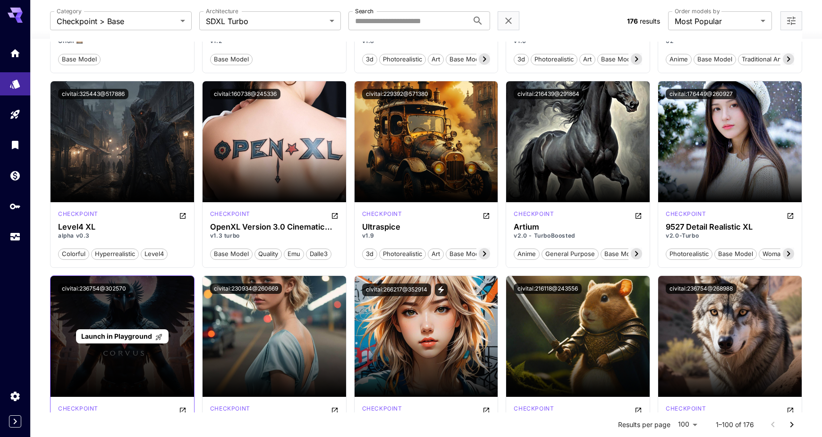
click at [115, 336] on span "Launch in Playground" at bounding box center [116, 336] width 71 height 8
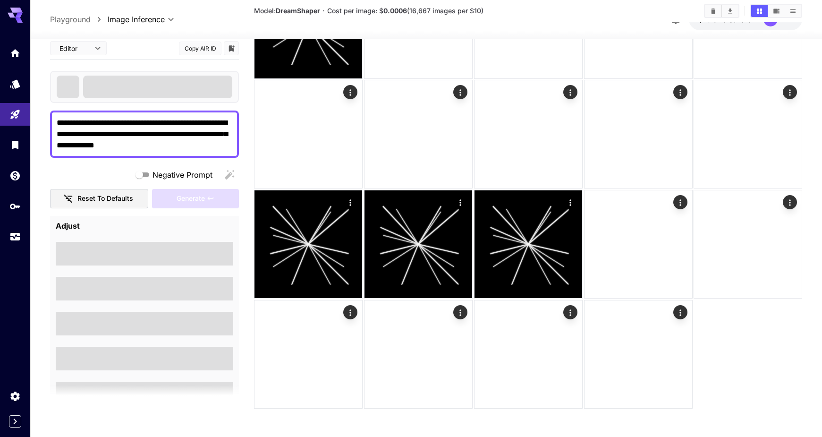
scroll to position [546, 0]
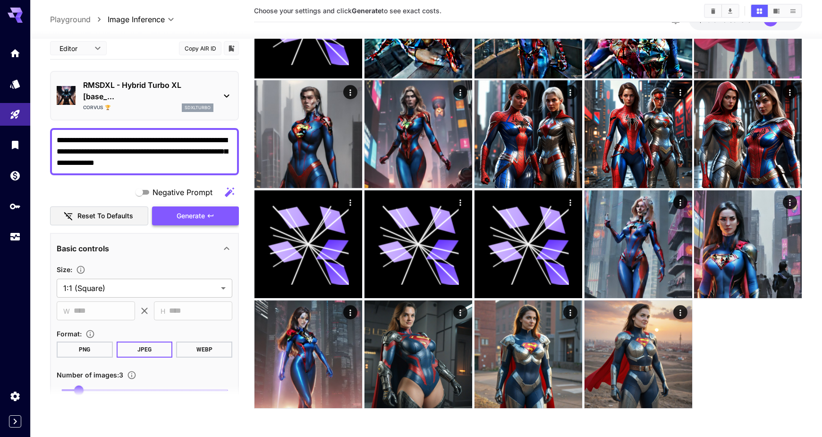
click at [186, 212] on div "Negative Prompt Reset to defaults Generate" at bounding box center [144, 203] width 189 height 43
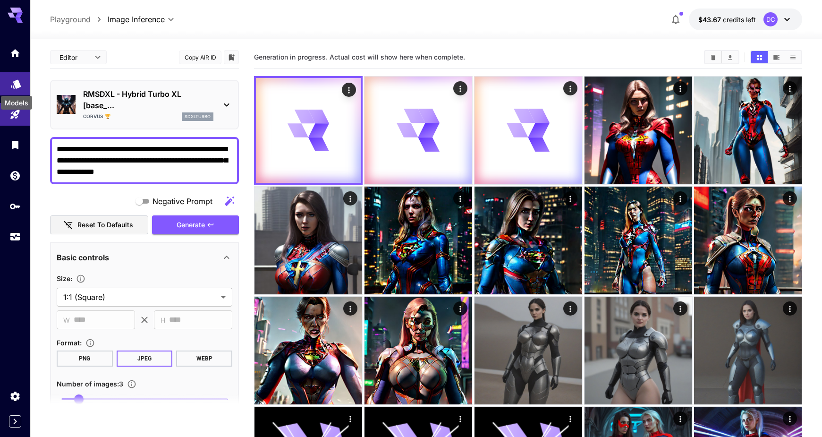
click at [15, 79] on icon "Models" at bounding box center [15, 81] width 11 height 11
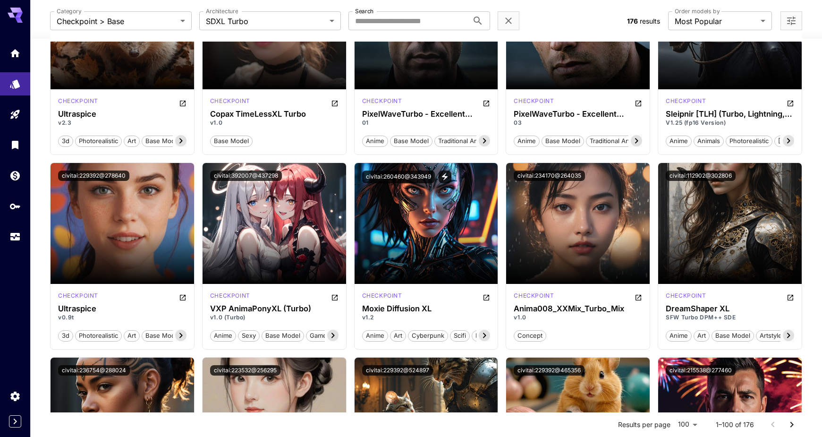
scroll to position [1511, 0]
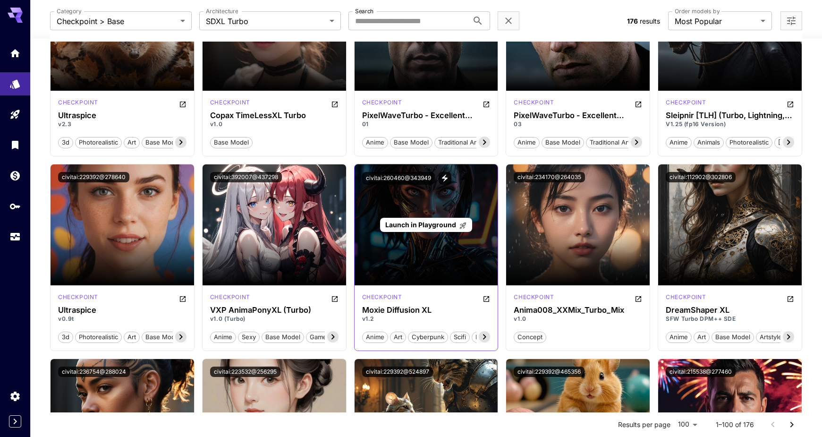
click at [413, 225] on span "Launch in Playground" at bounding box center [420, 224] width 71 height 8
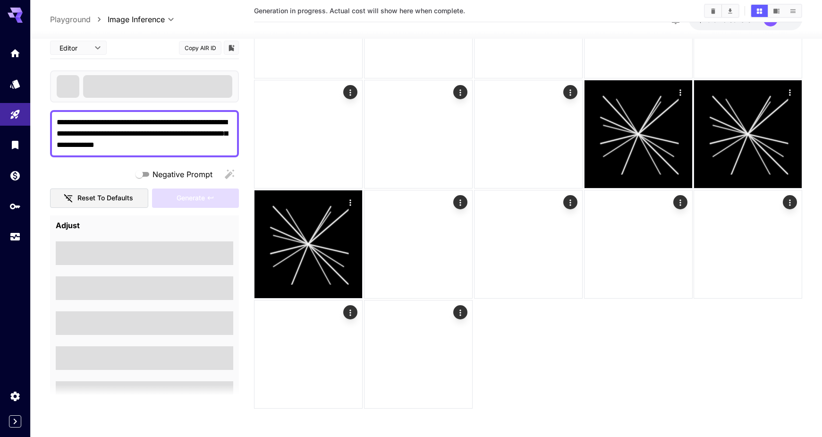
scroll to position [656, 0]
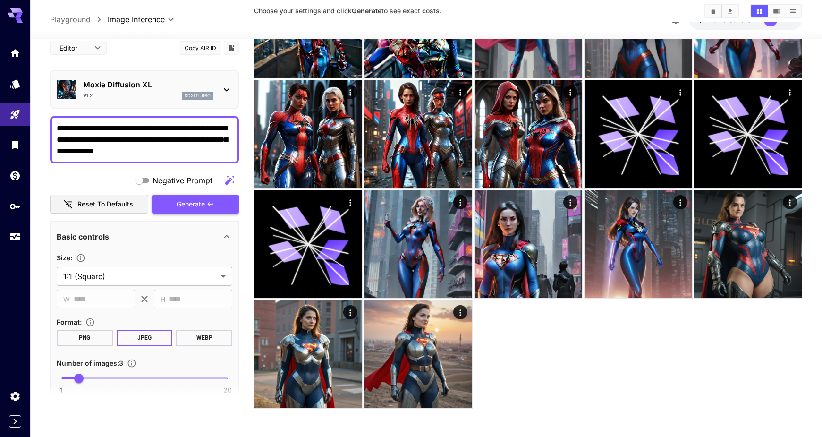
click at [190, 201] on span "Generate" at bounding box center [191, 204] width 28 height 12
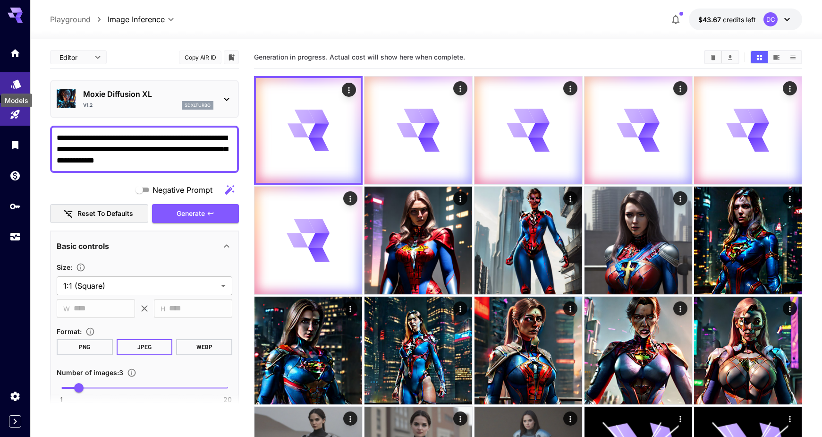
click at [14, 81] on icon "Models" at bounding box center [15, 80] width 11 height 11
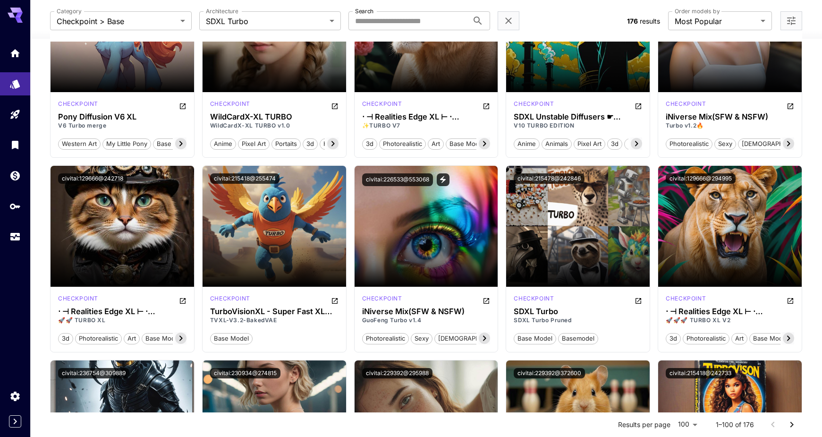
scroll to position [326, 0]
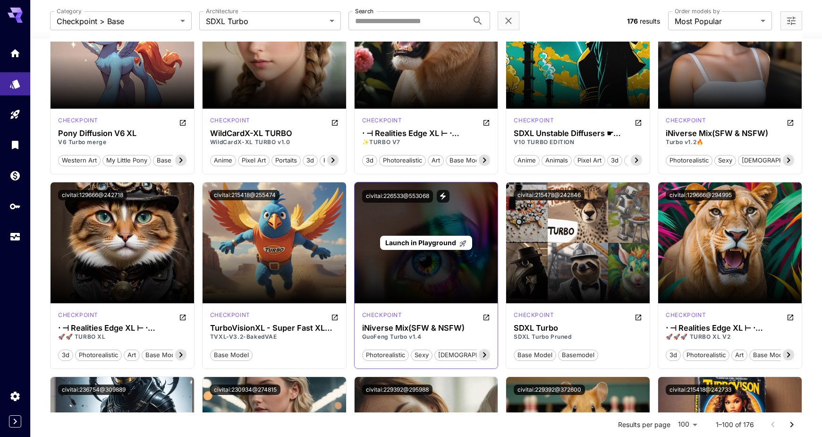
click at [423, 241] on span "Launch in Playground" at bounding box center [420, 242] width 71 height 8
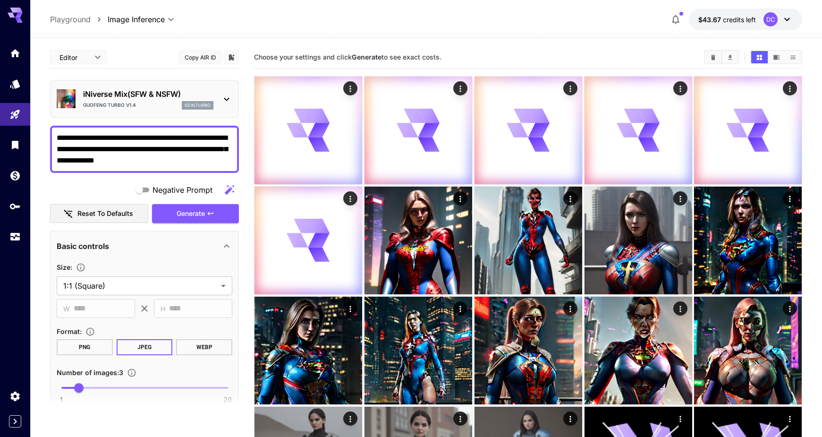
click at [50, 124] on div "**********" at bounding box center [144, 315] width 189 height 538
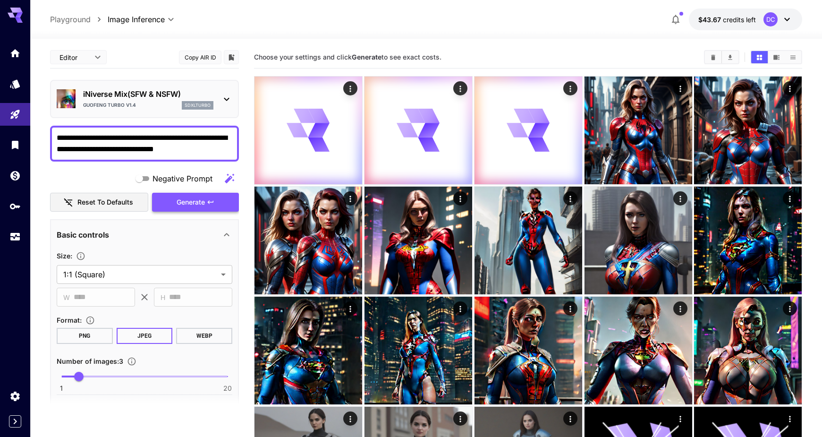
click at [193, 200] on span "Generate" at bounding box center [191, 202] width 28 height 12
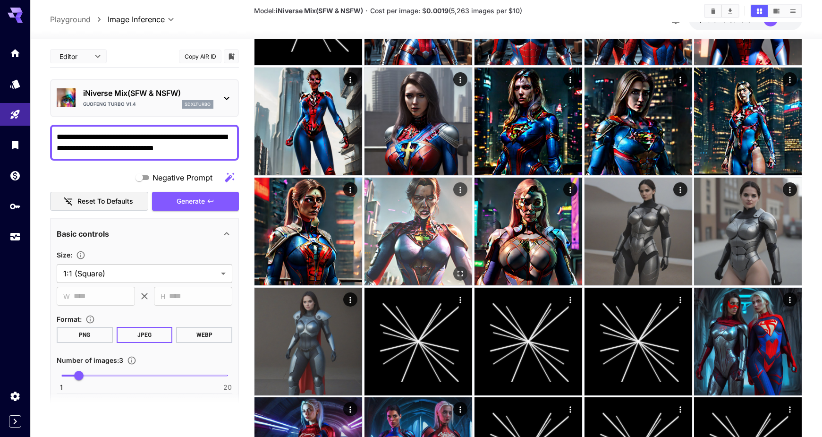
scroll to position [283, 0]
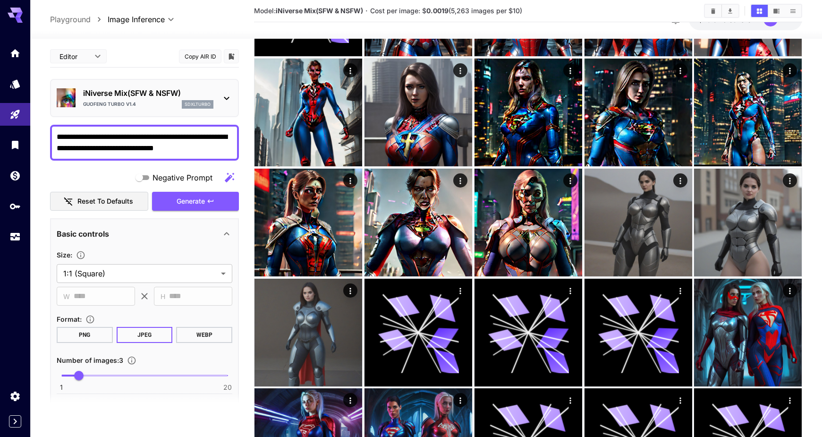
drag, startPoint x: 181, startPoint y: 135, endPoint x: 121, endPoint y: 134, distance: 59.5
click at [121, 134] on textarea "**********" at bounding box center [145, 142] width 176 height 23
click at [121, 137] on textarea "**********" at bounding box center [145, 142] width 176 height 23
type textarea "**********"
